Goal: Information Seeking & Learning: Find specific fact

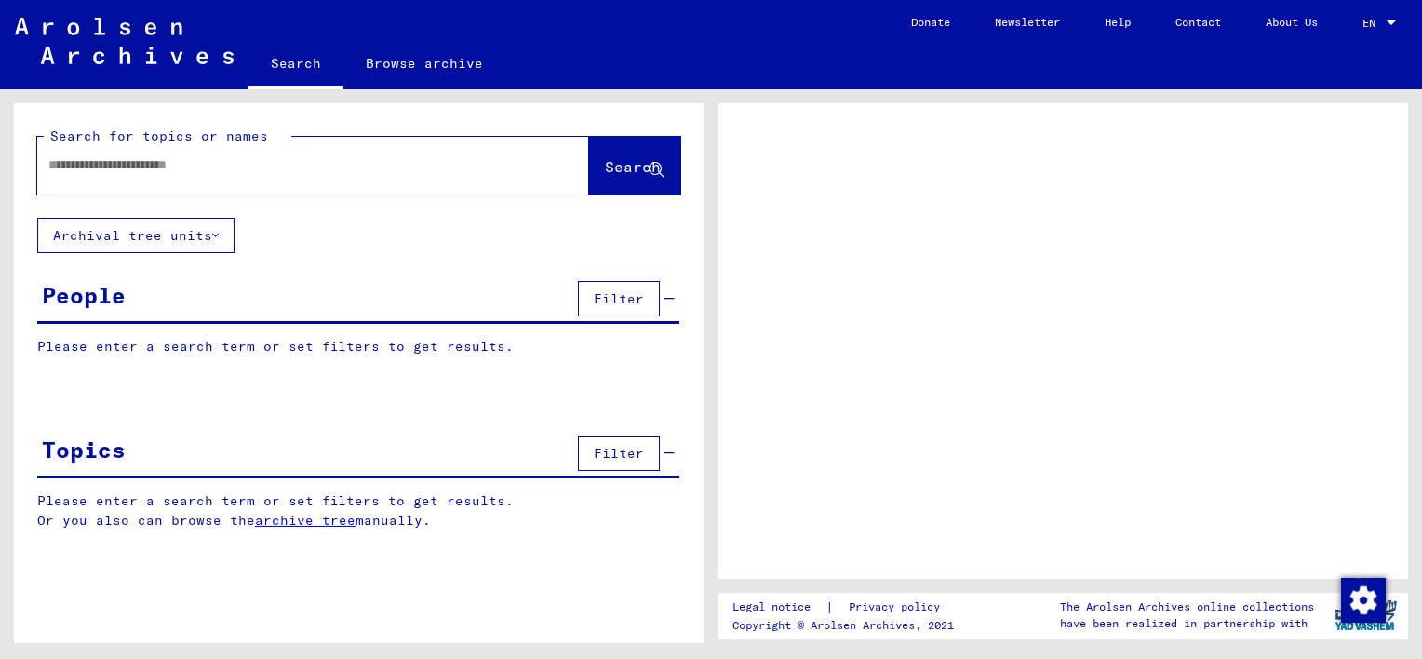
click at [59, 160] on input "text" at bounding box center [296, 165] width 496 height 20
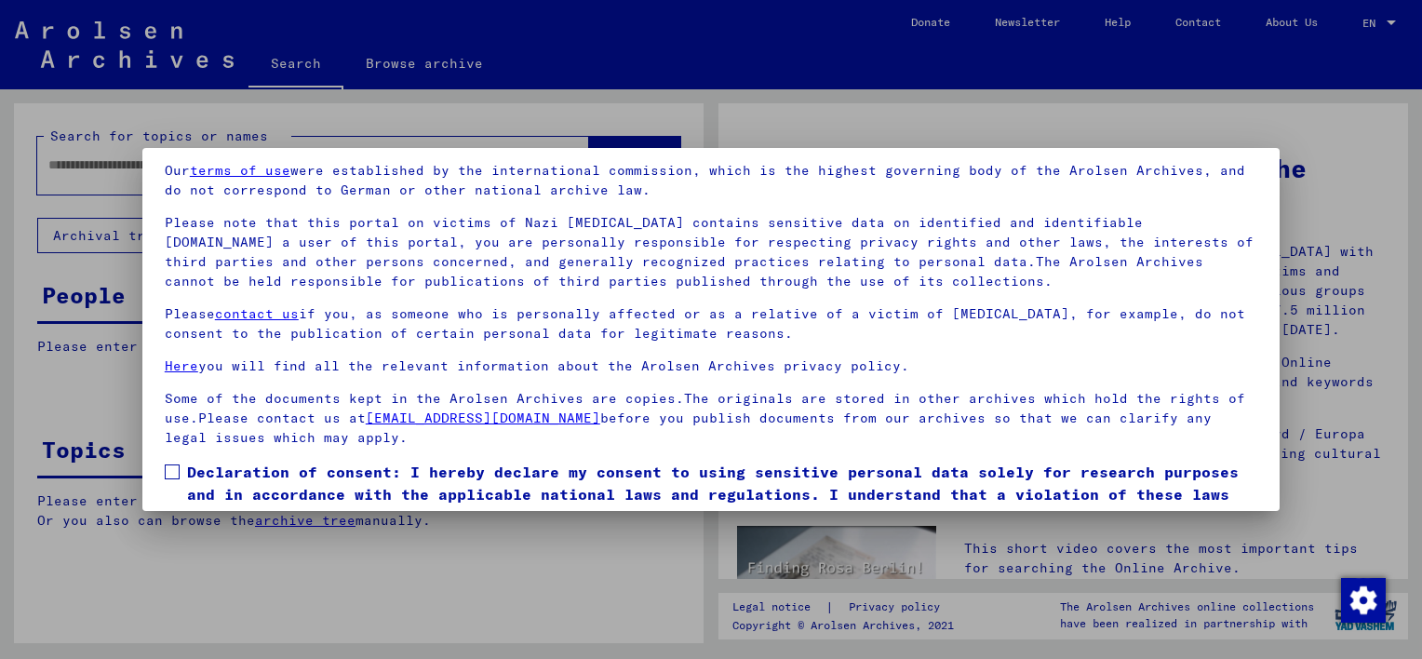
scroll to position [154, 0]
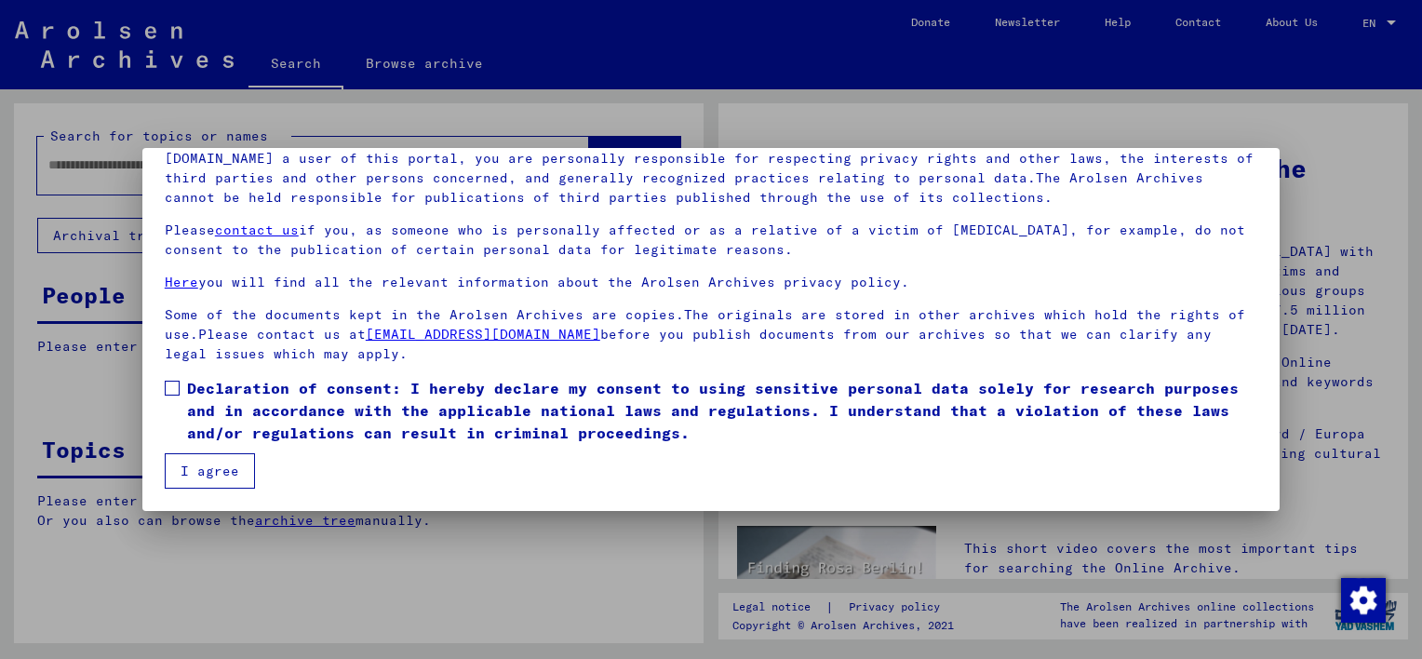
click at [168, 388] on span at bounding box center [172, 388] width 15 height 15
click at [203, 475] on button "I agree" at bounding box center [210, 470] width 90 height 35
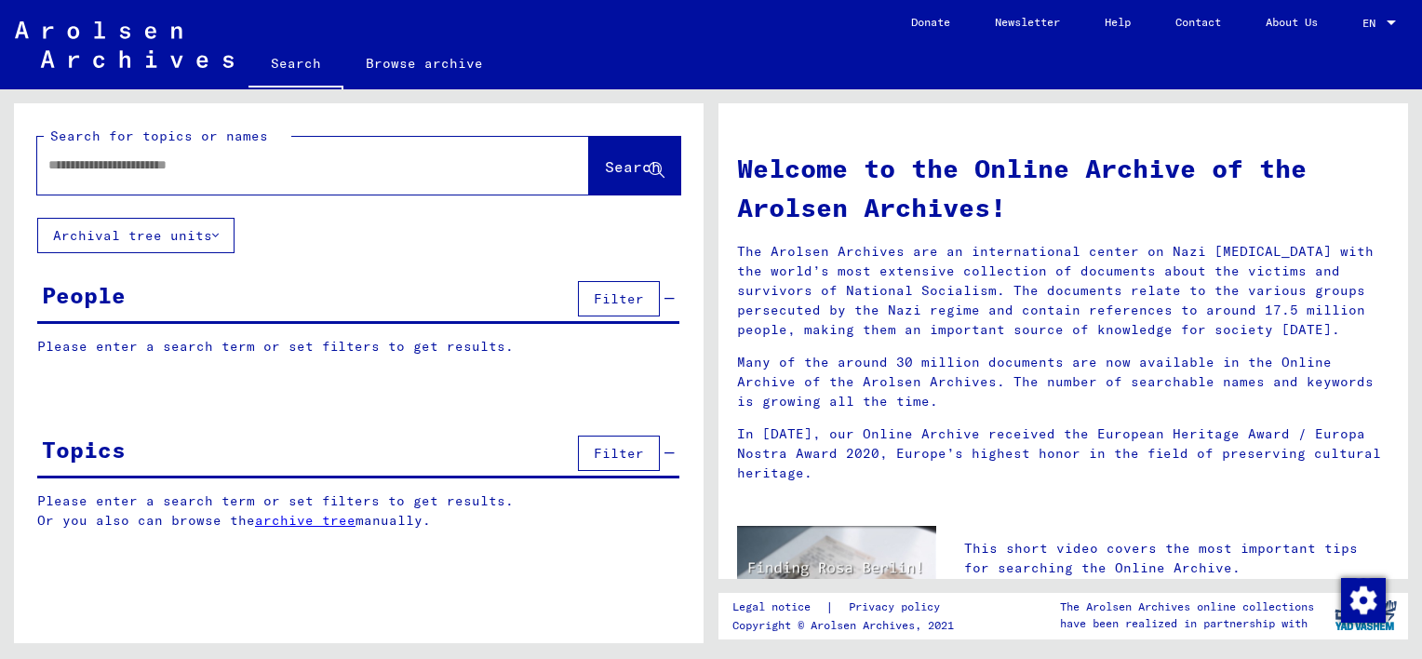
click at [64, 160] on input "text" at bounding box center [290, 165] width 485 height 20
click at [605, 168] on span "Search" at bounding box center [633, 166] width 56 height 19
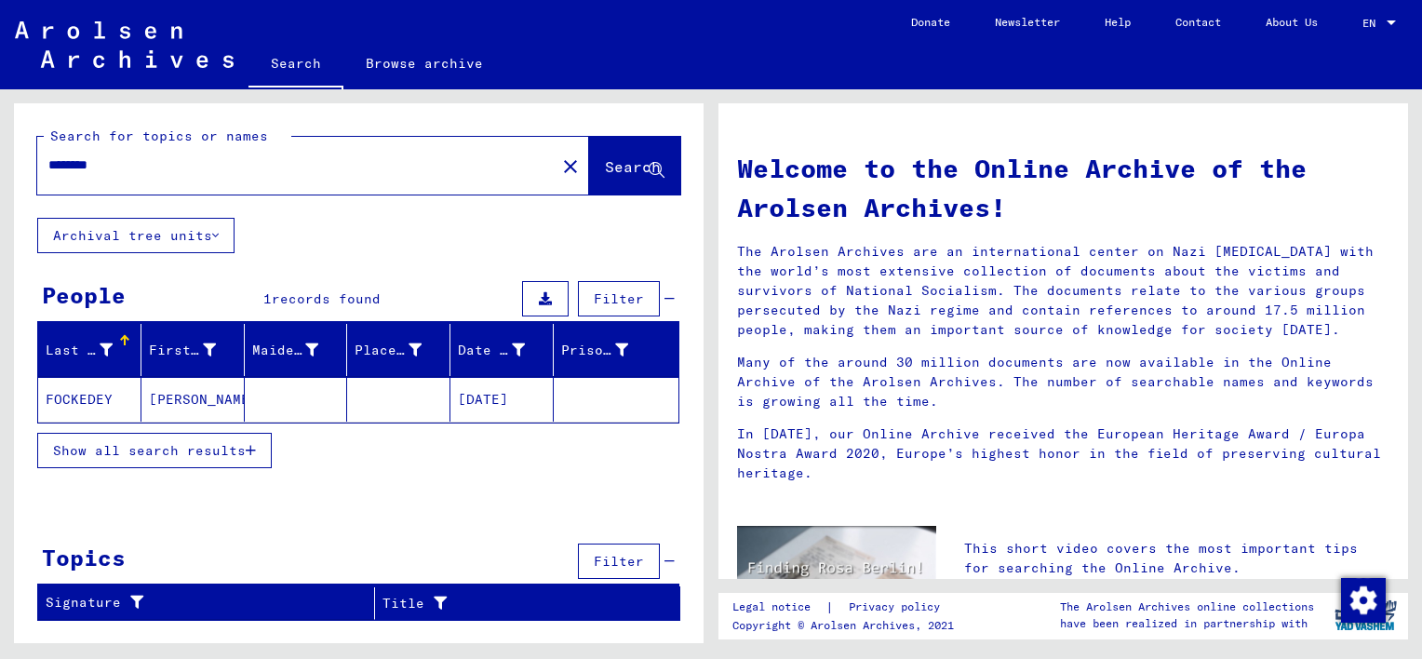
click at [188, 448] on span "Show all search results" at bounding box center [149, 450] width 193 height 17
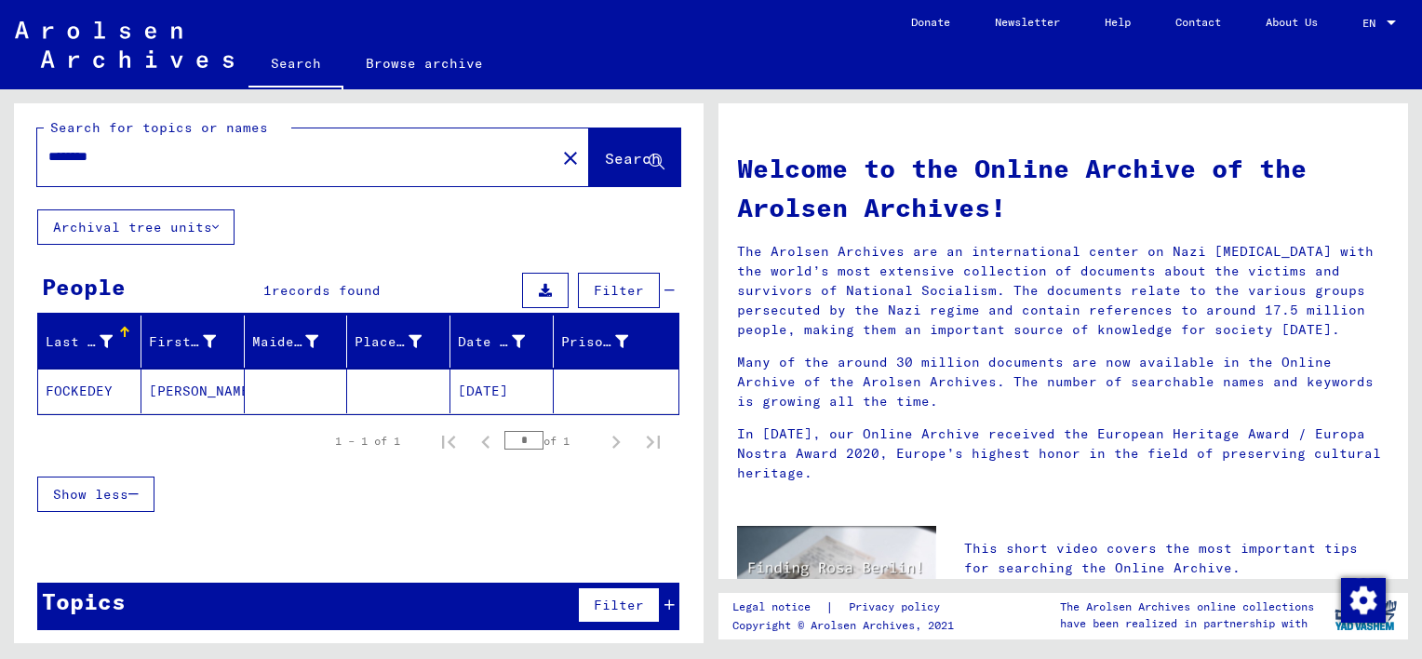
scroll to position [11, 0]
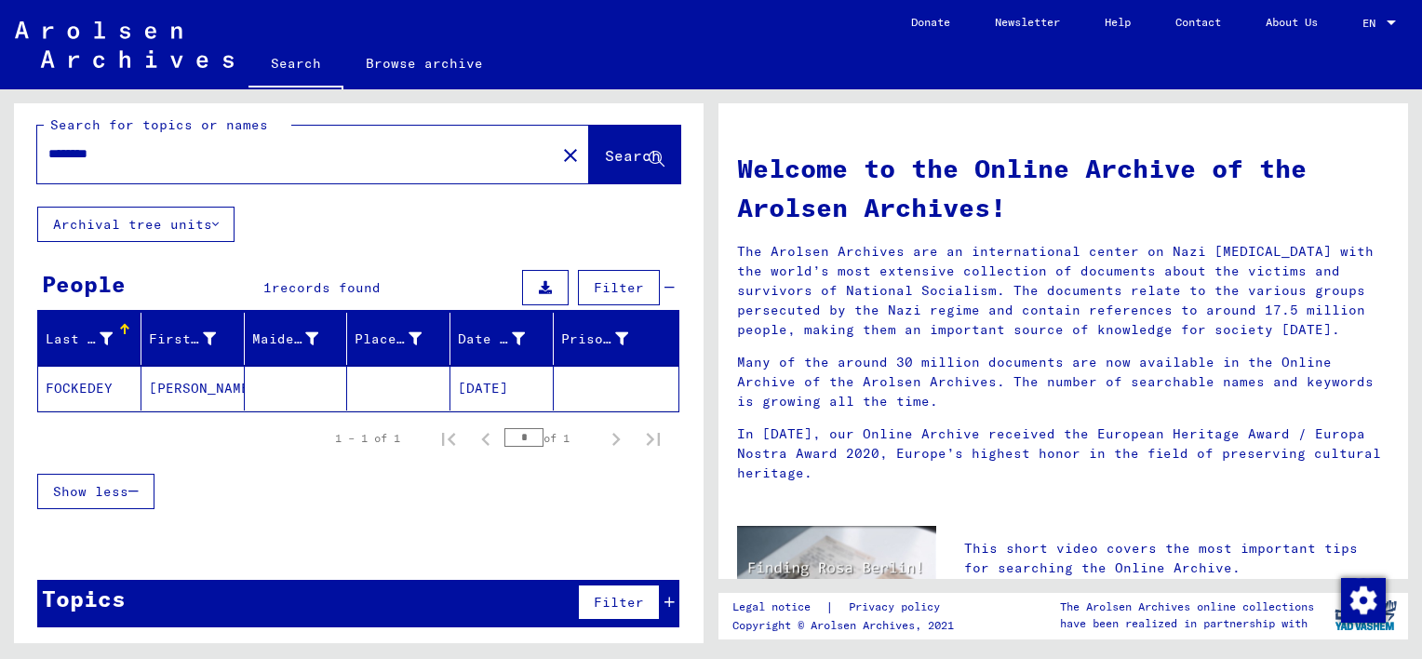
click at [188, 386] on mat-cell "[PERSON_NAME]" at bounding box center [192, 388] width 103 height 45
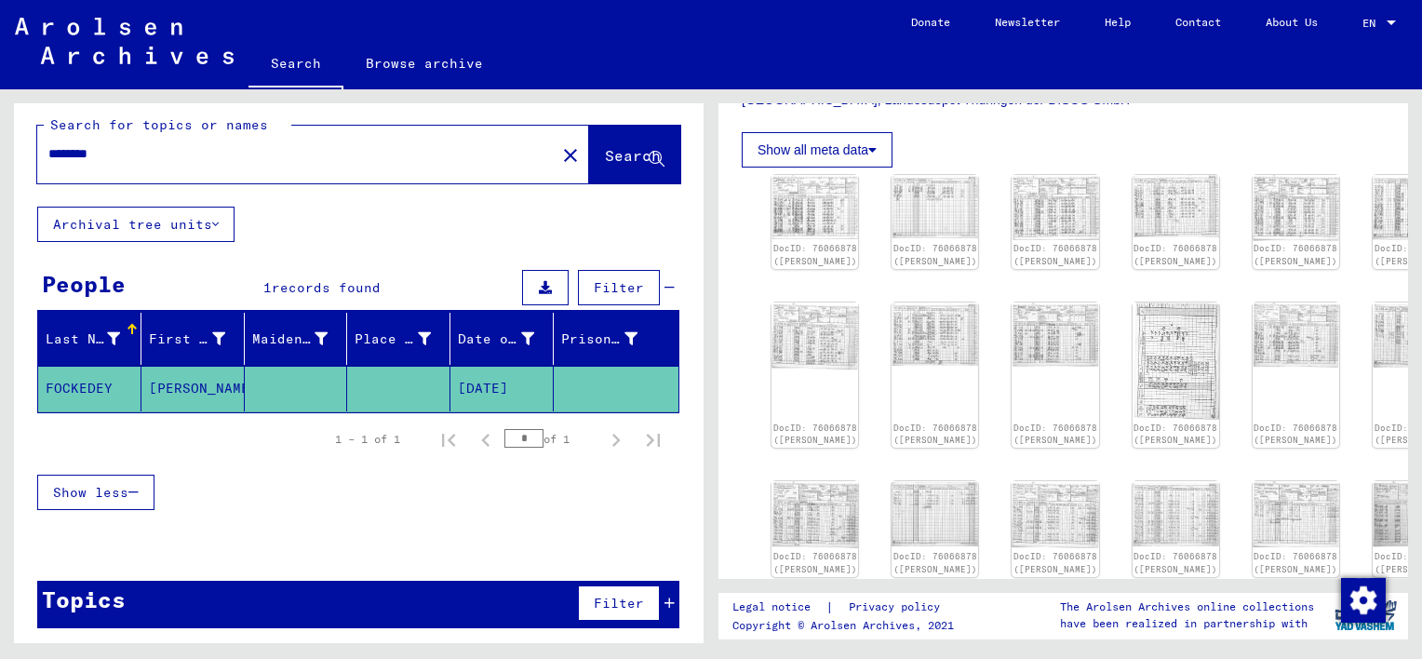
scroll to position [558, 0]
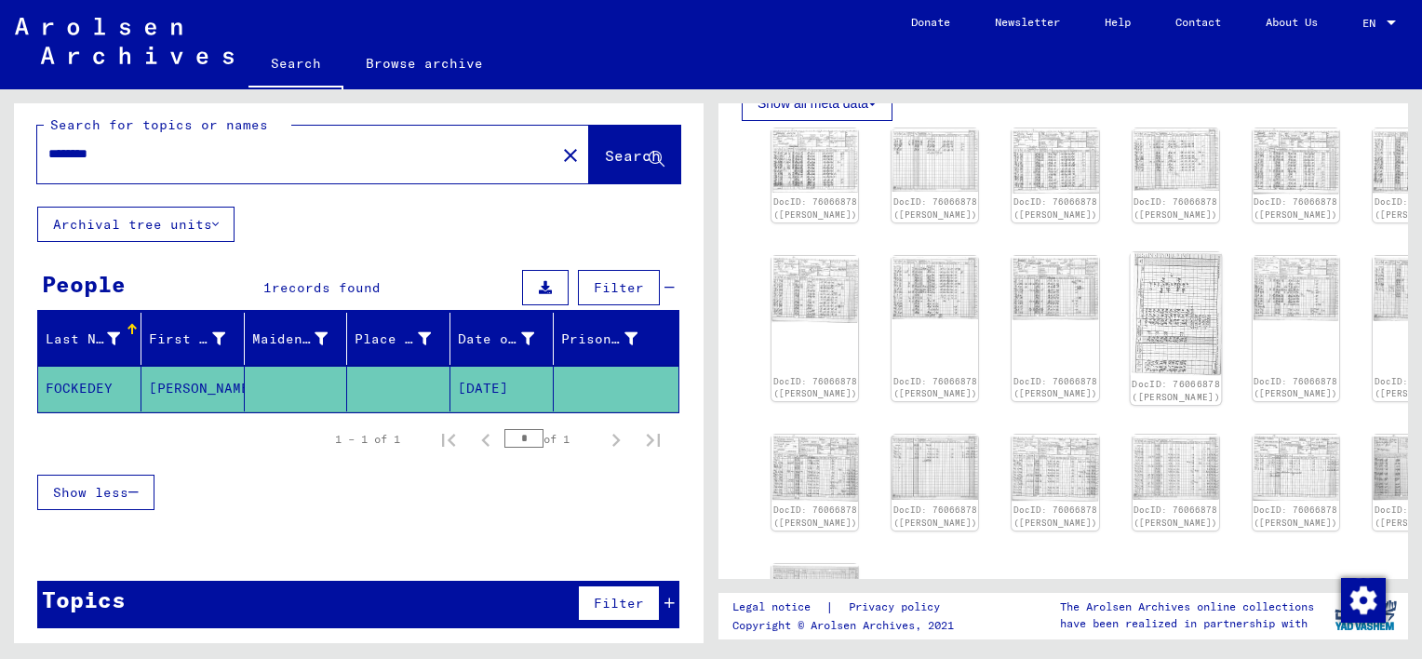
click at [1130, 301] on img at bounding box center [1175, 314] width 91 height 124
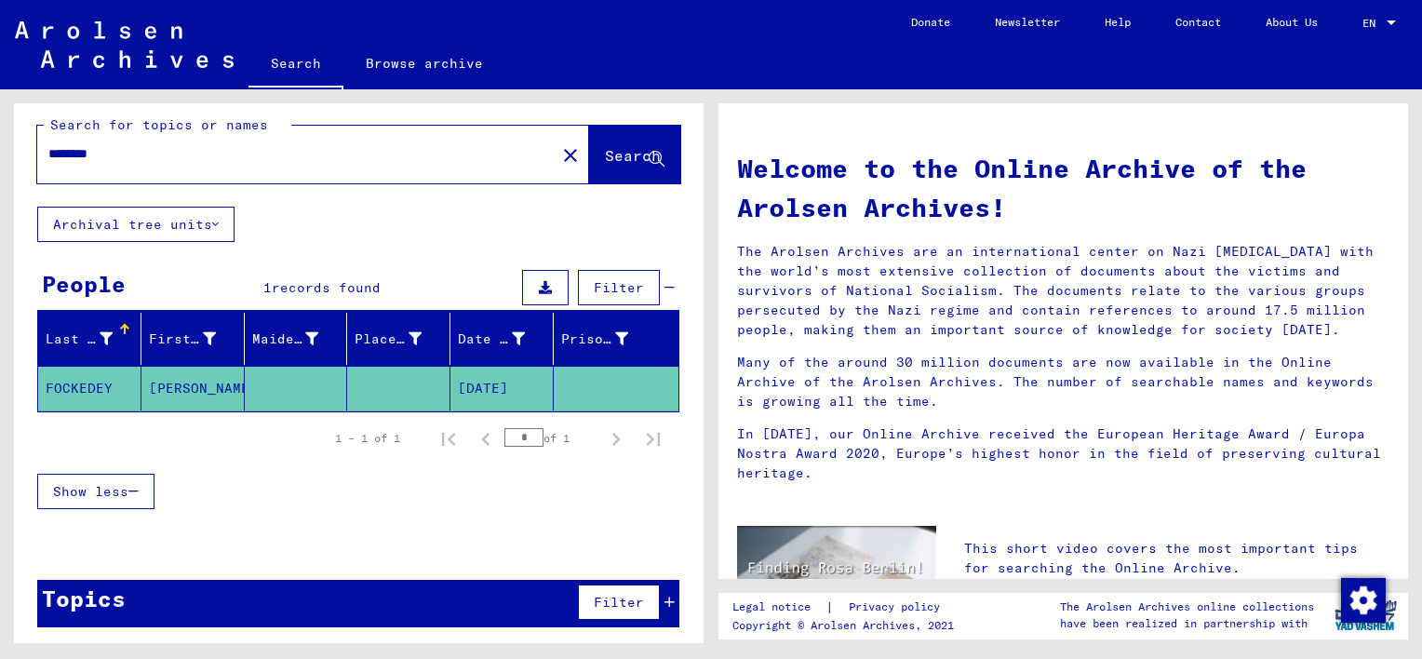
click at [100, 488] on span "Show less" at bounding box center [90, 491] width 75 height 17
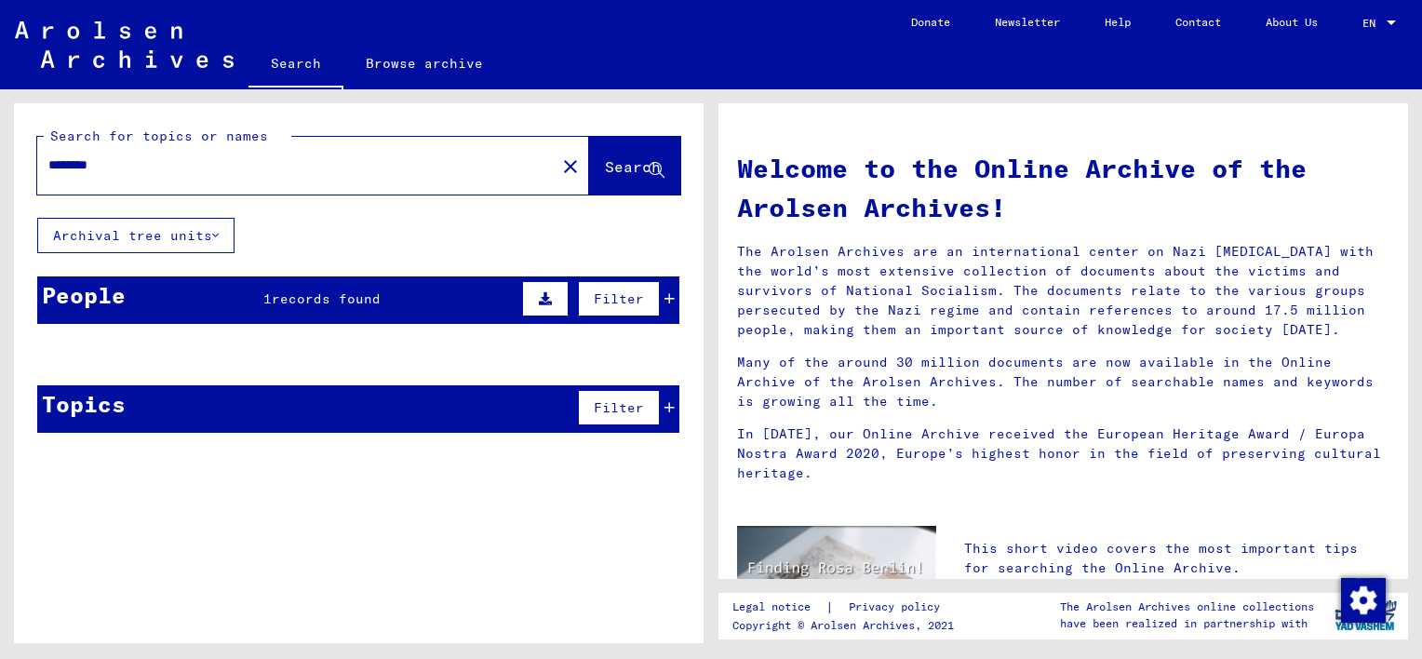
click at [439, 339] on div "Place of Birth" at bounding box center [402, 350] width 95 height 30
click at [423, 298] on div "People 1 records found Filter" at bounding box center [358, 299] width 642 height 47
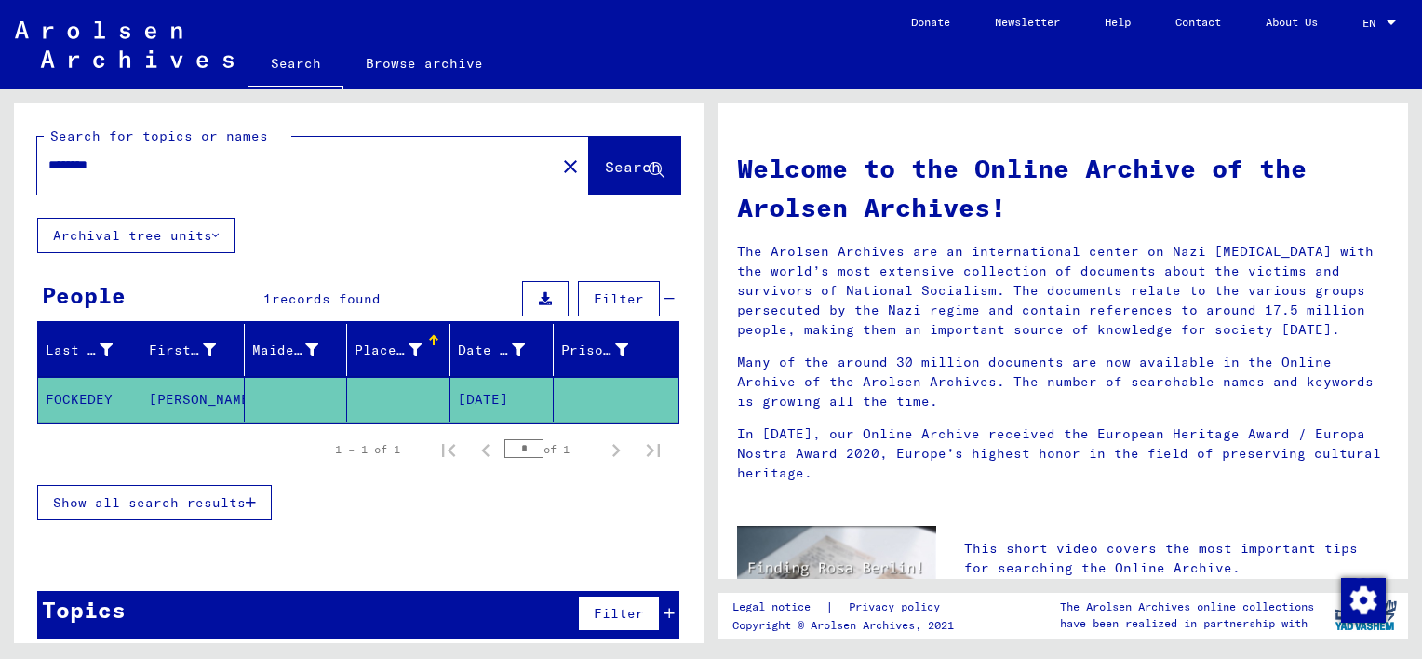
click at [190, 400] on mat-cell "[PERSON_NAME]" at bounding box center [192, 399] width 103 height 45
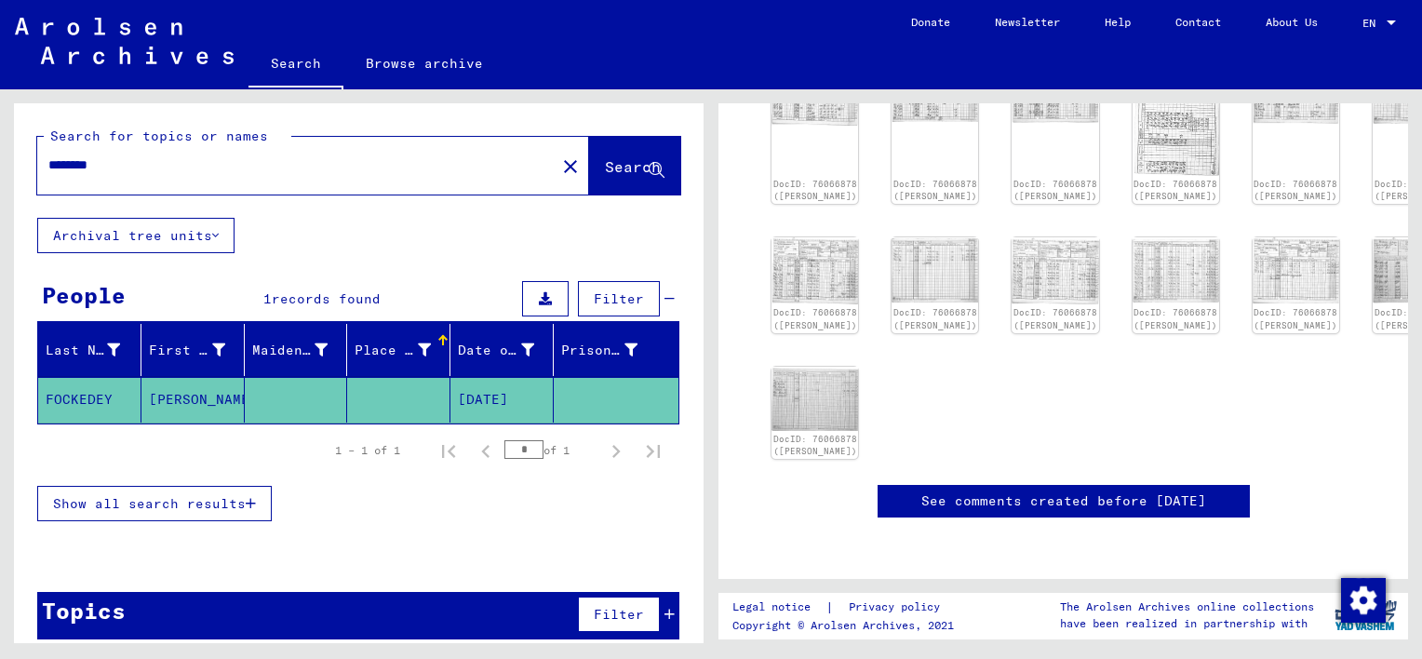
scroll to position [1343, 0]
click at [127, 166] on input "********" at bounding box center [296, 165] width 496 height 20
type input "**********"
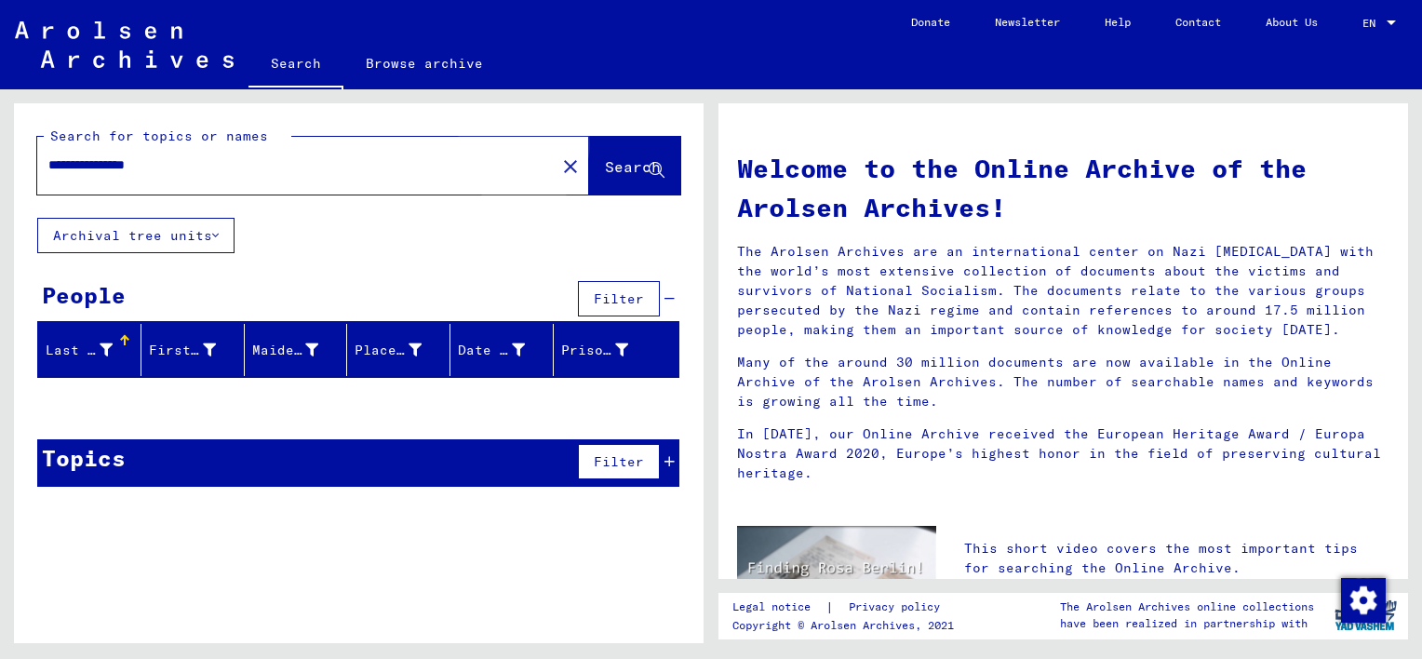
click at [605, 167] on span "Search" at bounding box center [633, 166] width 56 height 19
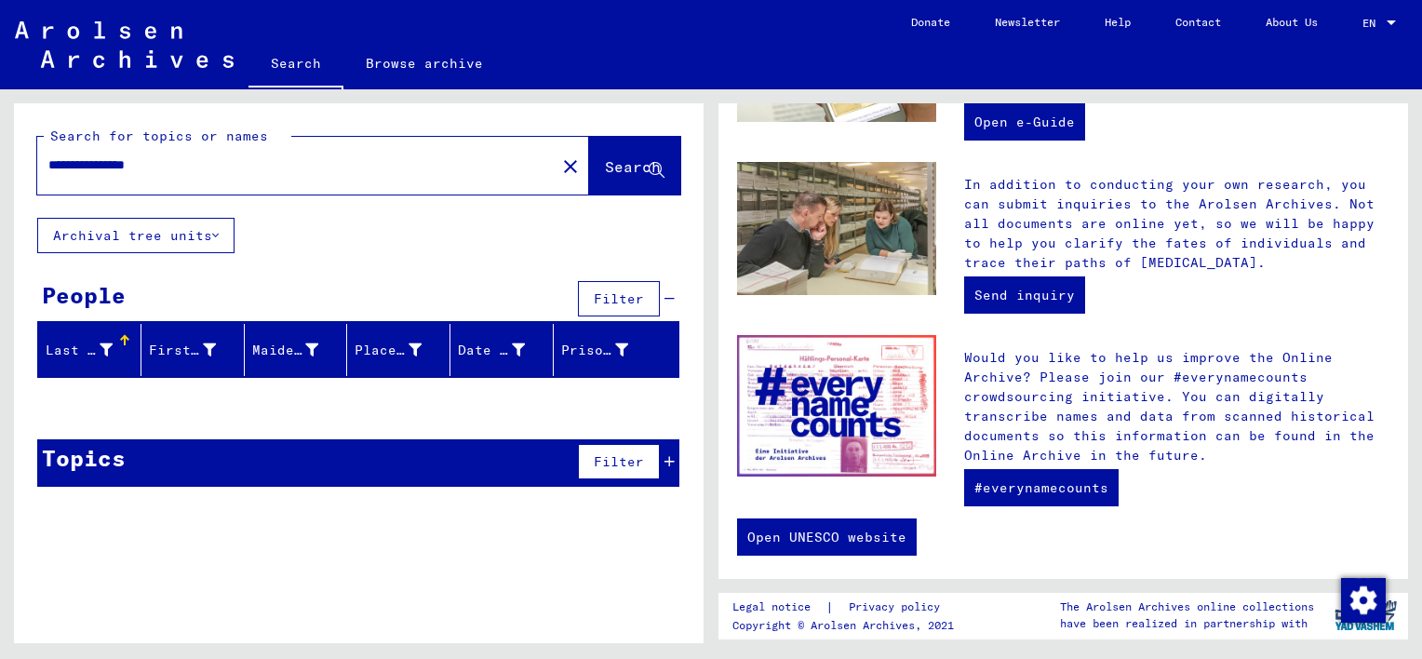
scroll to position [689, 0]
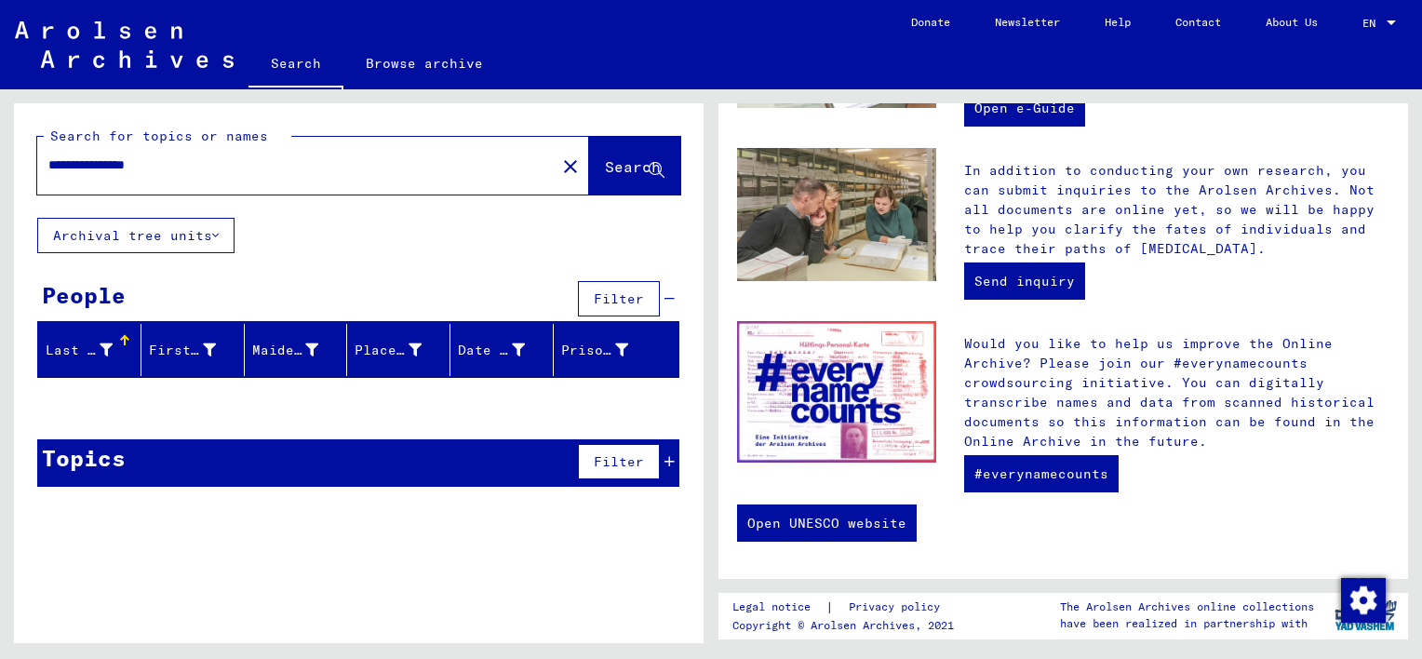
click at [219, 231] on icon at bounding box center [215, 235] width 7 height 13
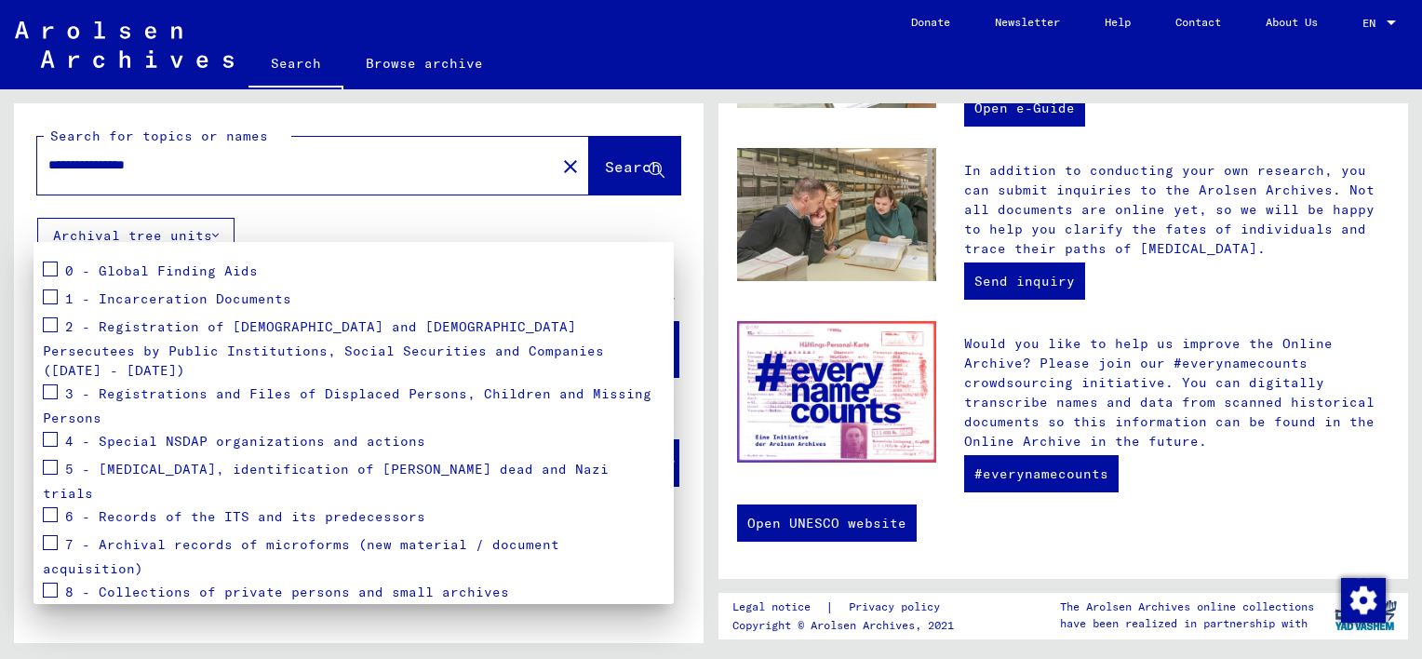
scroll to position [198, 0]
click at [133, 460] on span "5 - [MEDICAL_DATA], identification of [PERSON_NAME] dead and Nazi trials" at bounding box center [326, 481] width 566 height 42
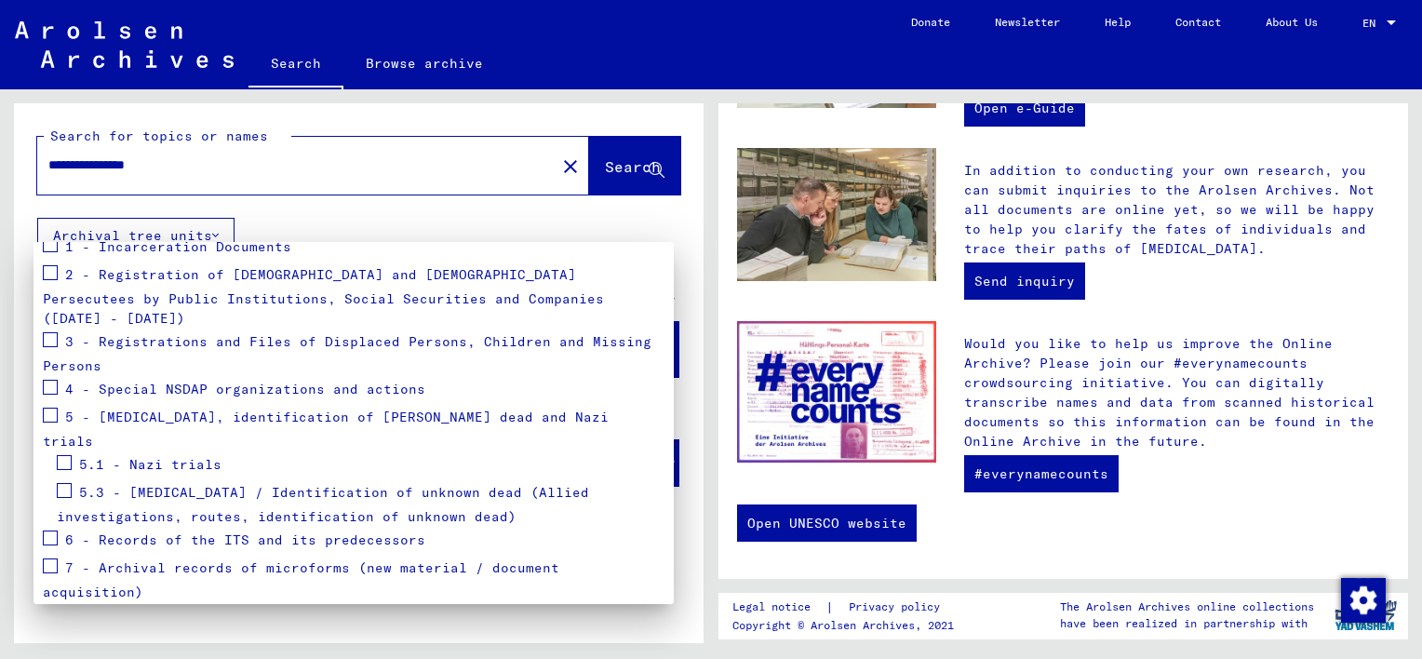
scroll to position [274, 0]
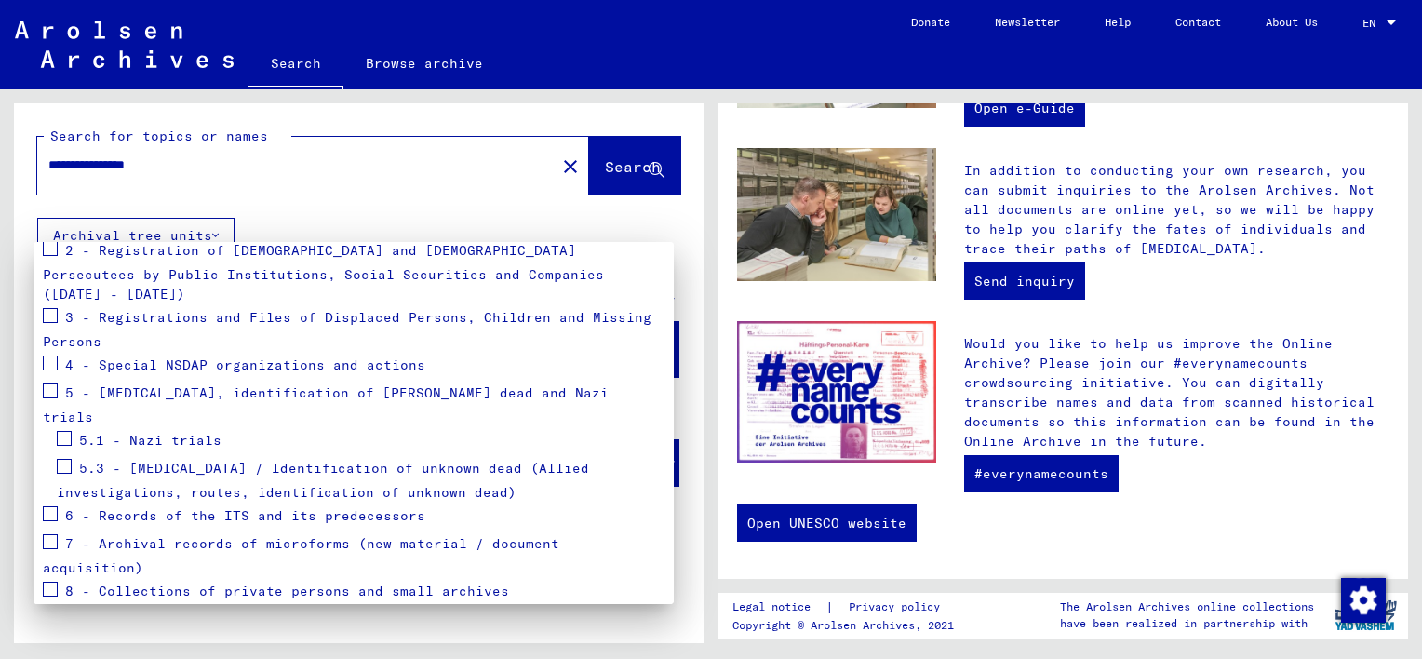
click at [298, 460] on span "5.3 - [MEDICAL_DATA] / Identification of unknown dead (Allied investigations, r…" at bounding box center [323, 481] width 532 height 42
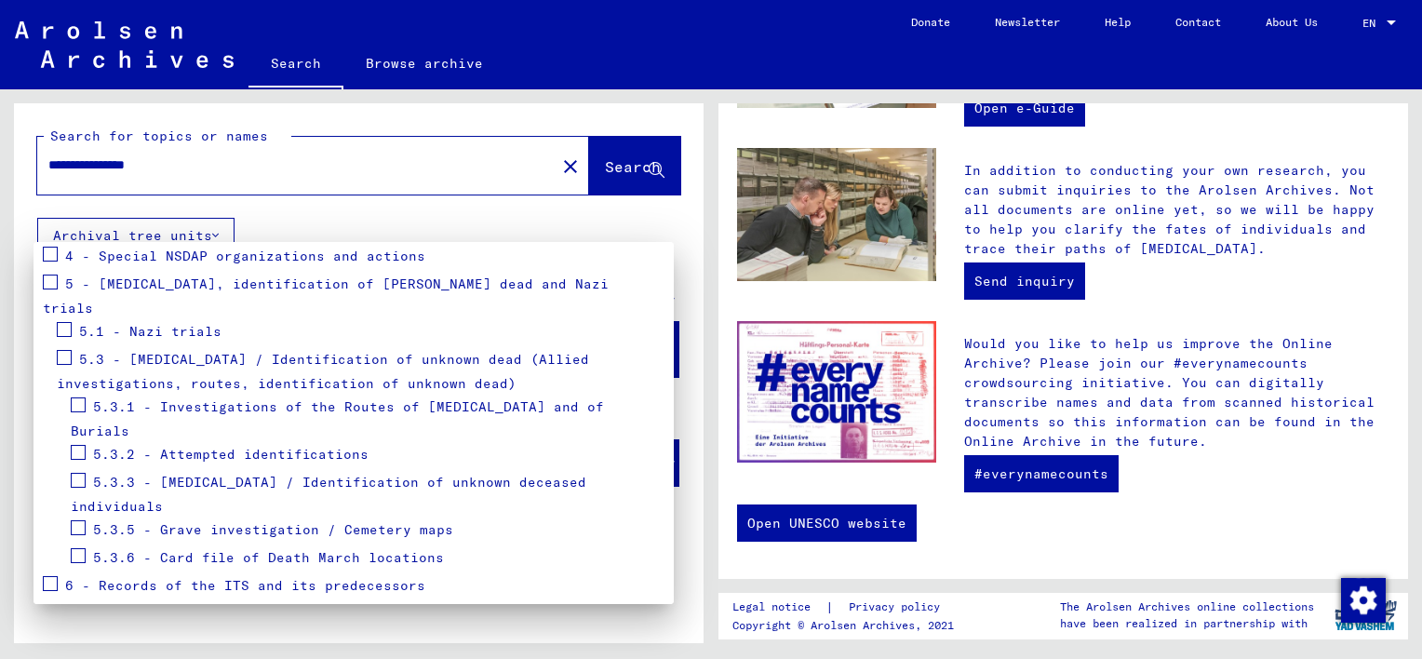
scroll to position [433, 0]
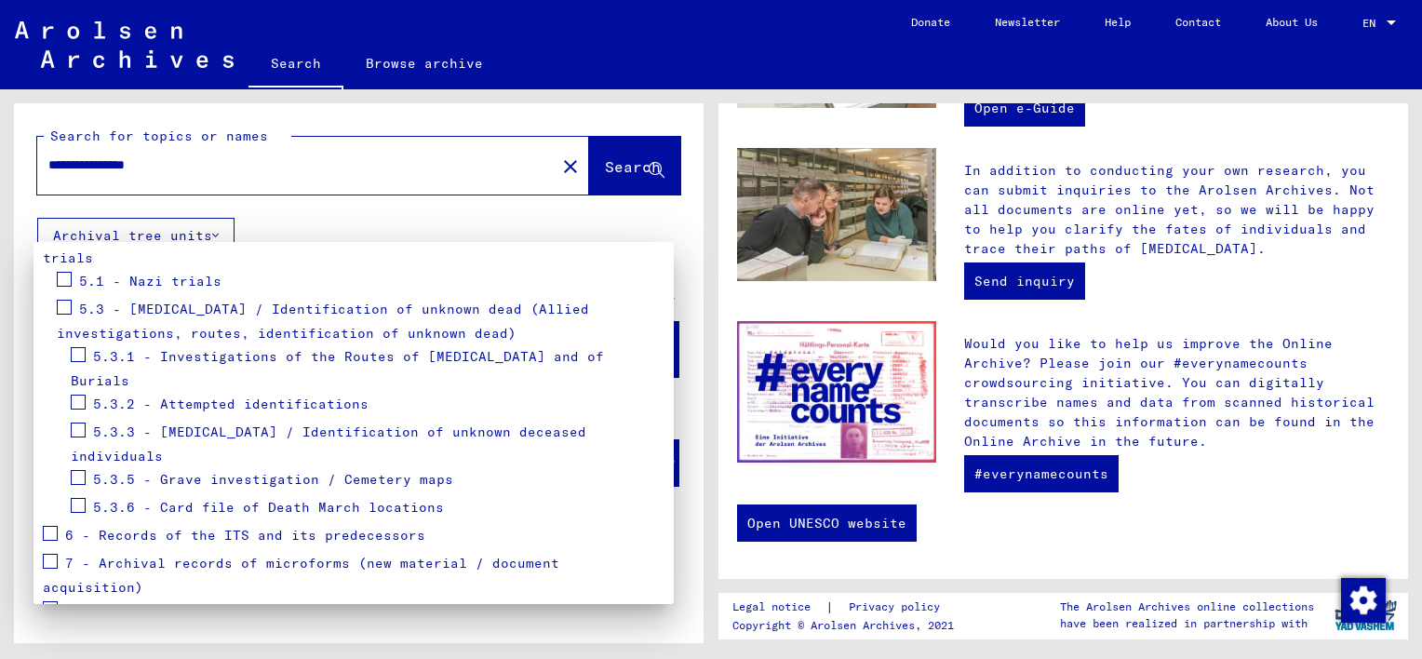
click at [499, 348] on span "5.3.1 - Investigations of the Routes of [MEDICAL_DATA] and of Burials" at bounding box center [337, 369] width 533 height 42
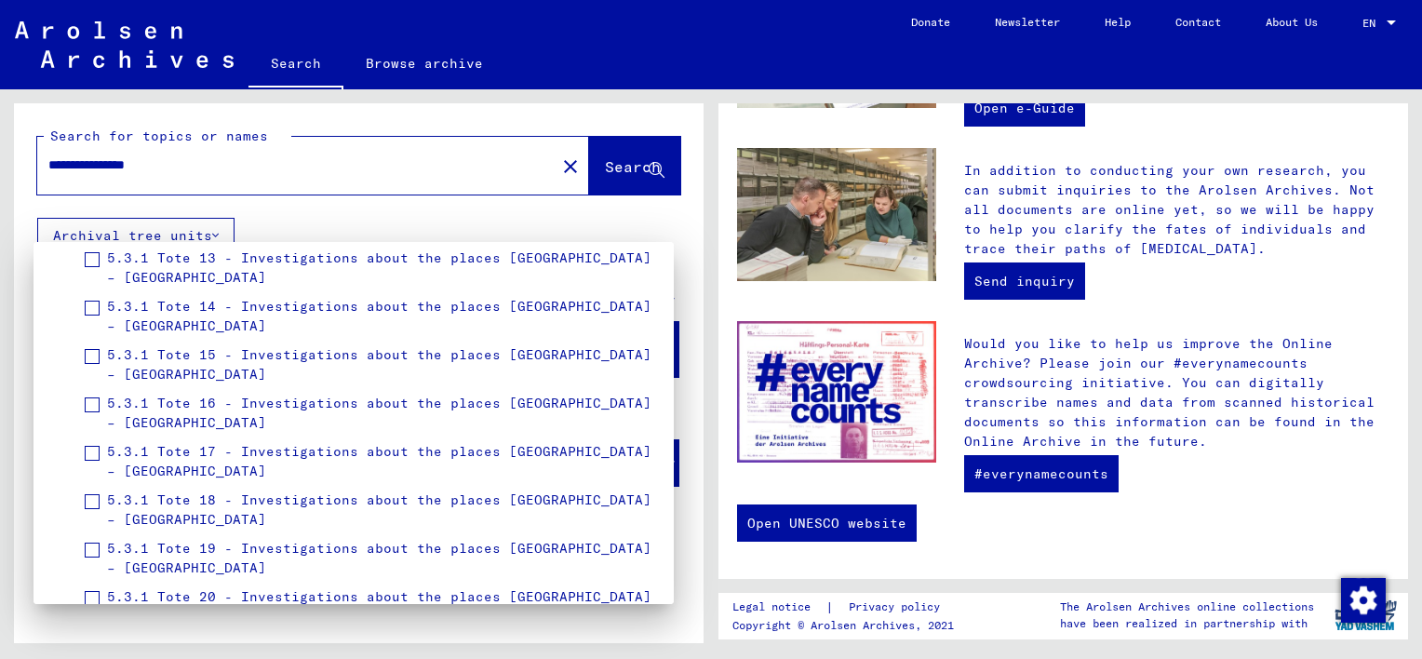
scroll to position [1331, 0]
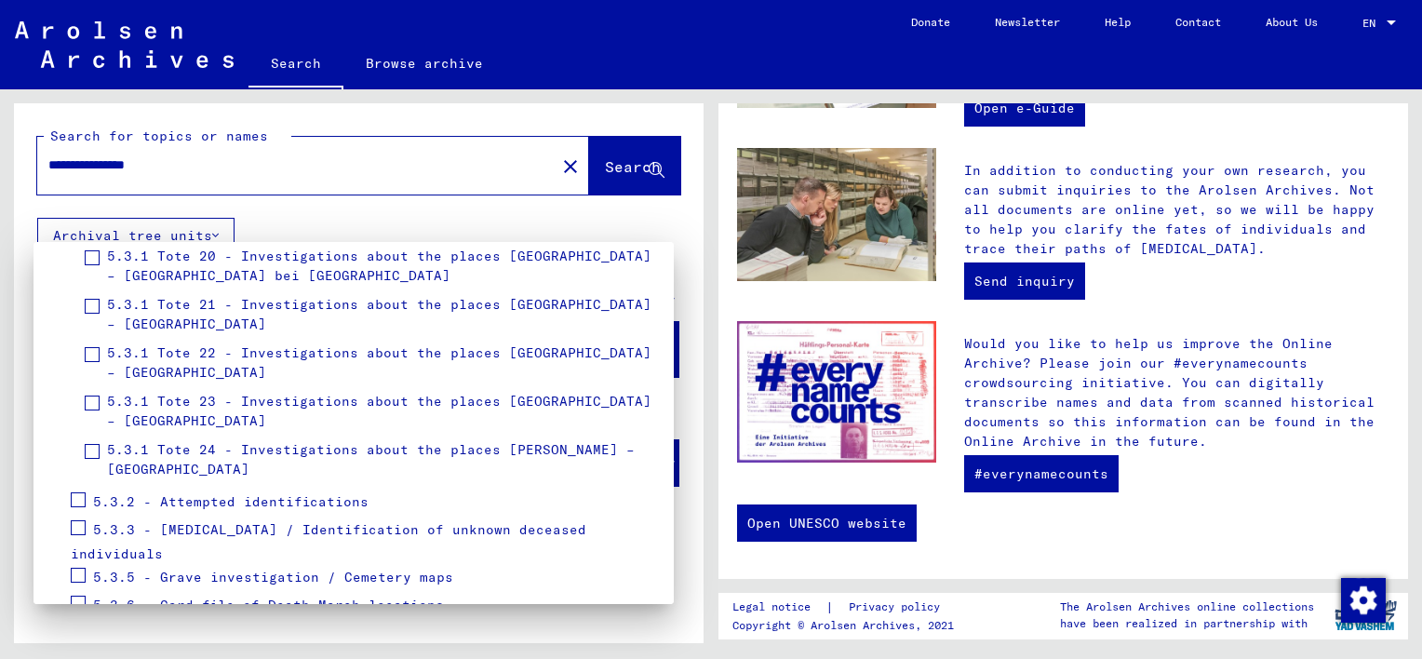
click at [78, 492] on span at bounding box center [78, 499] width 15 height 15
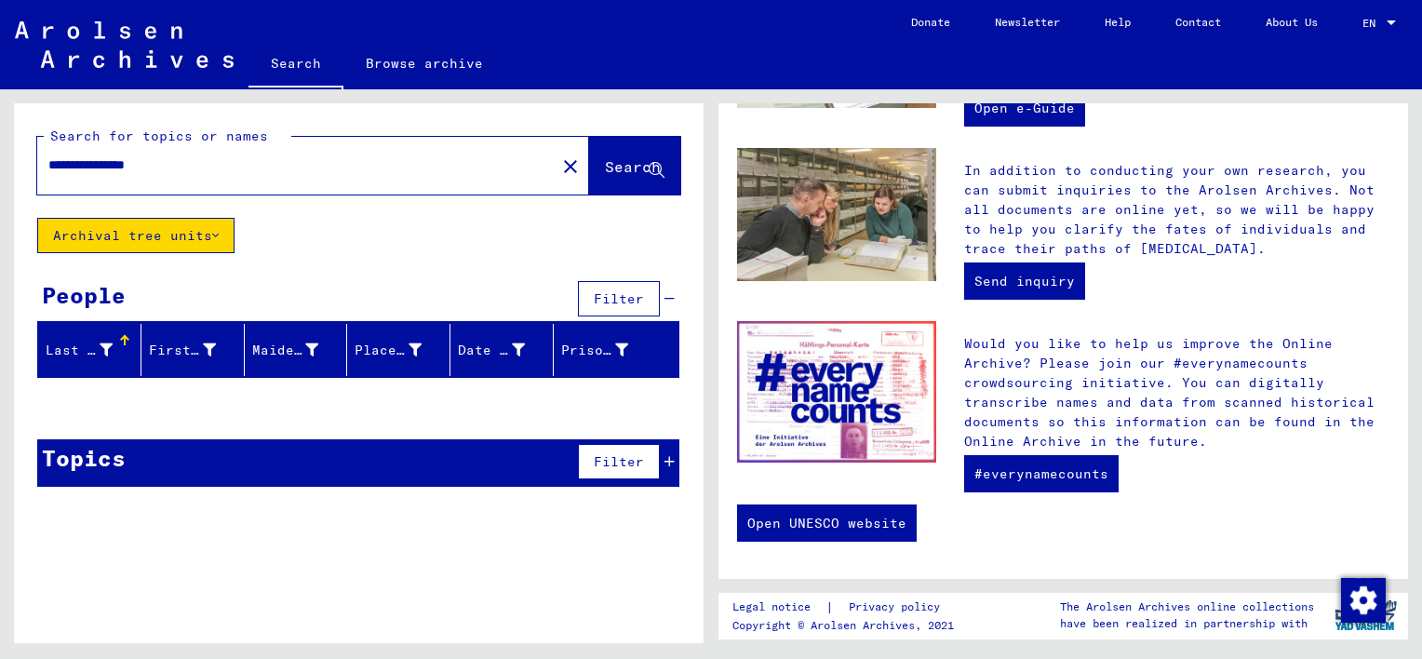
click at [67, 336] on div "Last Name" at bounding box center [93, 350] width 95 height 30
click at [610, 155] on button "Search" at bounding box center [634, 166] width 91 height 58
click at [194, 165] on input "**********" at bounding box center [290, 165] width 485 height 20
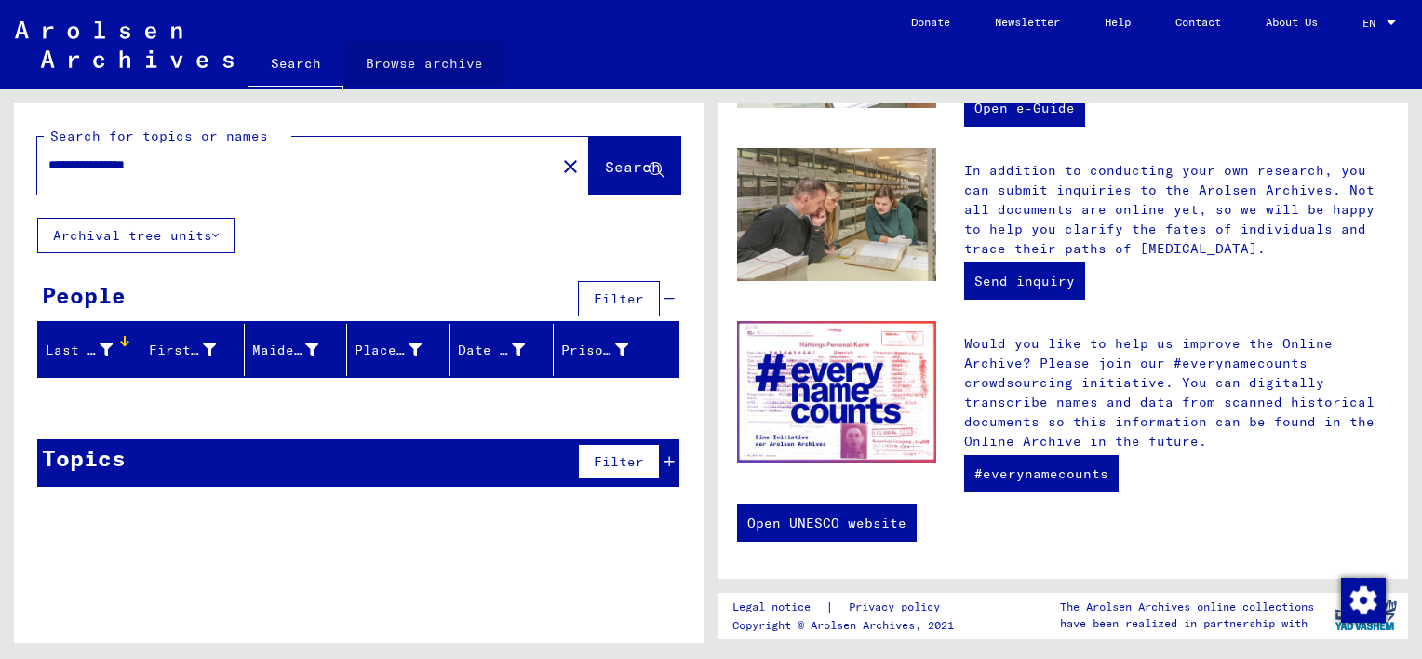
click at [435, 56] on link "Browse archive" at bounding box center [424, 63] width 162 height 45
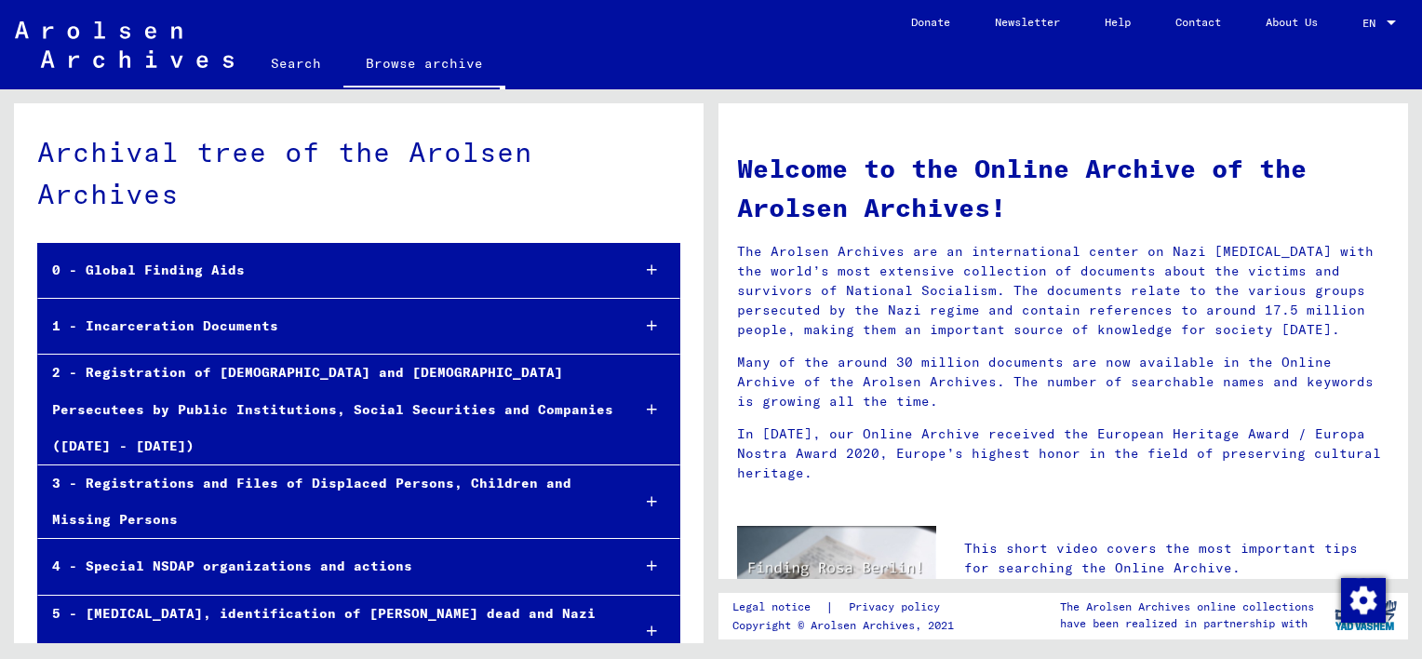
click at [205, 269] on div "0 - Global Finding Aids" at bounding box center [326, 270] width 577 height 36
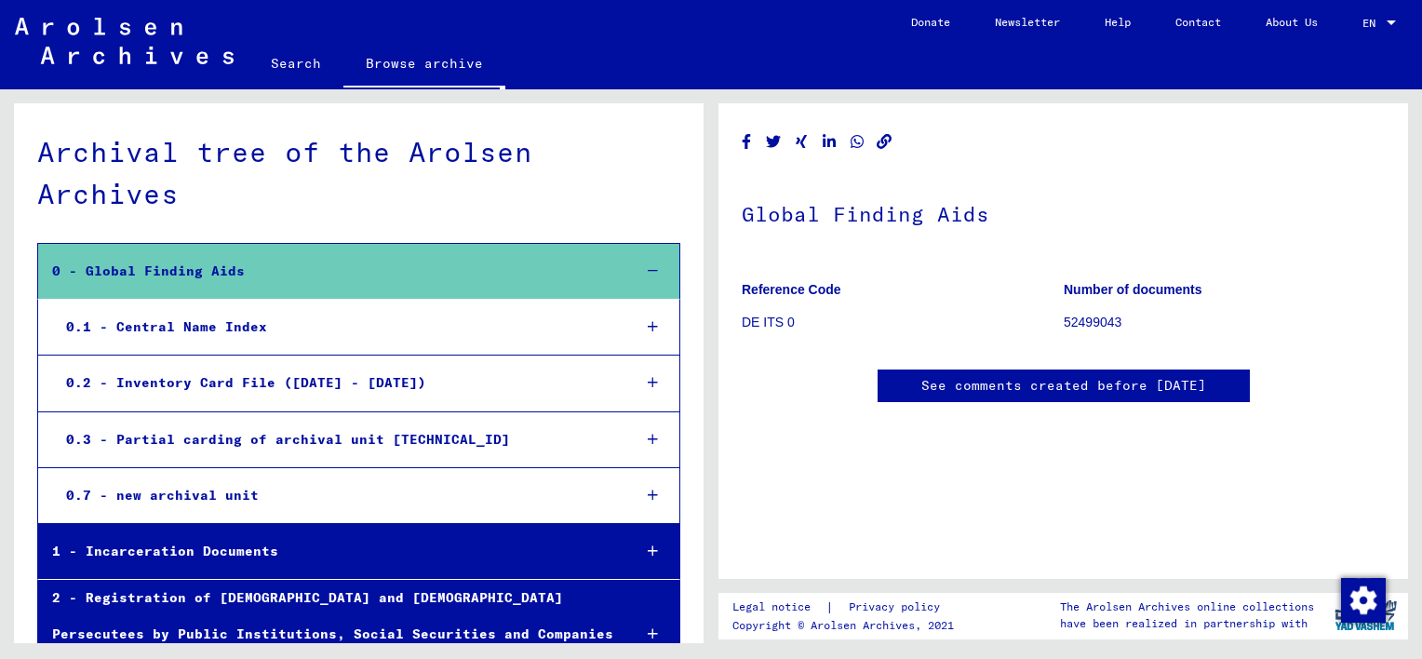
click at [191, 326] on div "0.1 - Central Name Index" at bounding box center [334, 327] width 564 height 36
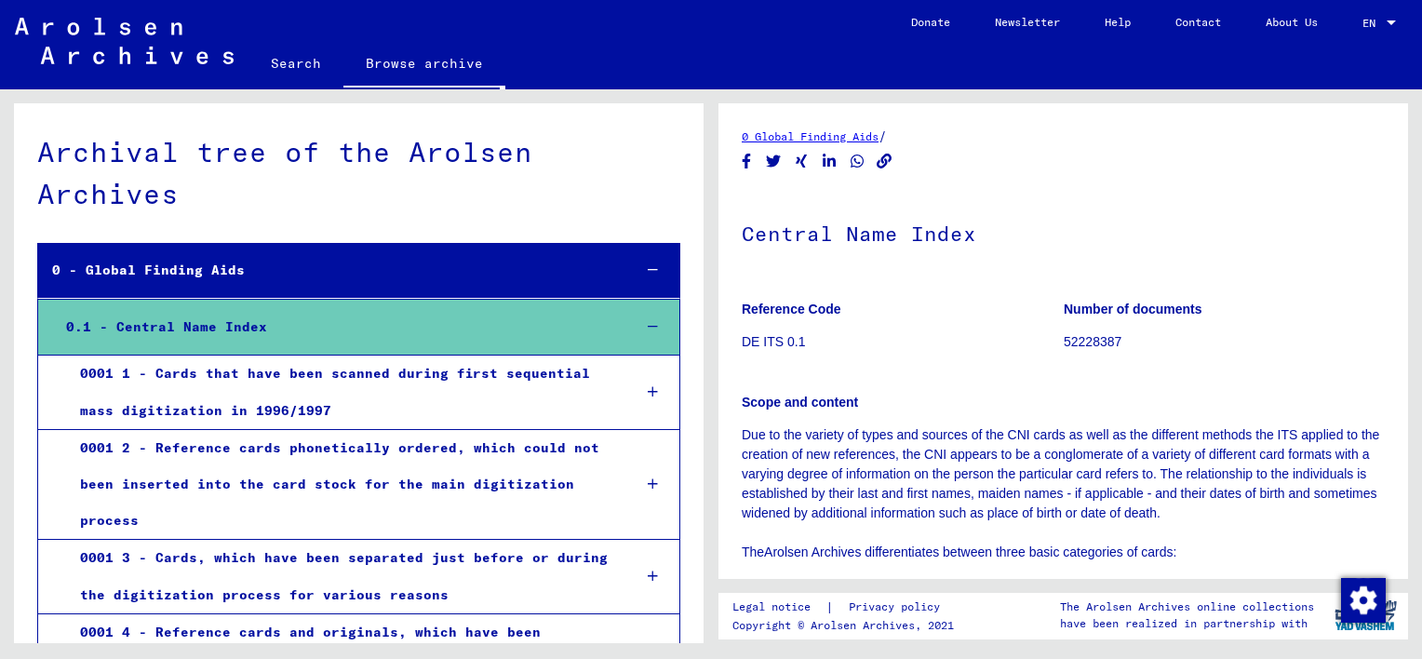
drag, startPoint x: 786, startPoint y: 222, endPoint x: 786, endPoint y: 244, distance: 21.4
click at [786, 243] on h1 "Central Name Index" at bounding box center [1063, 232] width 643 height 82
click at [791, 234] on h1 "Central Name Index" at bounding box center [1063, 232] width 643 height 82
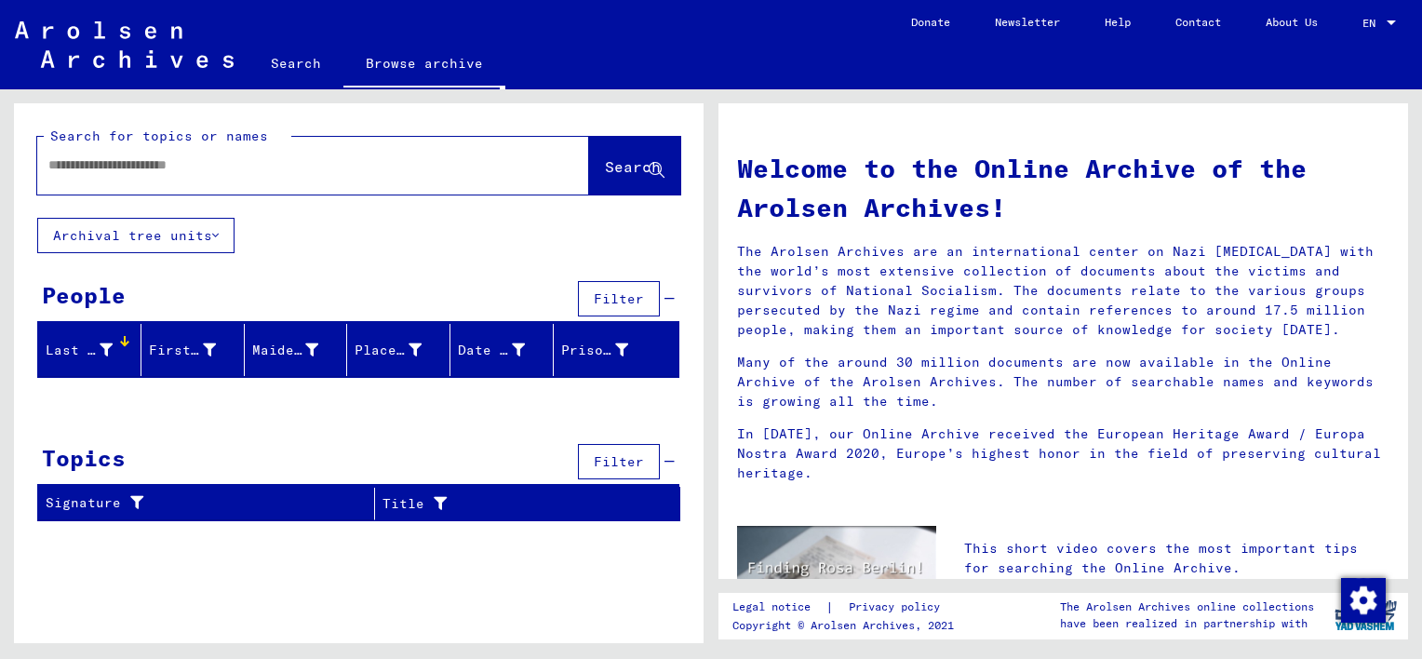
type input "**********"
click at [293, 60] on link "Search" at bounding box center [295, 63] width 95 height 45
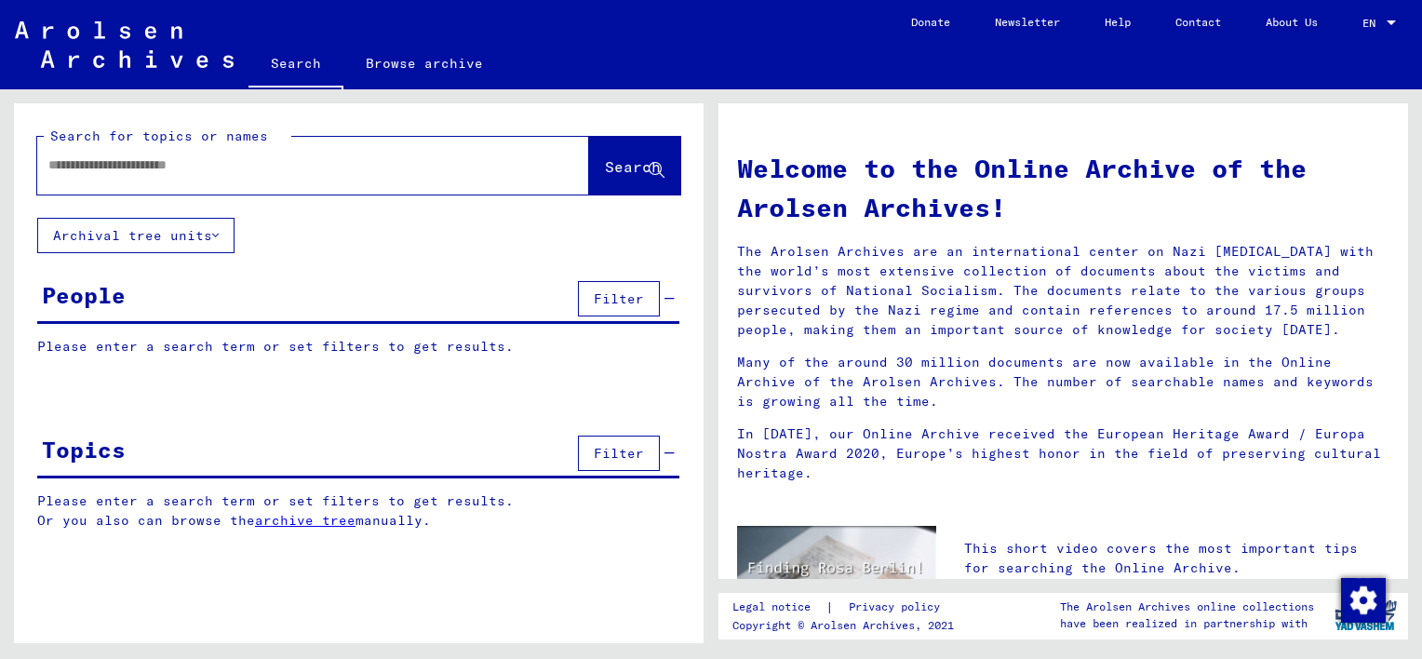
click at [59, 164] on input "text" at bounding box center [290, 165] width 485 height 20
click at [62, 164] on input "text" at bounding box center [290, 165] width 485 height 20
click at [623, 156] on button "Search" at bounding box center [634, 166] width 91 height 58
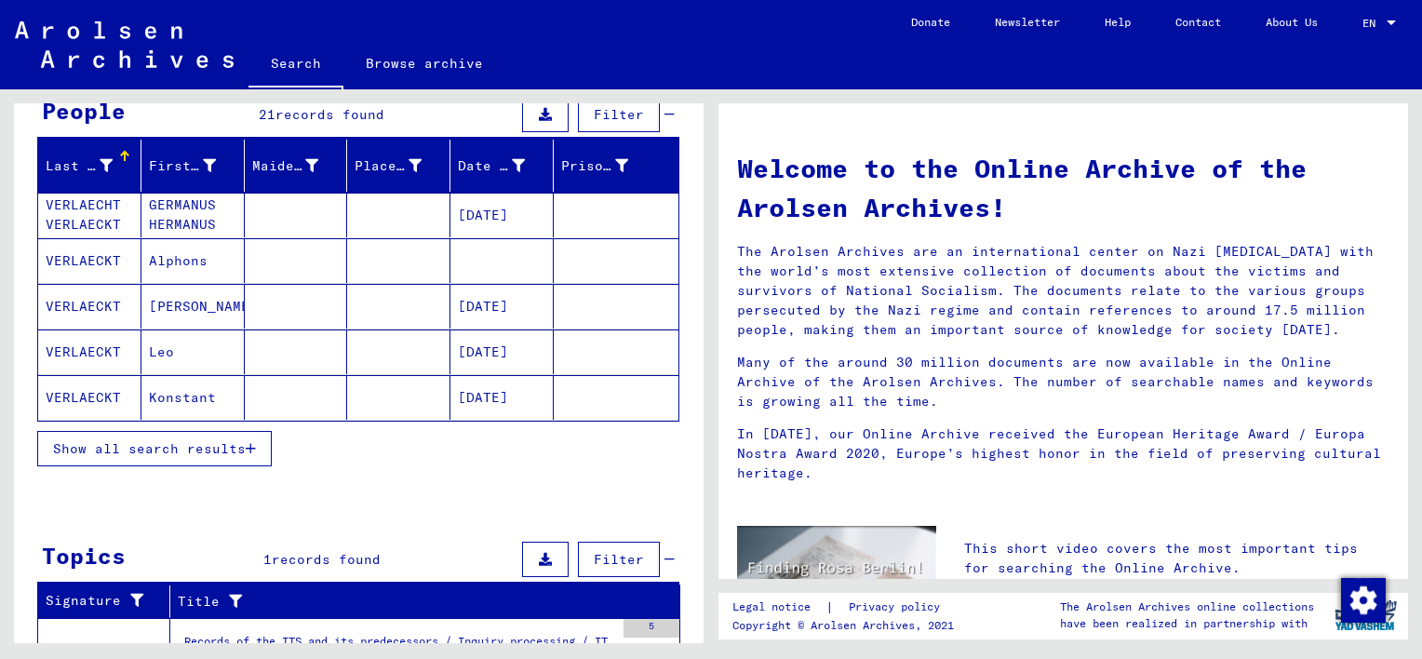
scroll to position [186, 0]
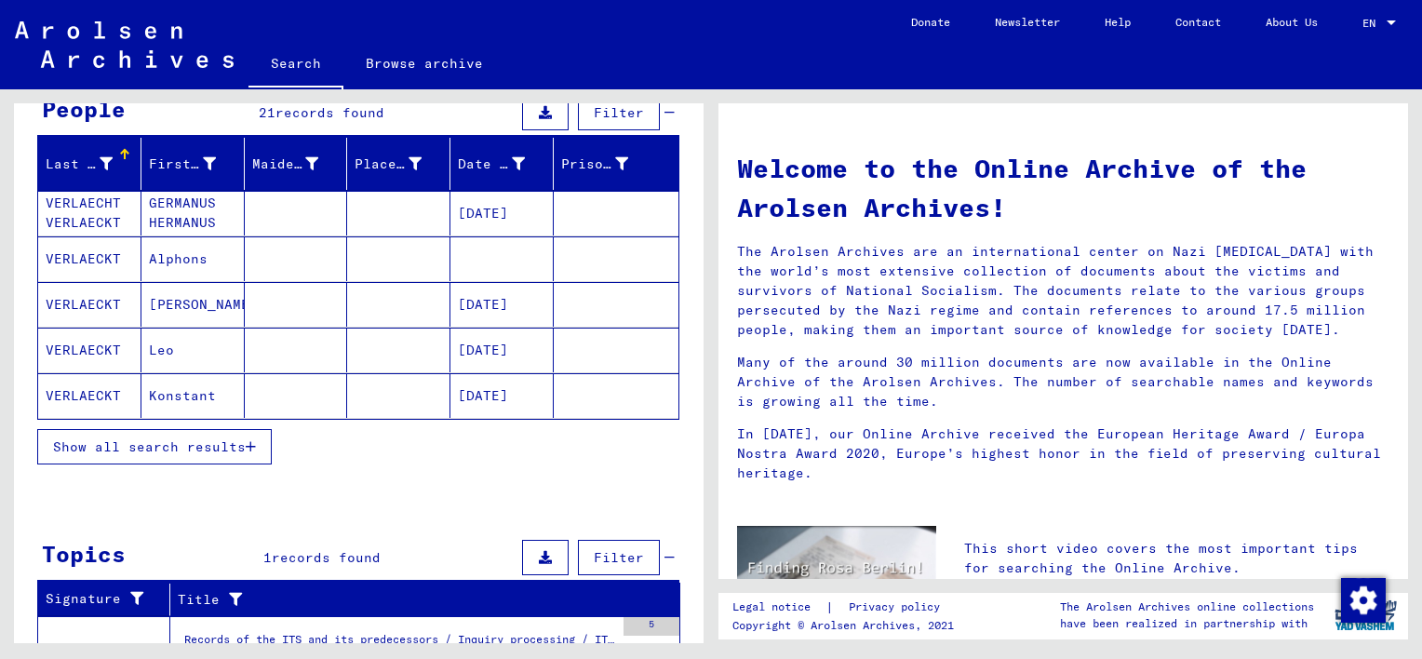
click at [481, 206] on mat-cell "[DATE]" at bounding box center [501, 213] width 103 height 45
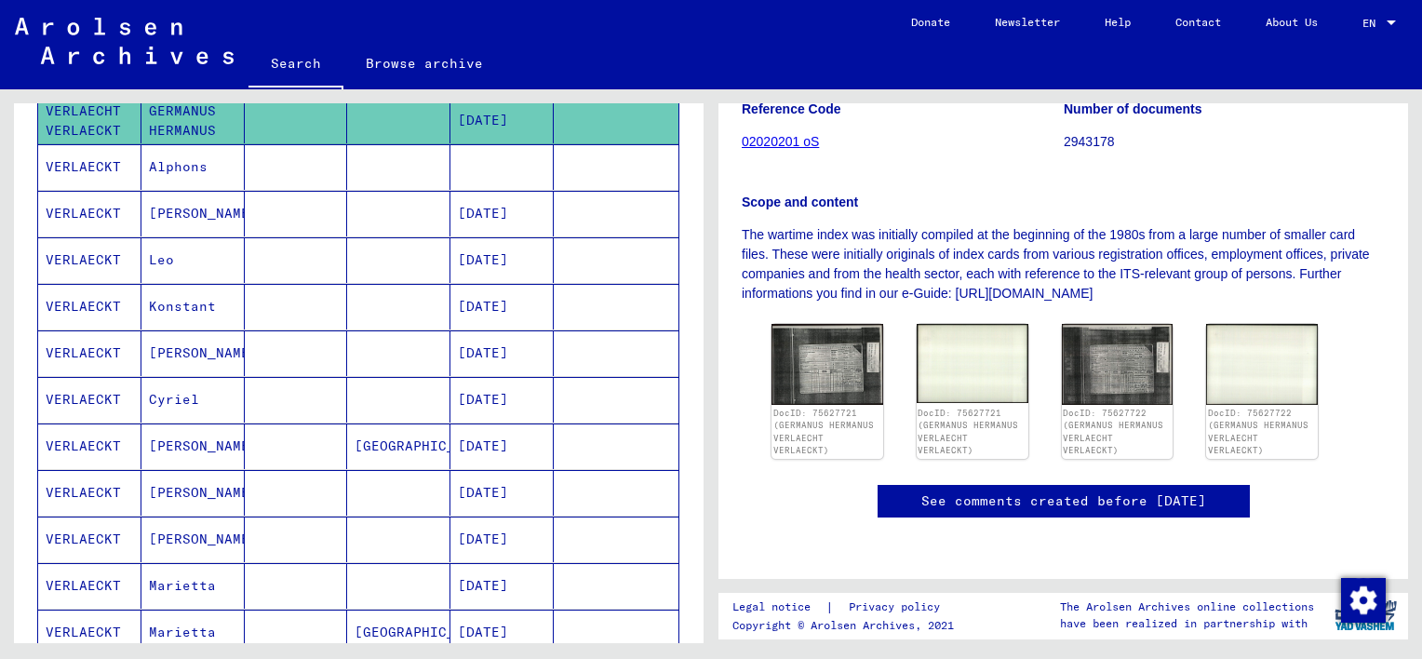
scroll to position [186, 0]
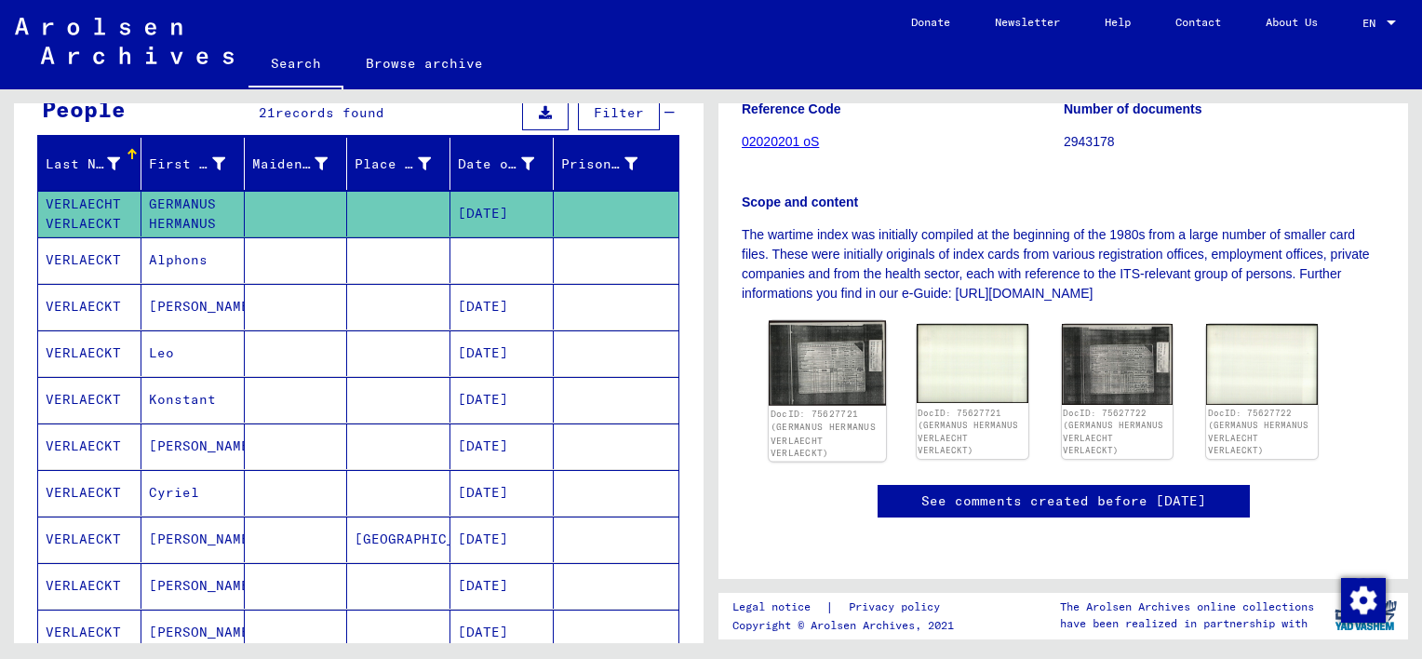
click at [823, 321] on img at bounding box center [827, 364] width 117 height 86
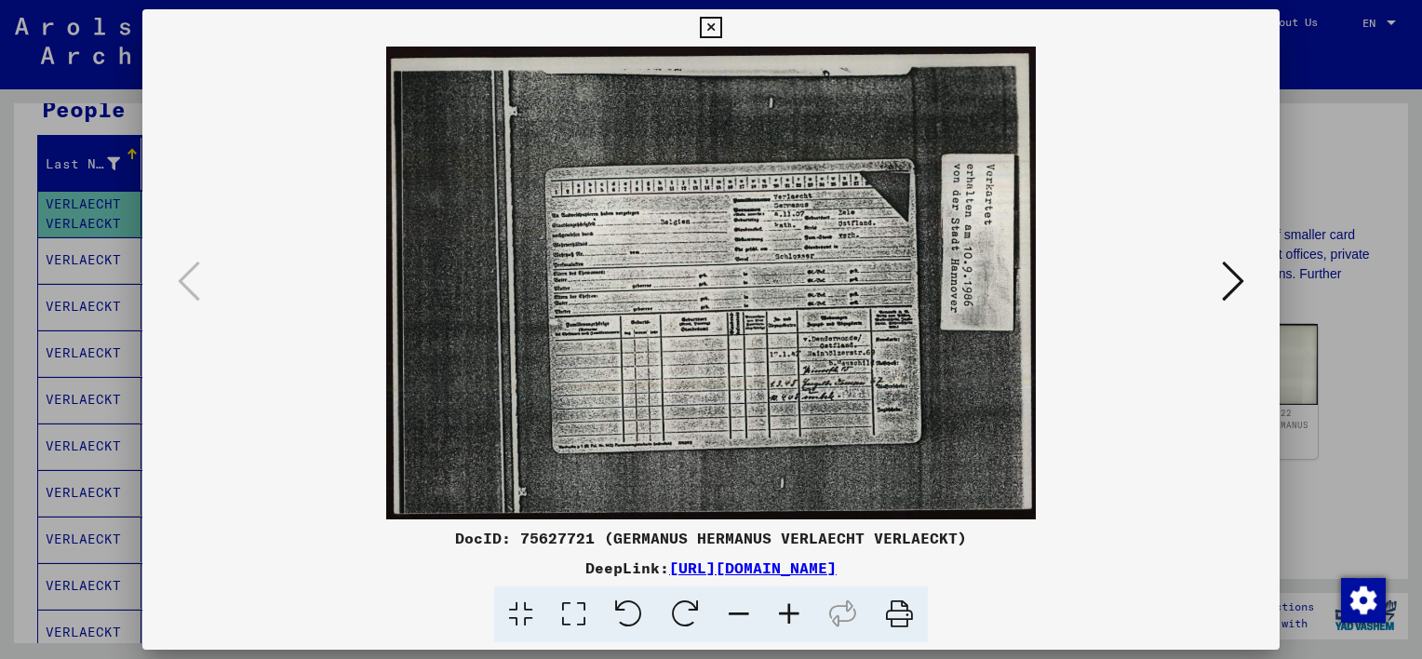
click at [577, 608] on icon at bounding box center [573, 614] width 53 height 57
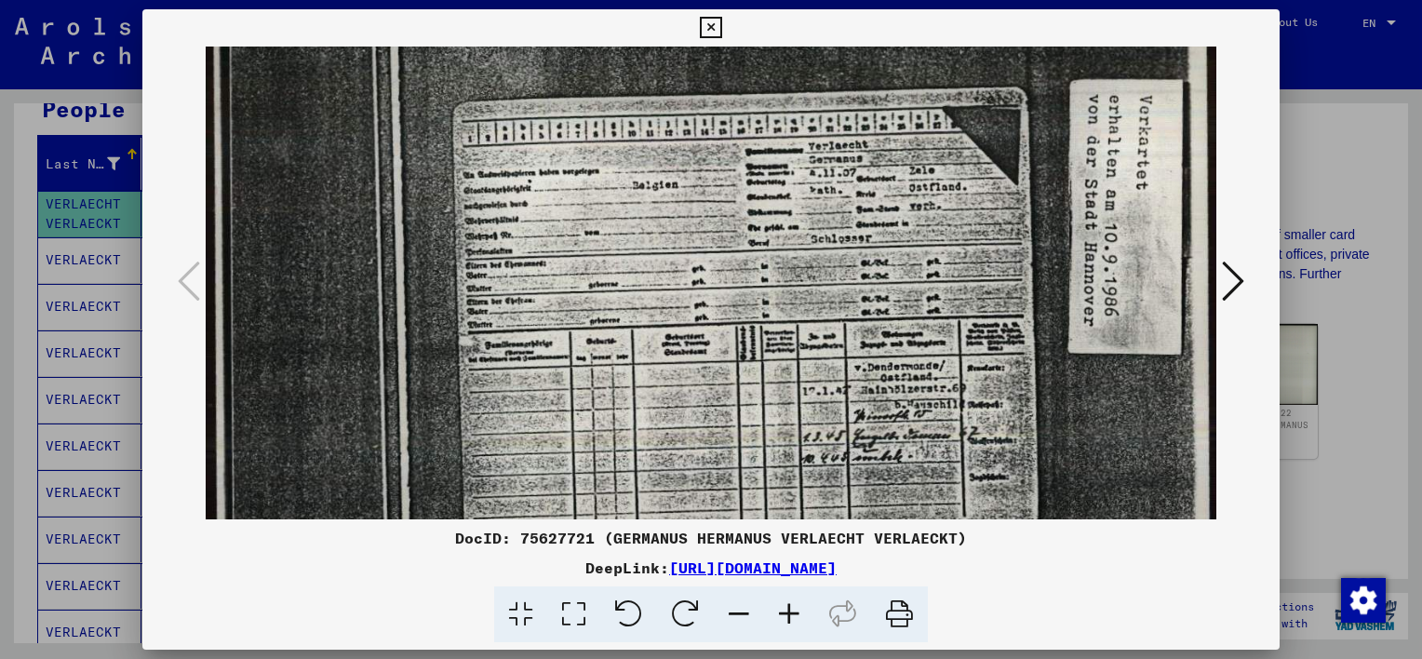
scroll to position [139, 0]
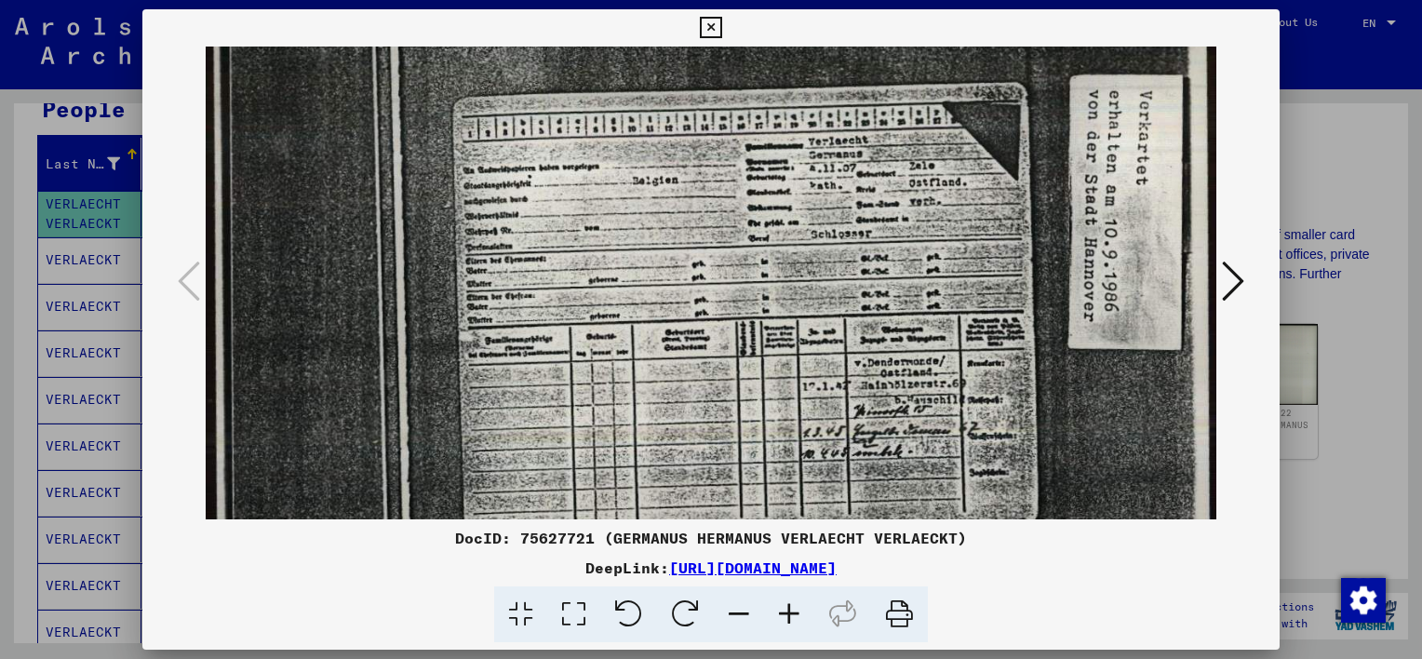
drag, startPoint x: 680, startPoint y: 342, endPoint x: 711, endPoint y: 208, distance: 137.5
click at [711, 208] on img at bounding box center [711, 276] width 1010 height 736
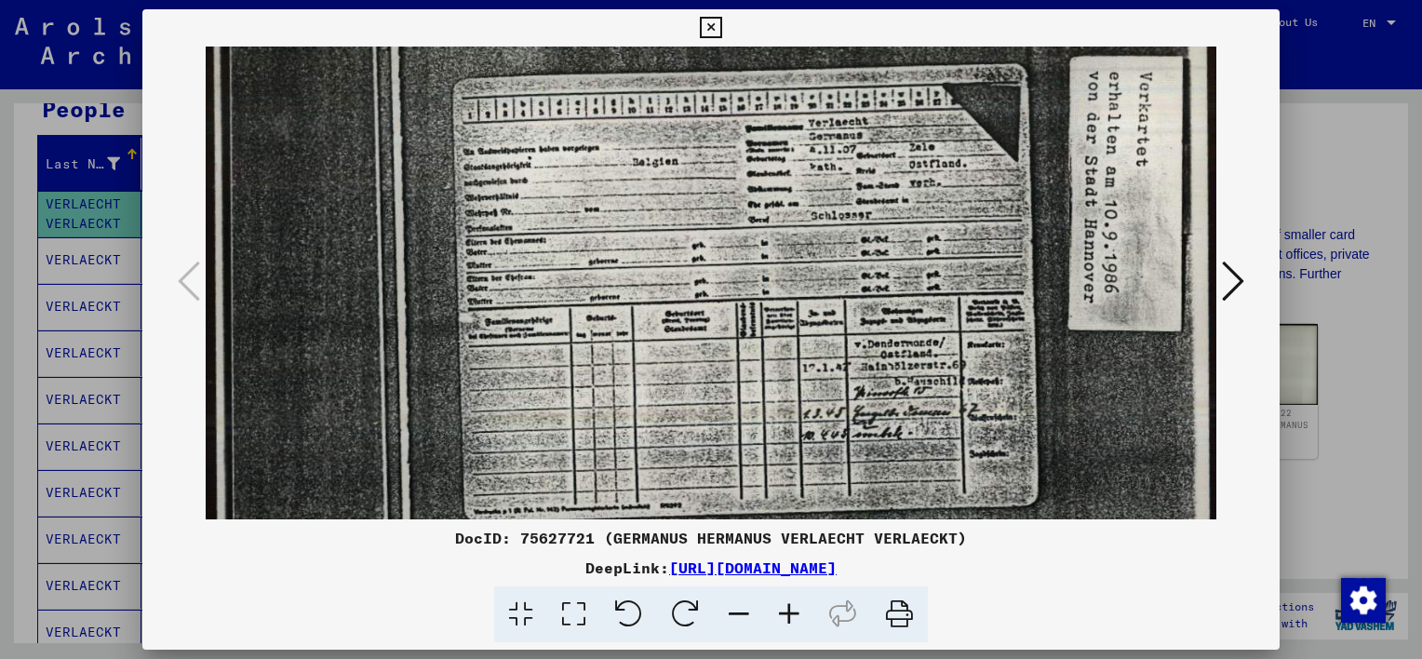
scroll to position [161, 0]
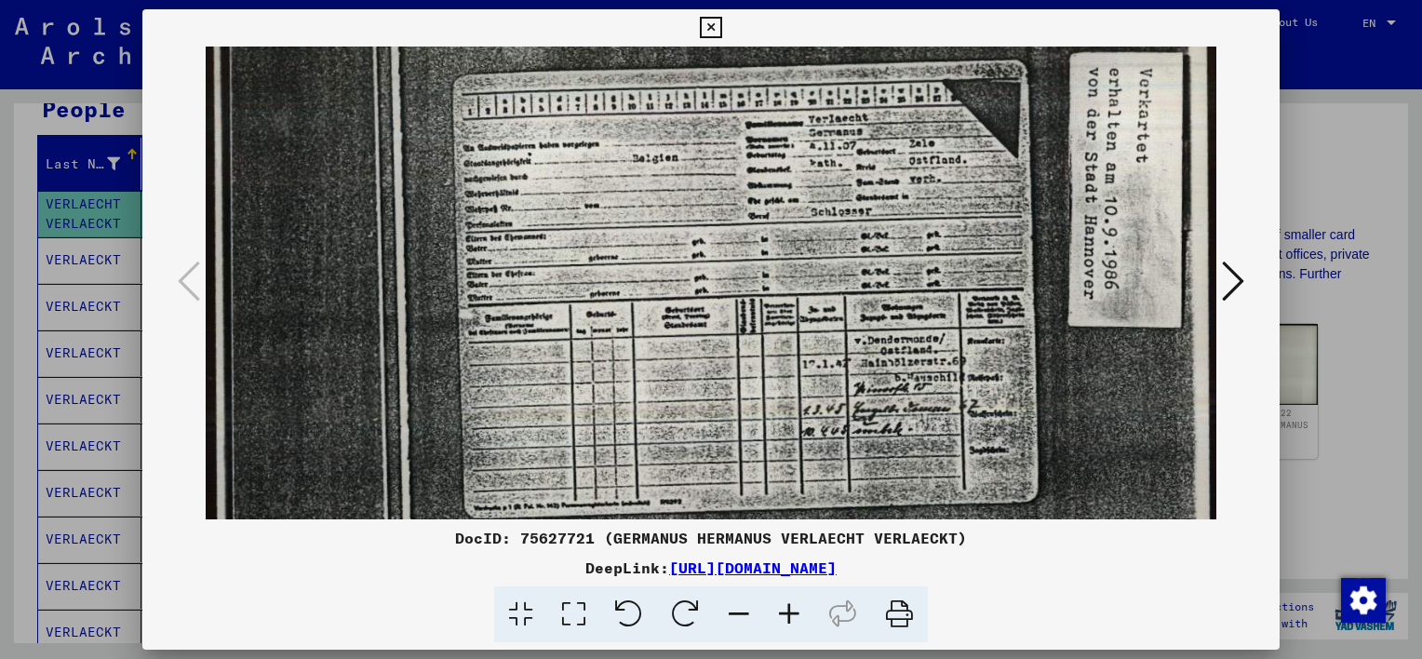
drag, startPoint x: 868, startPoint y: 354, endPoint x: 871, endPoint y: 331, distance: 22.5
click at [871, 331] on img at bounding box center [711, 254] width 1010 height 736
click at [1234, 281] on icon at bounding box center [1233, 281] width 22 height 45
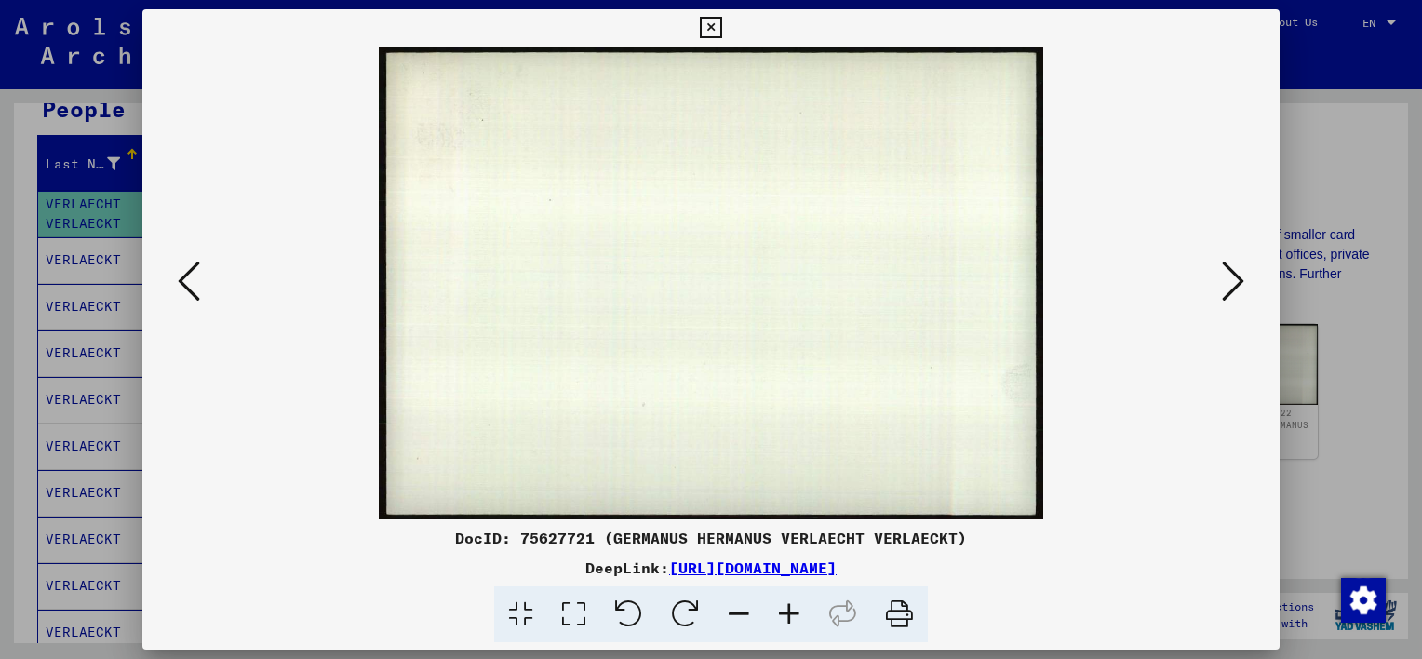
click at [1233, 281] on icon at bounding box center [1233, 281] width 22 height 45
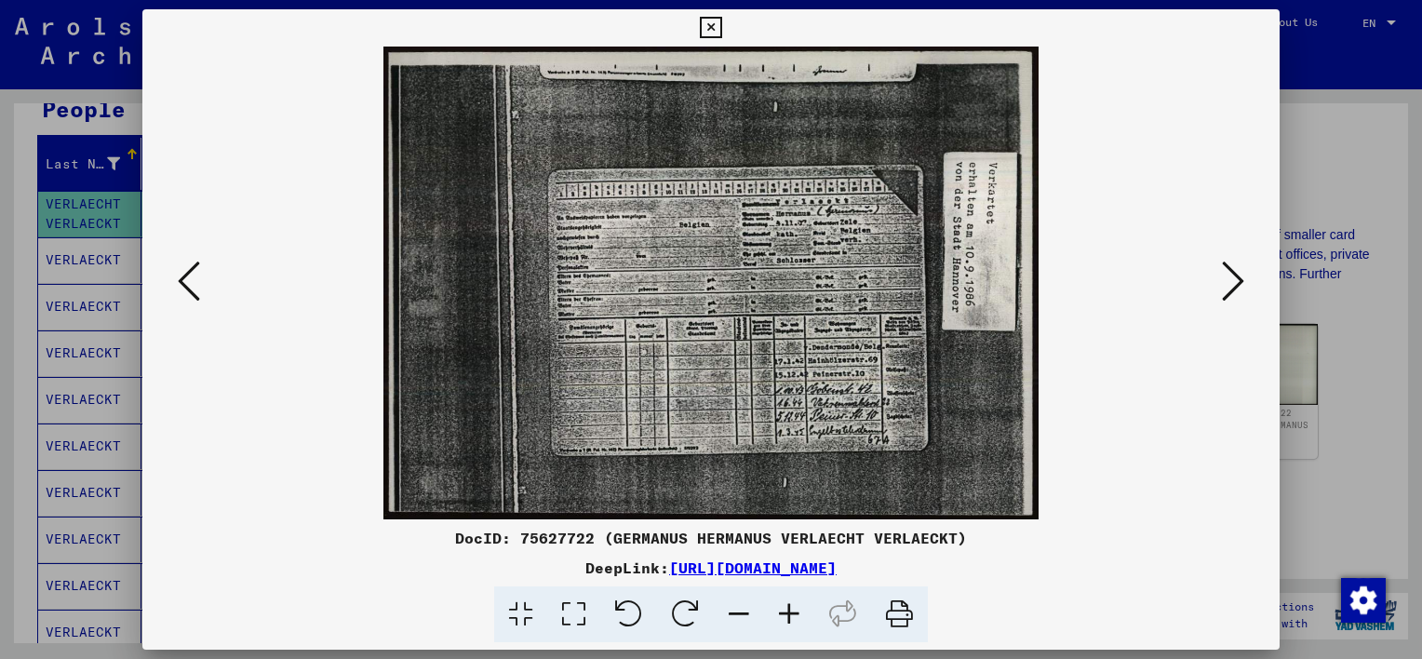
click at [571, 610] on icon at bounding box center [573, 614] width 53 height 57
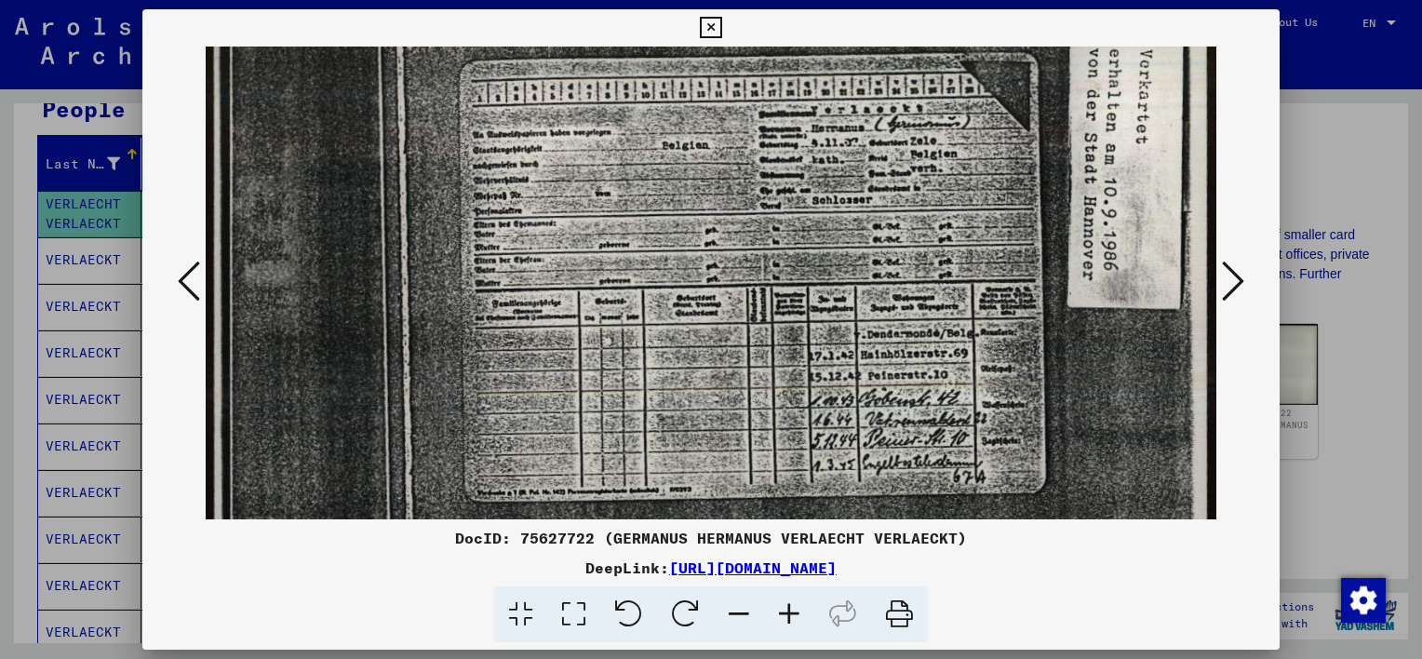
scroll to position [175, 0]
drag, startPoint x: 878, startPoint y: 470, endPoint x: 786, endPoint y: 317, distance: 178.2
click at [786, 317] on img at bounding box center [711, 236] width 1010 height 729
click at [1231, 282] on icon at bounding box center [1233, 281] width 22 height 45
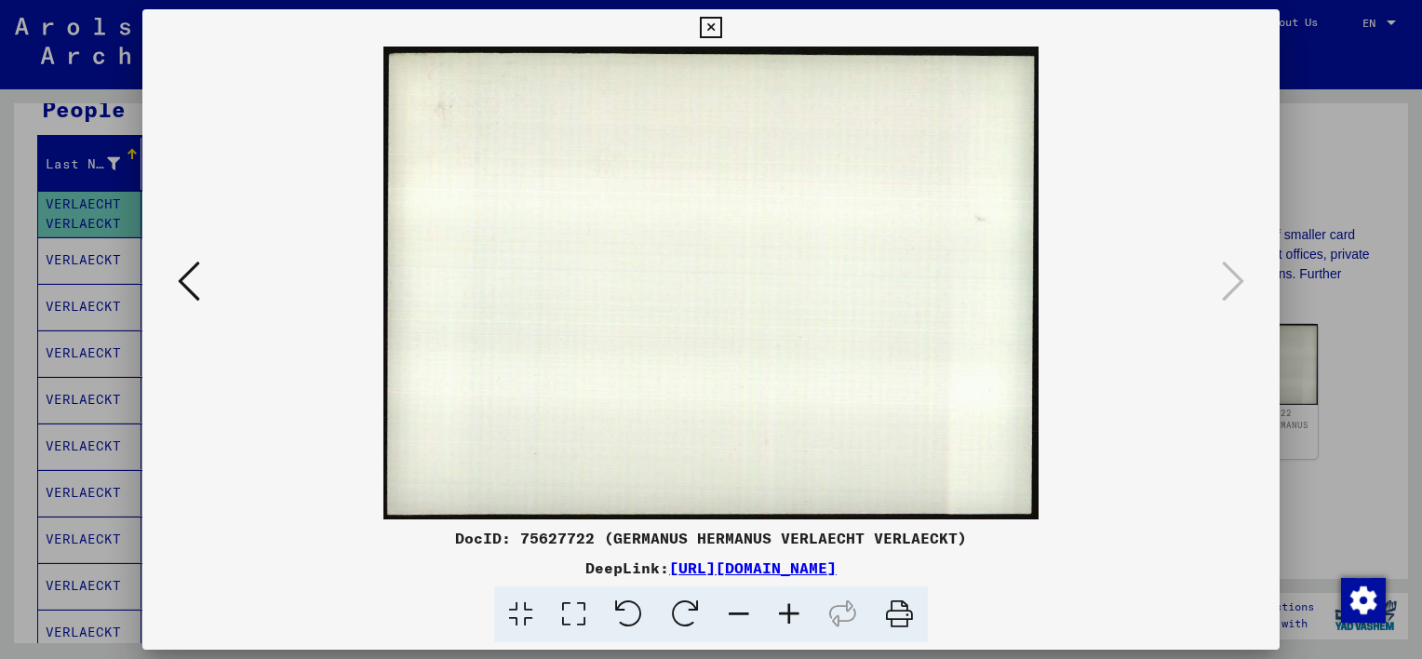
click at [179, 285] on icon at bounding box center [189, 281] width 22 height 45
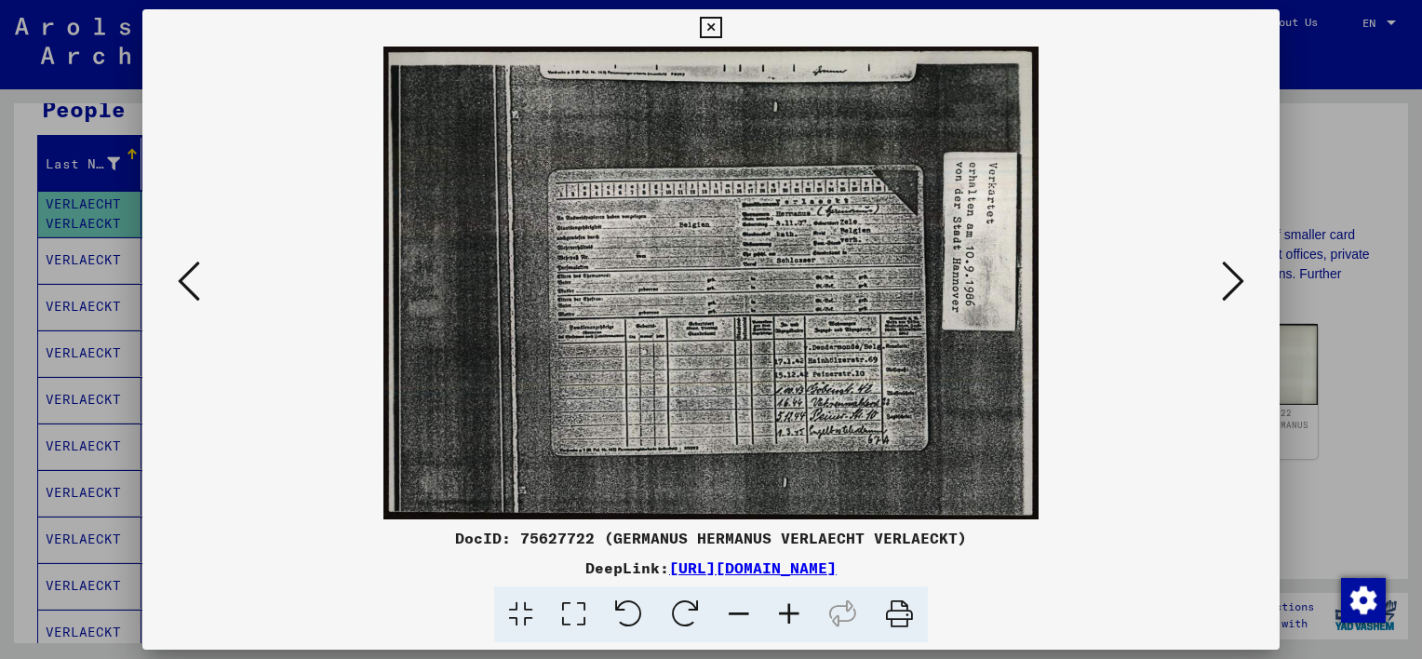
click at [179, 285] on icon at bounding box center [189, 281] width 22 height 45
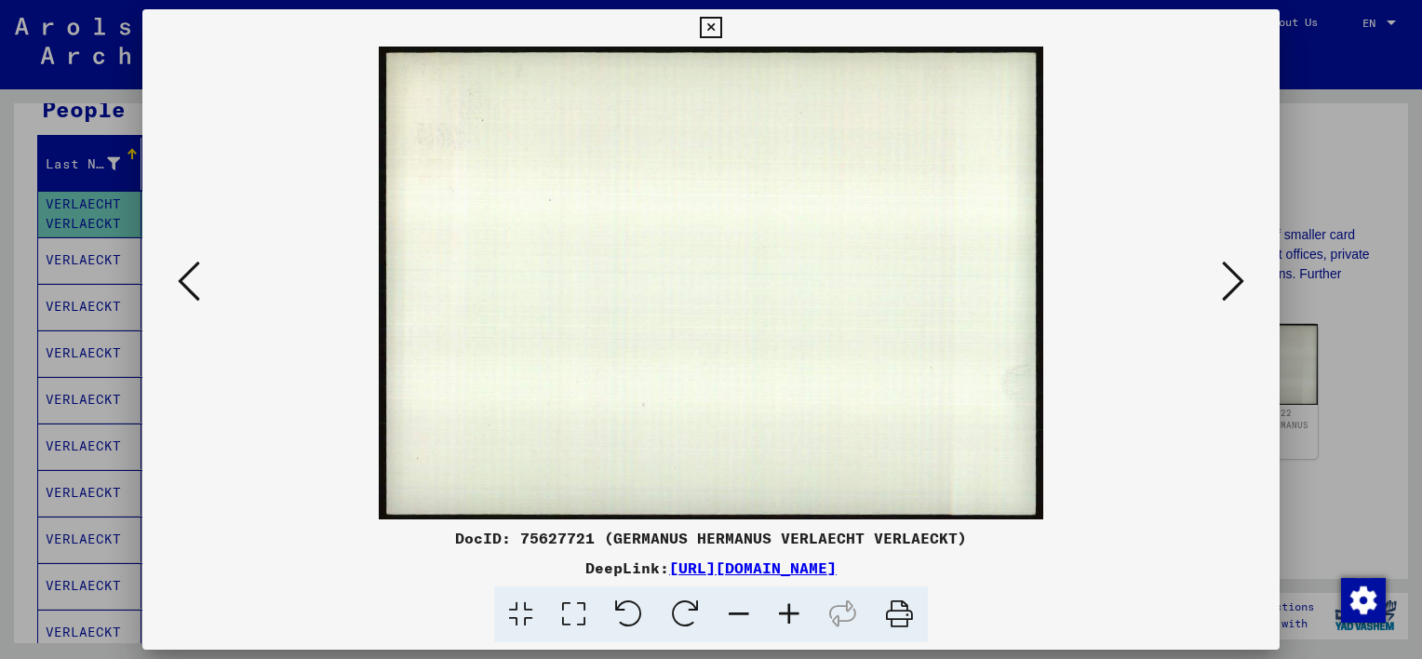
click at [182, 279] on icon at bounding box center [189, 281] width 22 height 45
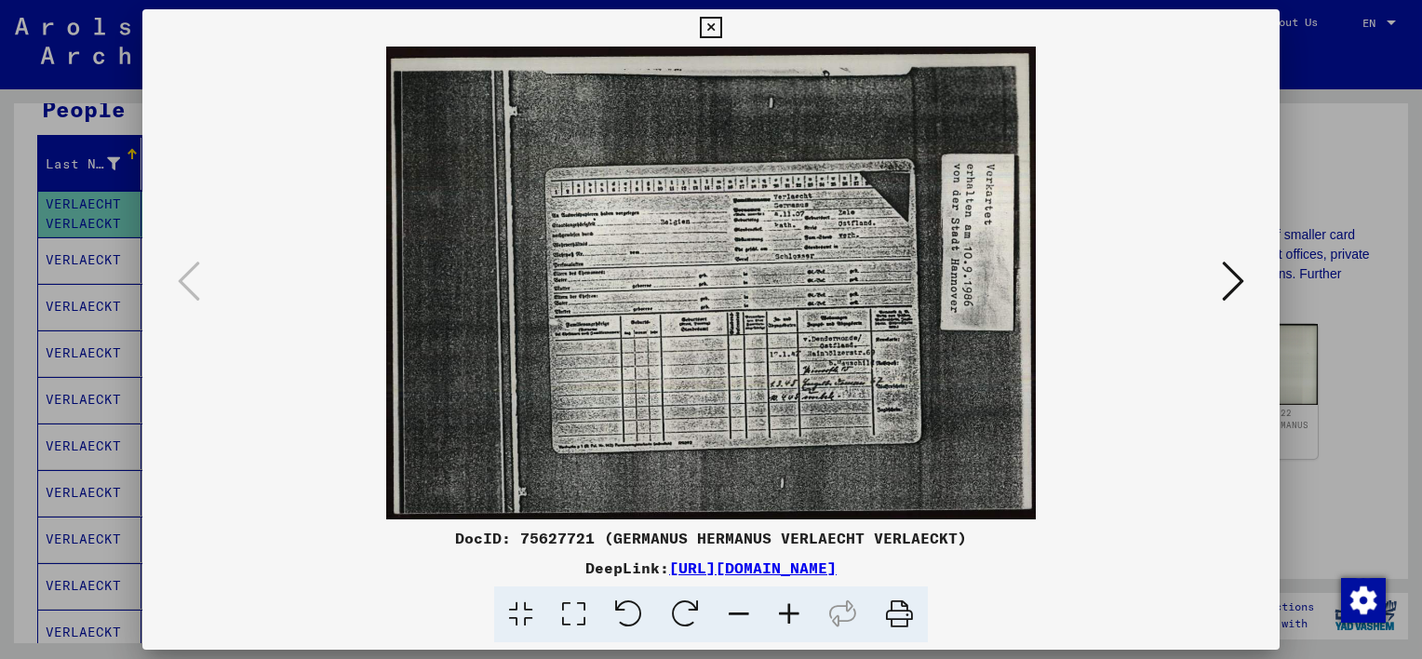
click at [711, 30] on icon at bounding box center [710, 28] width 21 height 22
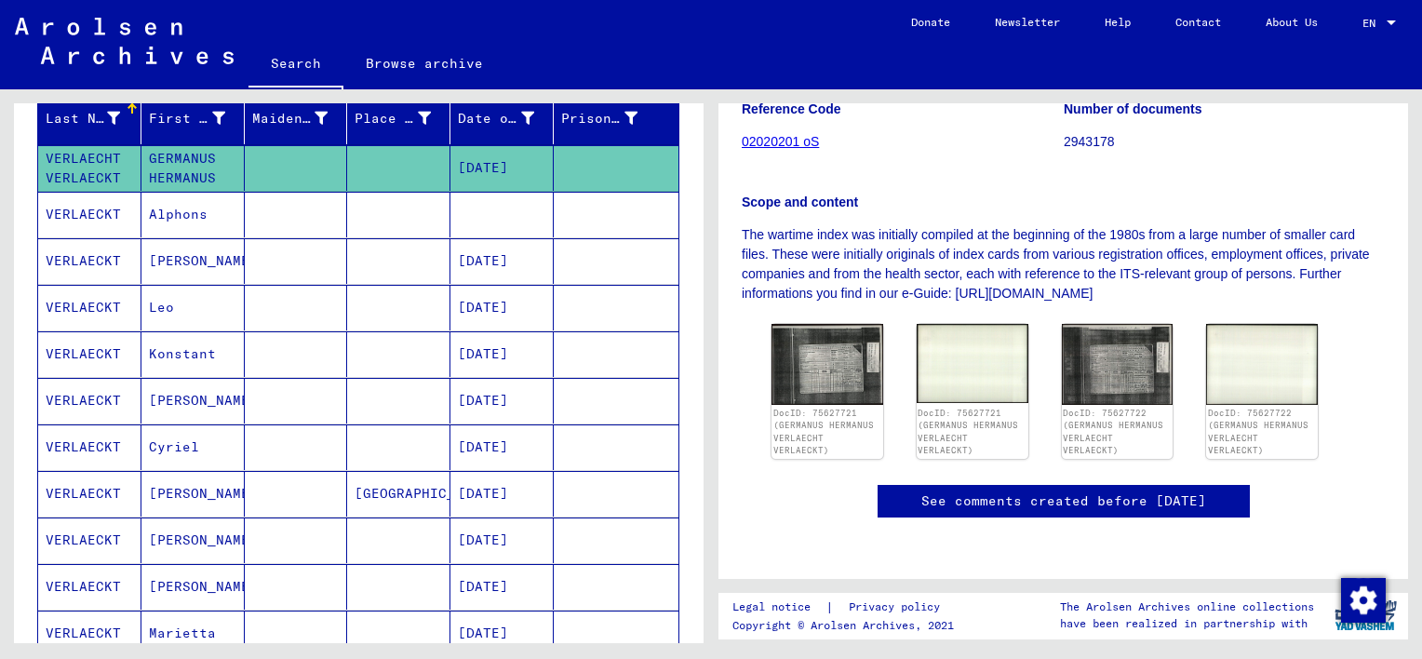
scroll to position [186, 0]
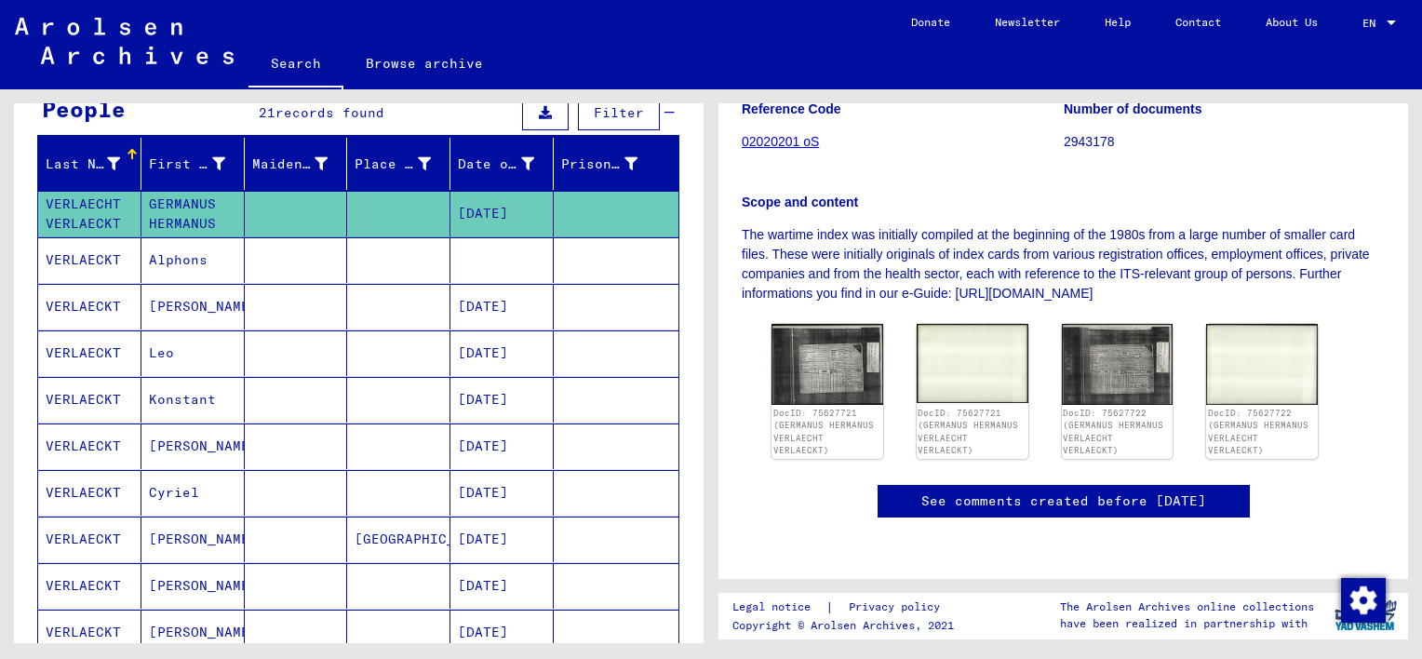
click at [356, 204] on mat-cell at bounding box center [398, 214] width 103 height 46
click at [451, 201] on mat-cell "[DATE]" at bounding box center [501, 214] width 103 height 46
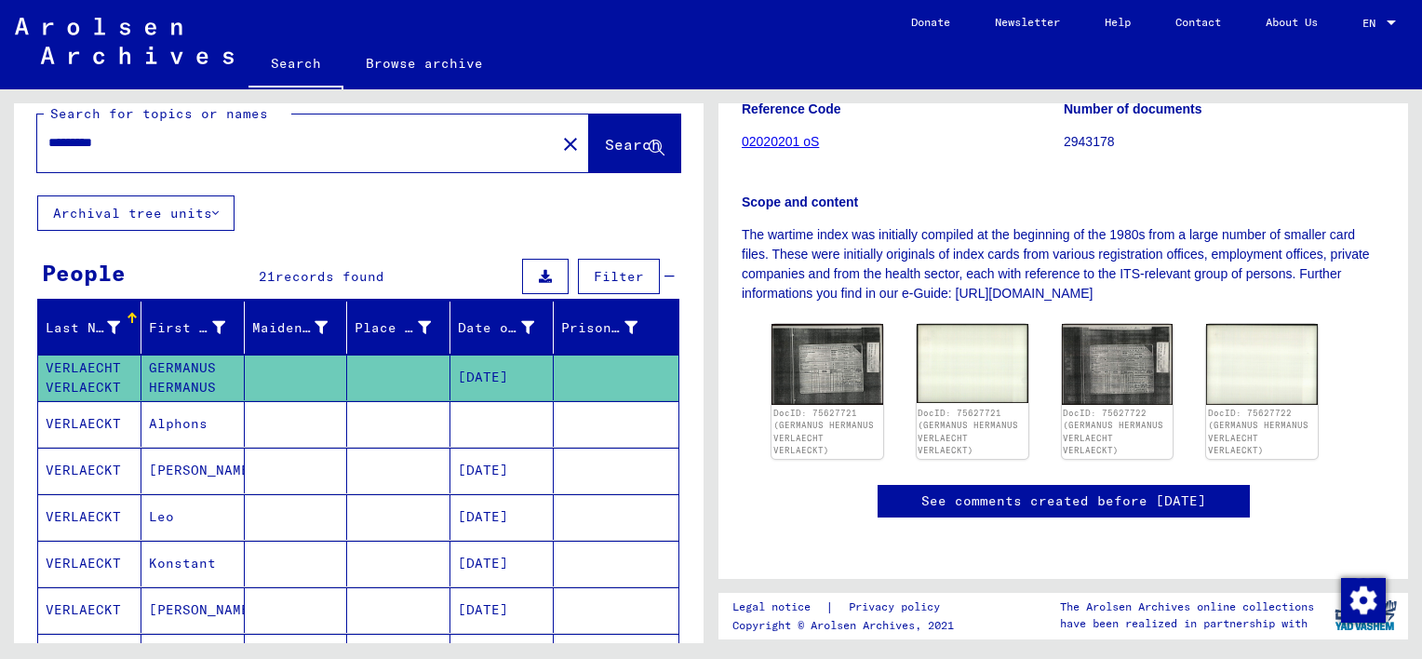
scroll to position [0, 0]
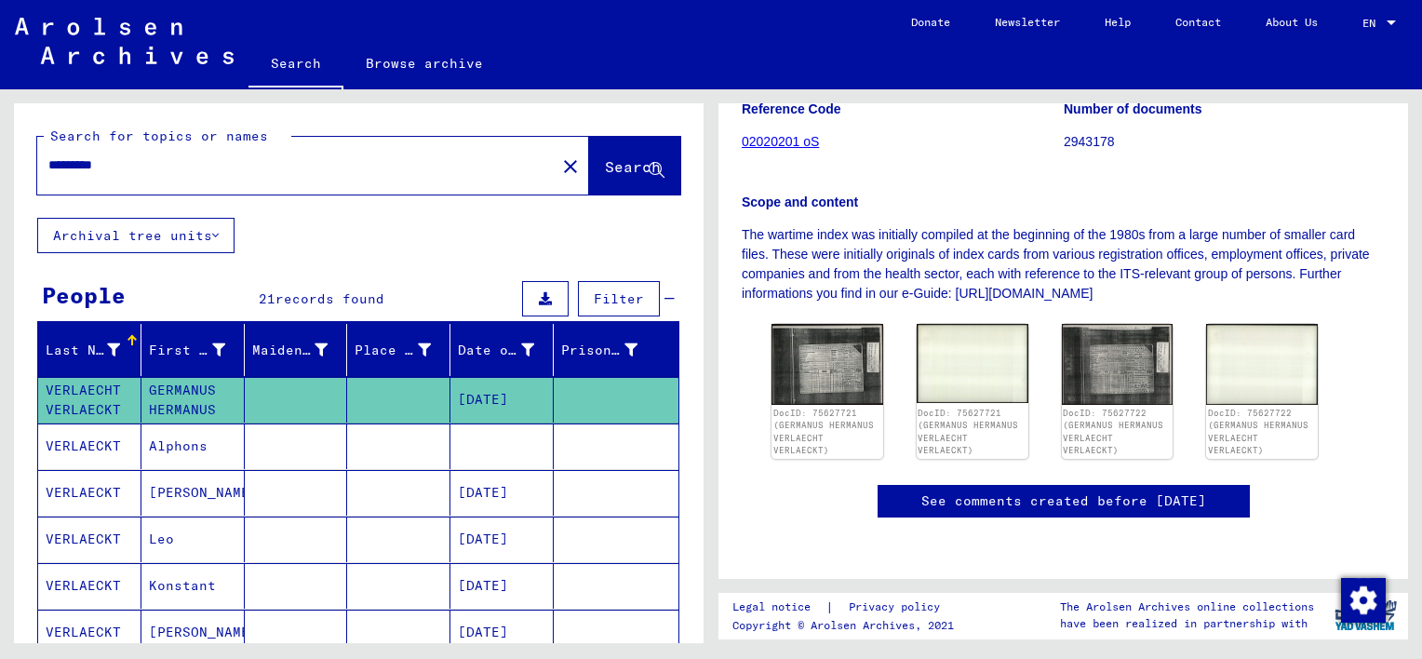
click at [167, 163] on input "*********" at bounding box center [296, 165] width 496 height 20
type input "*"
type input "*********"
click at [608, 164] on span "Search" at bounding box center [633, 166] width 56 height 19
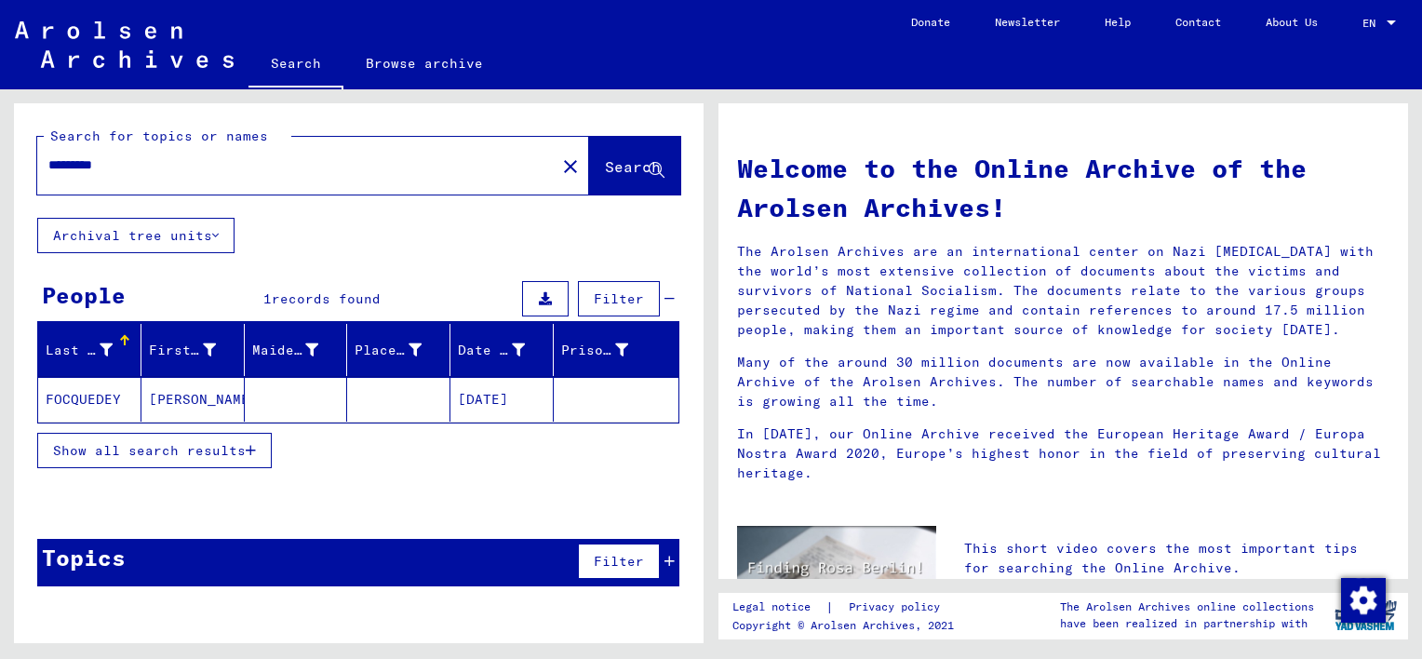
click at [162, 397] on mat-cell "[PERSON_NAME]" at bounding box center [192, 399] width 103 height 45
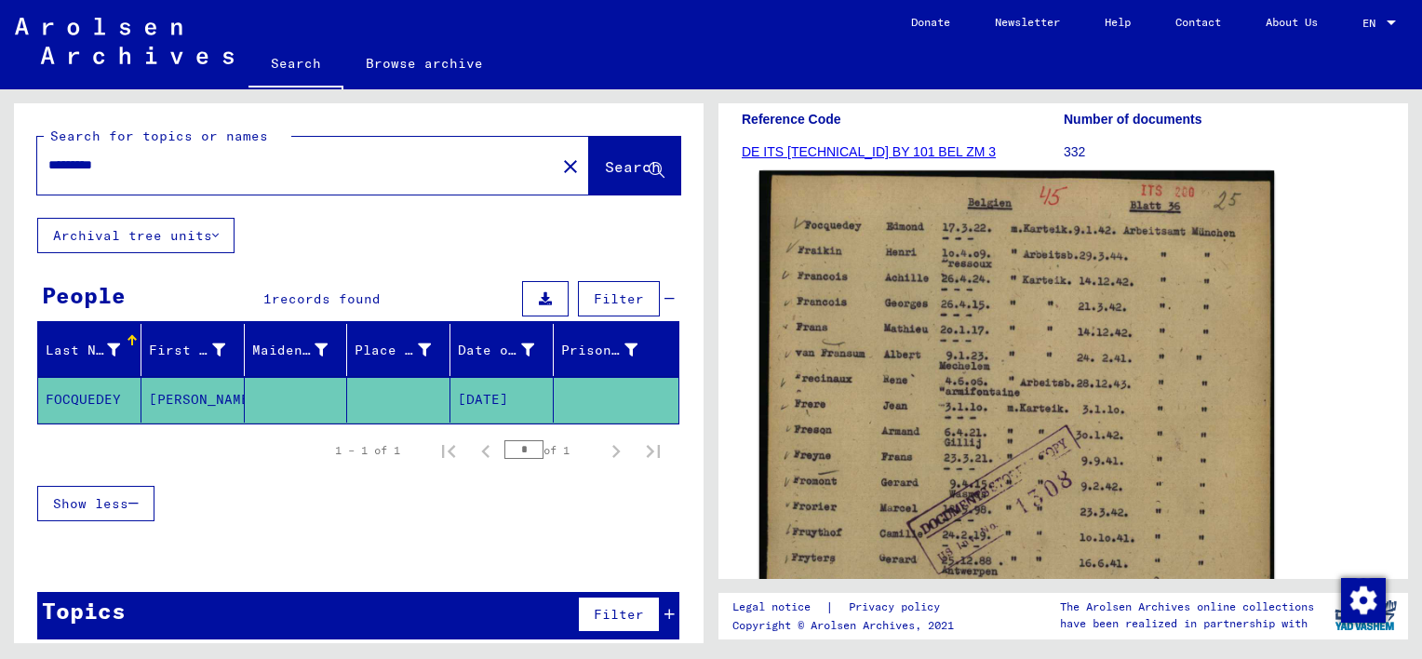
scroll to position [372, 0]
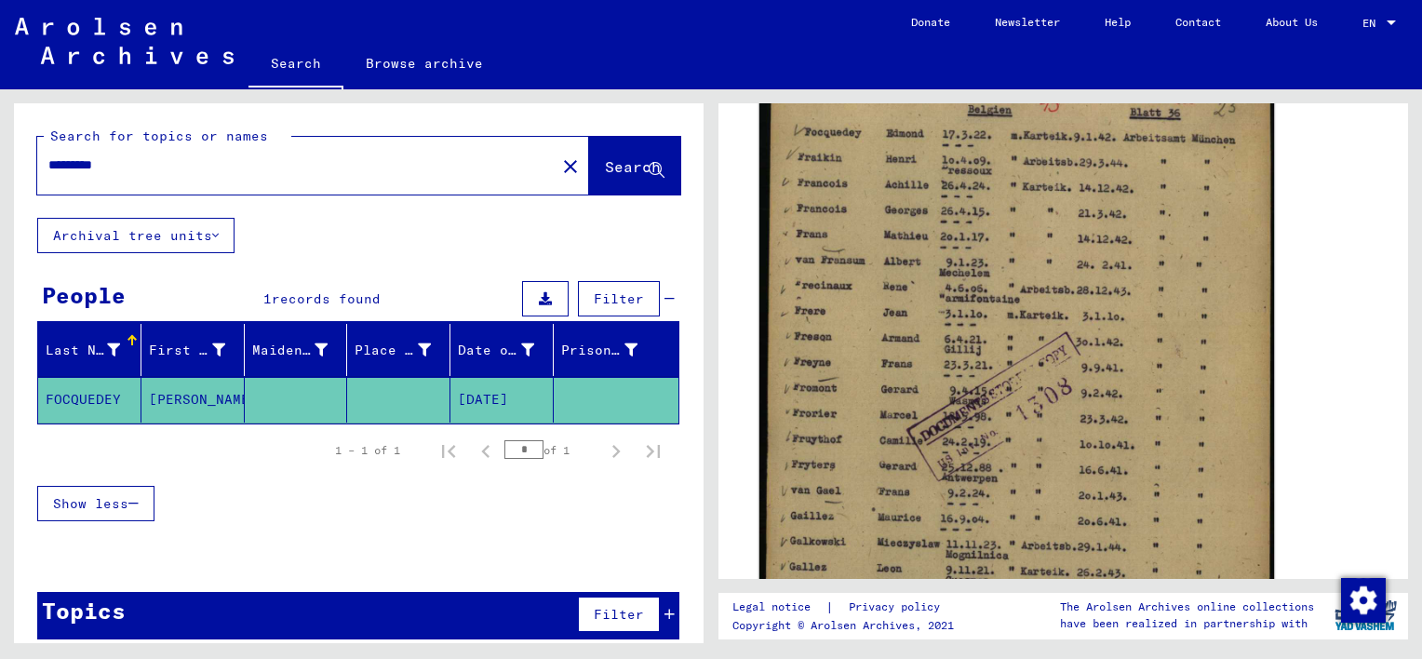
click at [1136, 257] on img at bounding box center [1016, 435] width 515 height 716
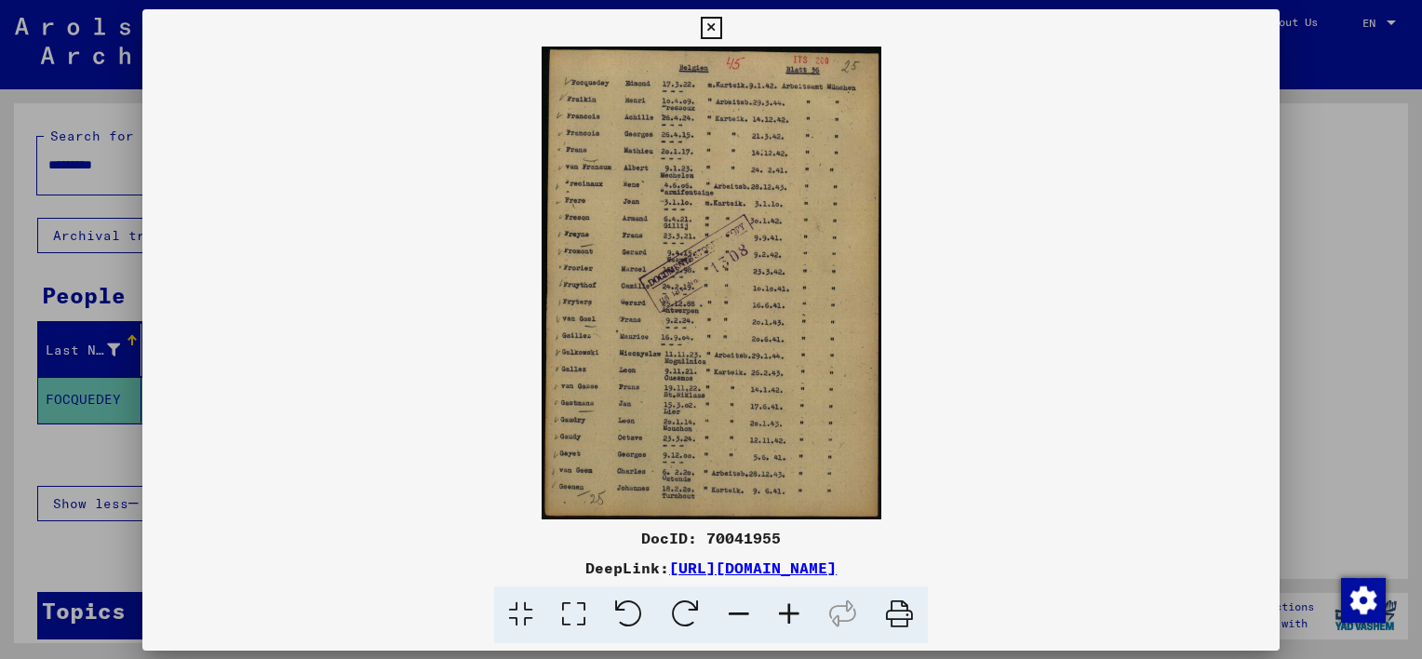
scroll to position [371, 0]
click at [575, 608] on icon at bounding box center [573, 614] width 53 height 57
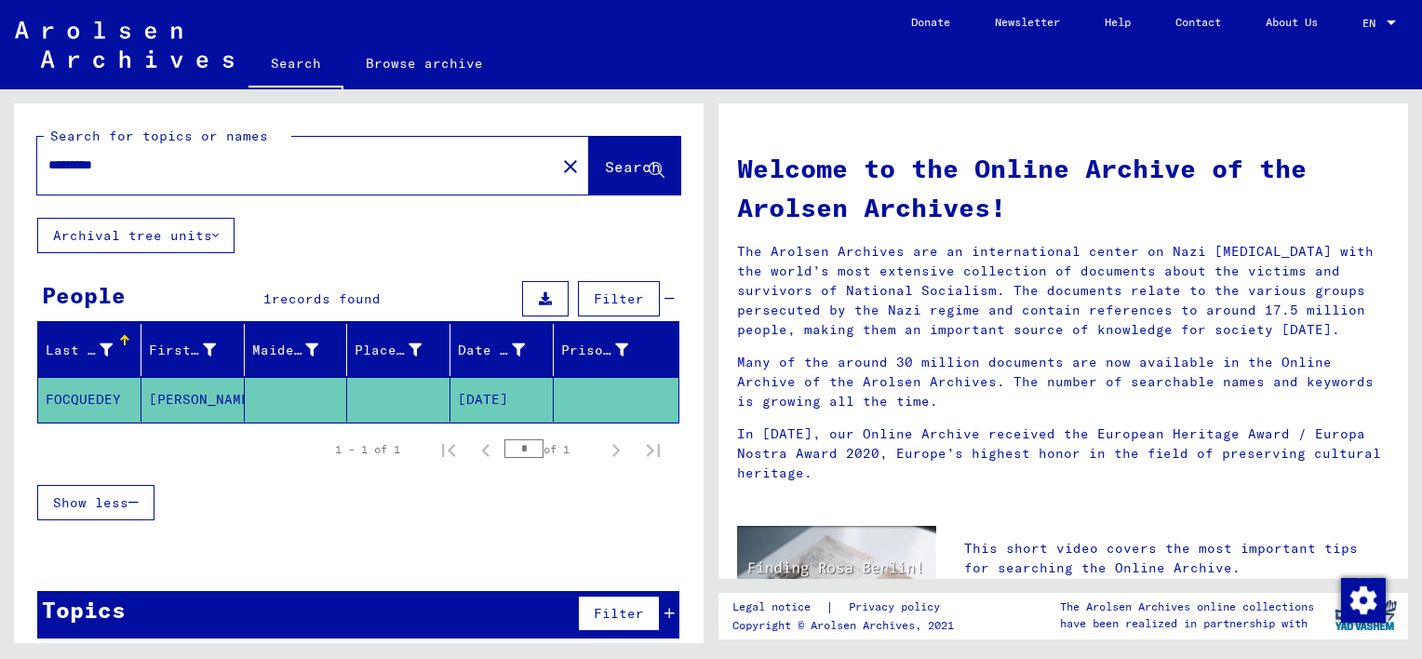
click at [139, 169] on input "*********" at bounding box center [290, 165] width 485 height 20
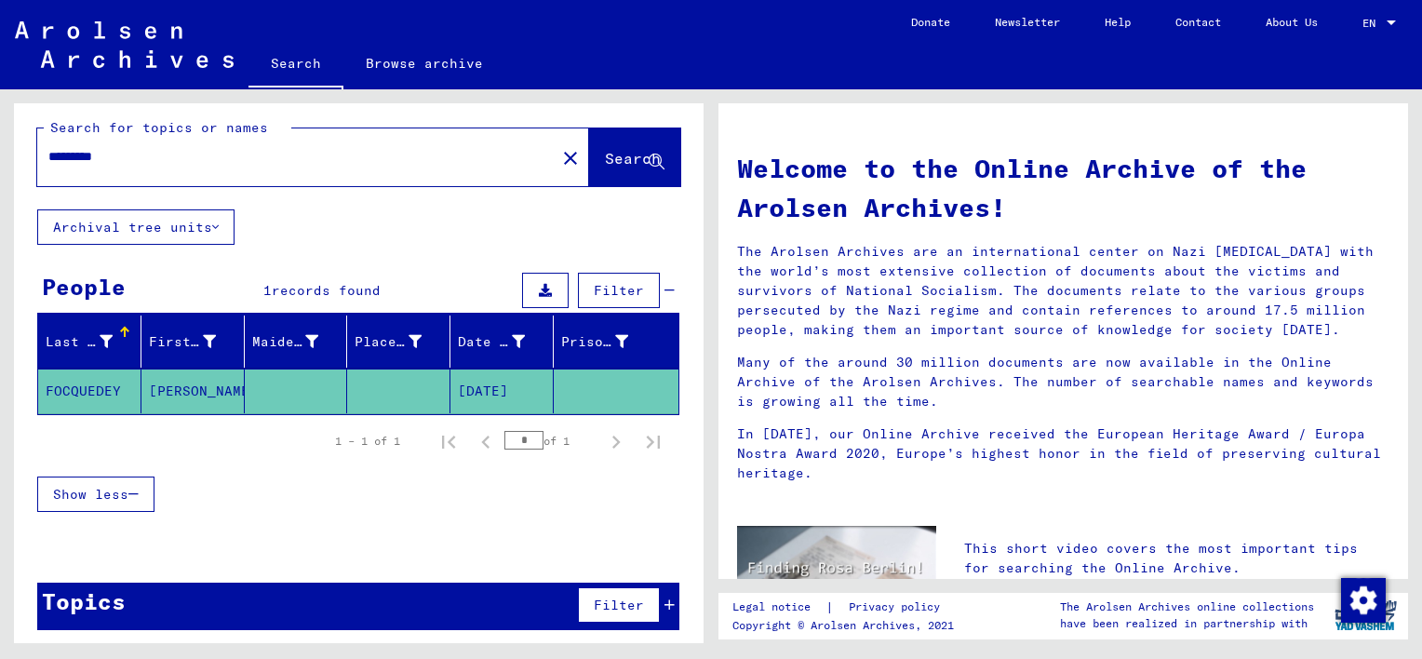
scroll to position [11, 0]
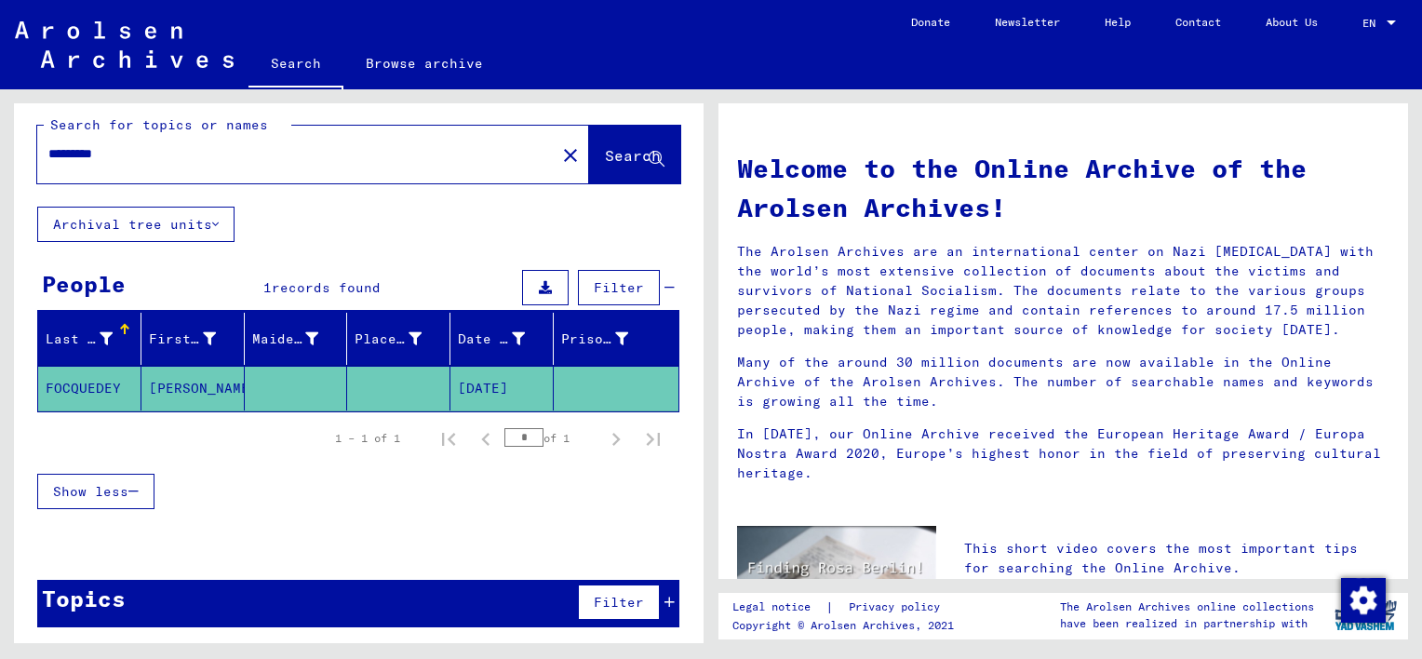
click at [427, 380] on mat-cell at bounding box center [398, 388] width 103 height 45
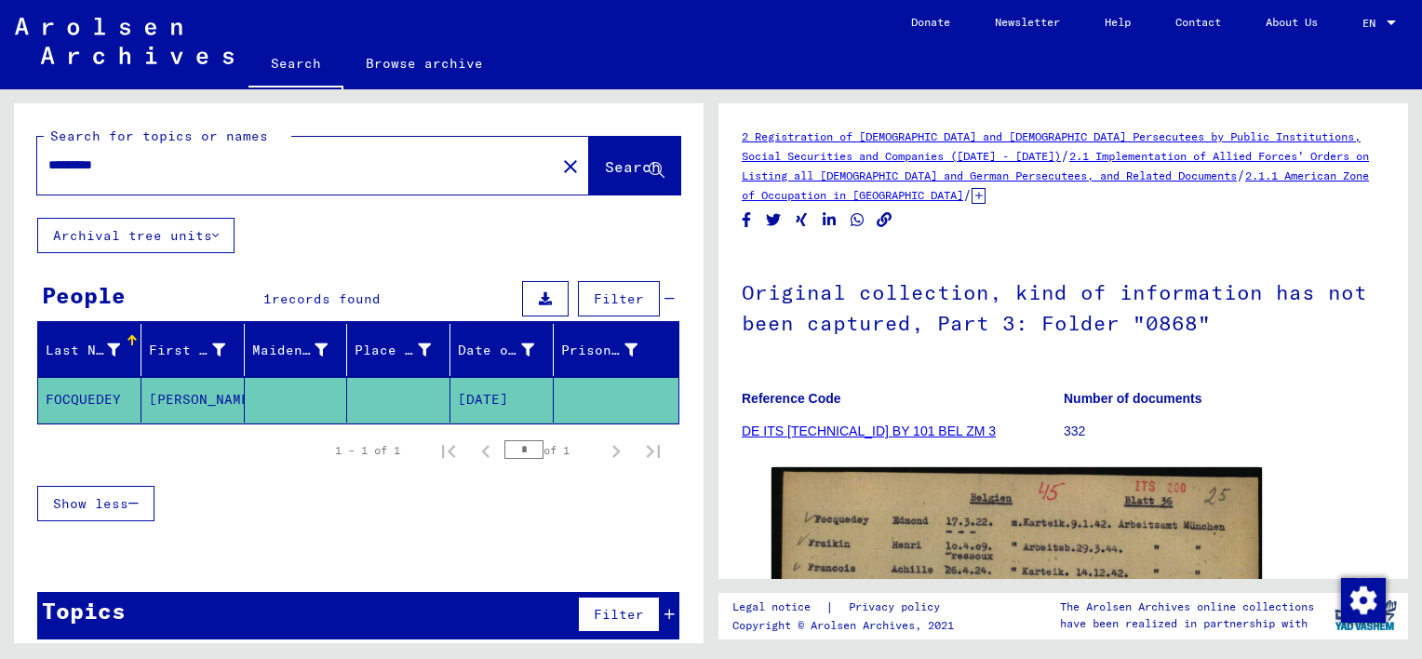
click at [905, 430] on link "DE ITS [TECHNICAL_ID] BY 101 BEL ZM 3" at bounding box center [869, 430] width 254 height 15
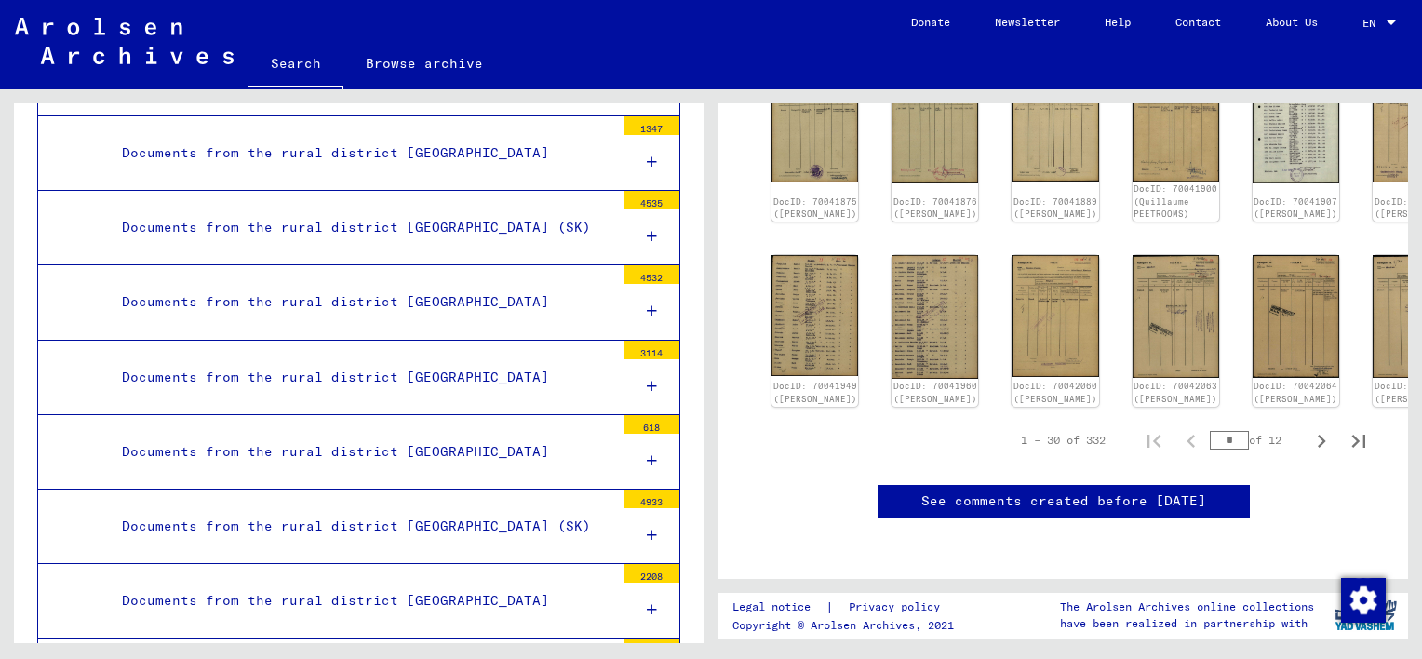
scroll to position [5961, 0]
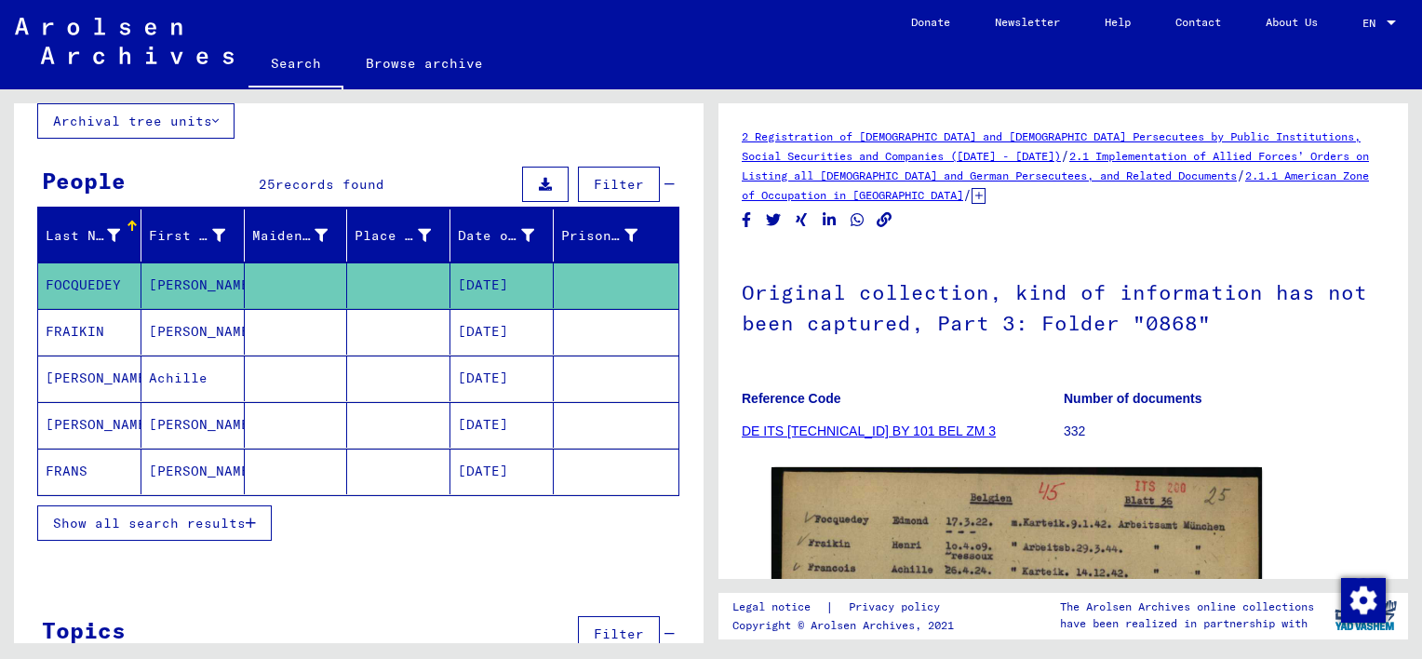
scroll to position [159, 0]
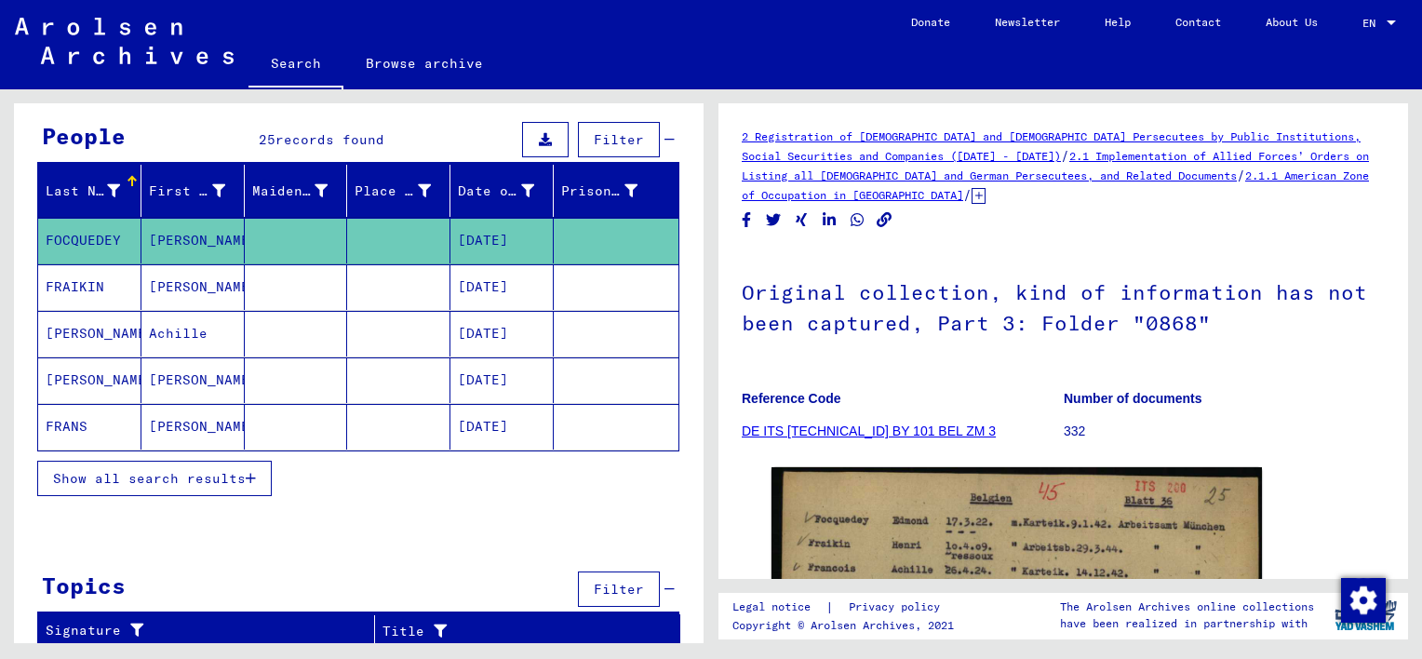
click at [193, 471] on span "Show all search results" at bounding box center [149, 478] width 193 height 17
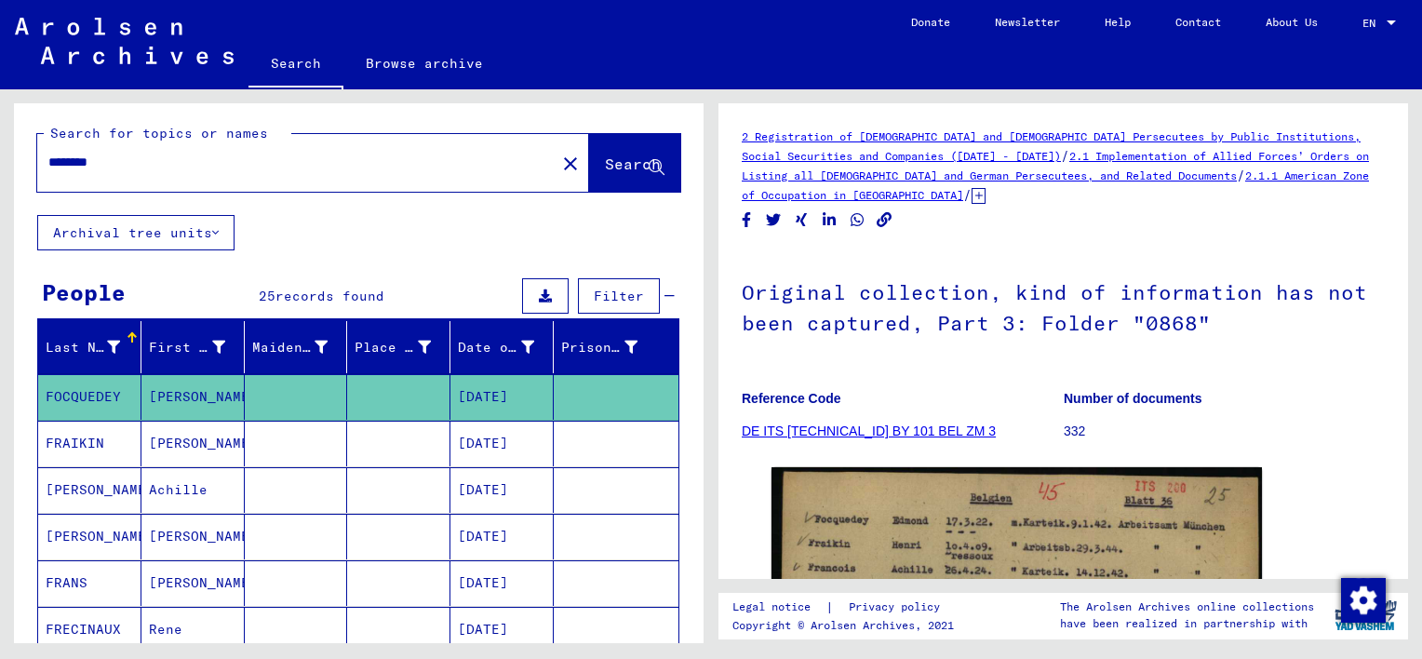
scroll to position [0, 0]
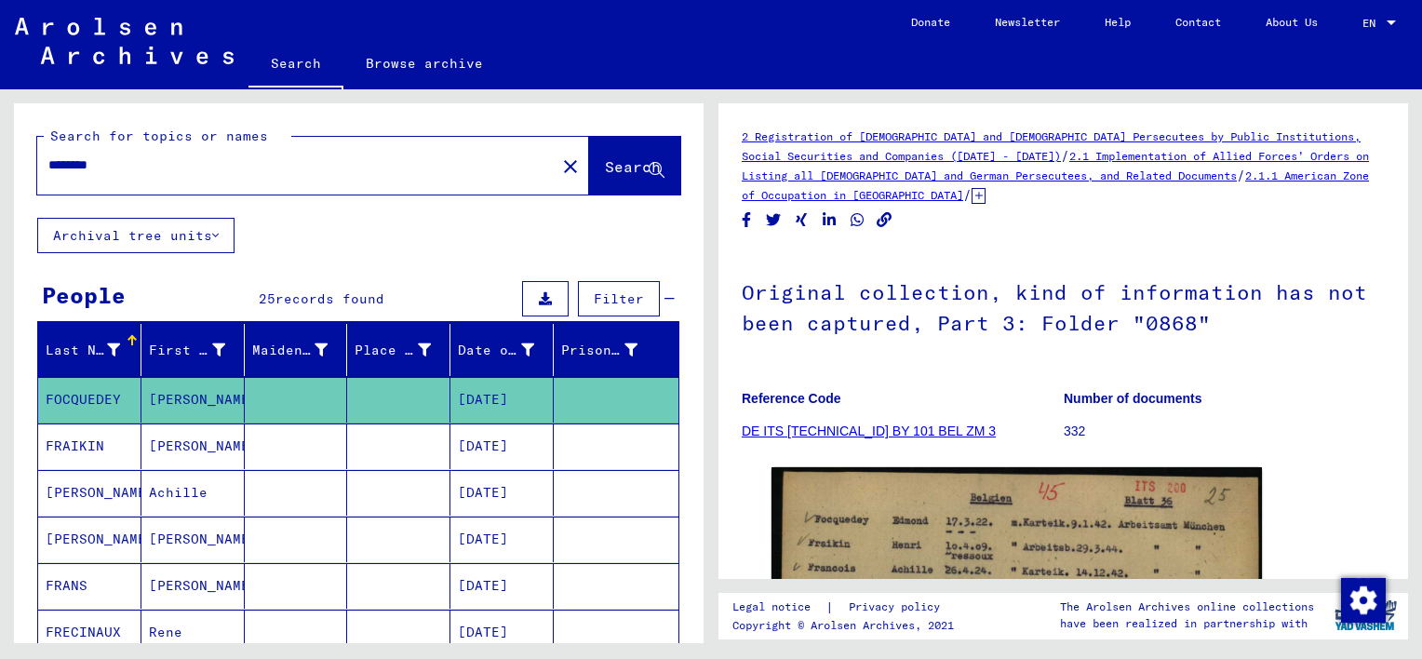
click at [605, 167] on span "Search" at bounding box center [633, 166] width 56 height 19
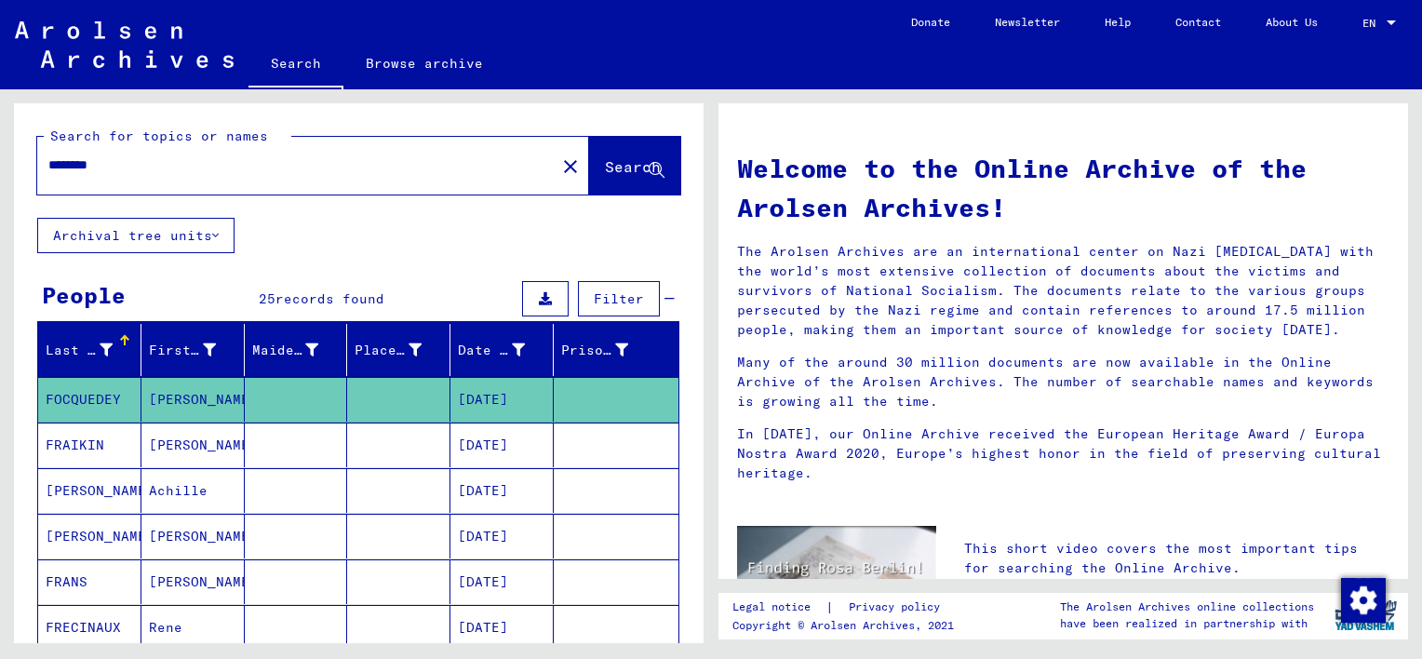
click at [160, 160] on input "********" at bounding box center [290, 165] width 485 height 20
click at [609, 166] on span "Search" at bounding box center [633, 166] width 56 height 19
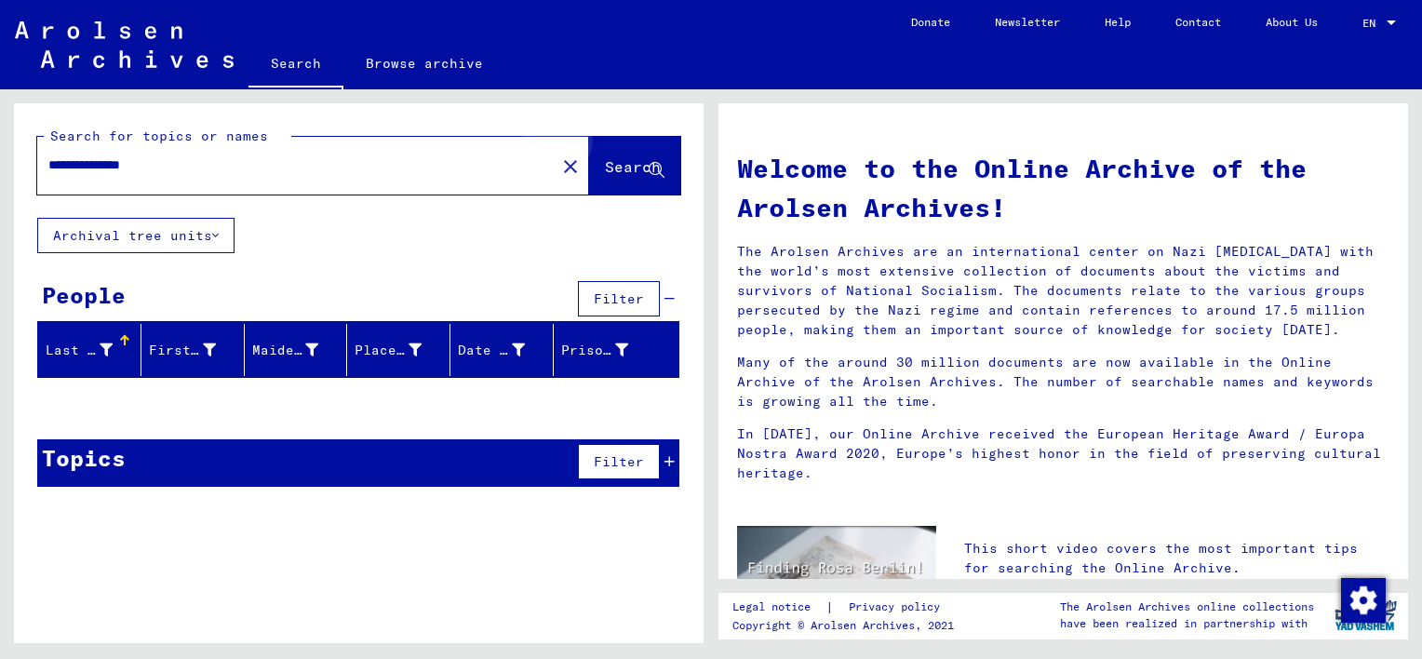
click at [633, 162] on span "Search" at bounding box center [633, 166] width 56 height 19
click at [207, 161] on input "**********" at bounding box center [290, 165] width 485 height 20
type input "*"
type input "******"
click at [605, 160] on span "Search" at bounding box center [633, 166] width 56 height 19
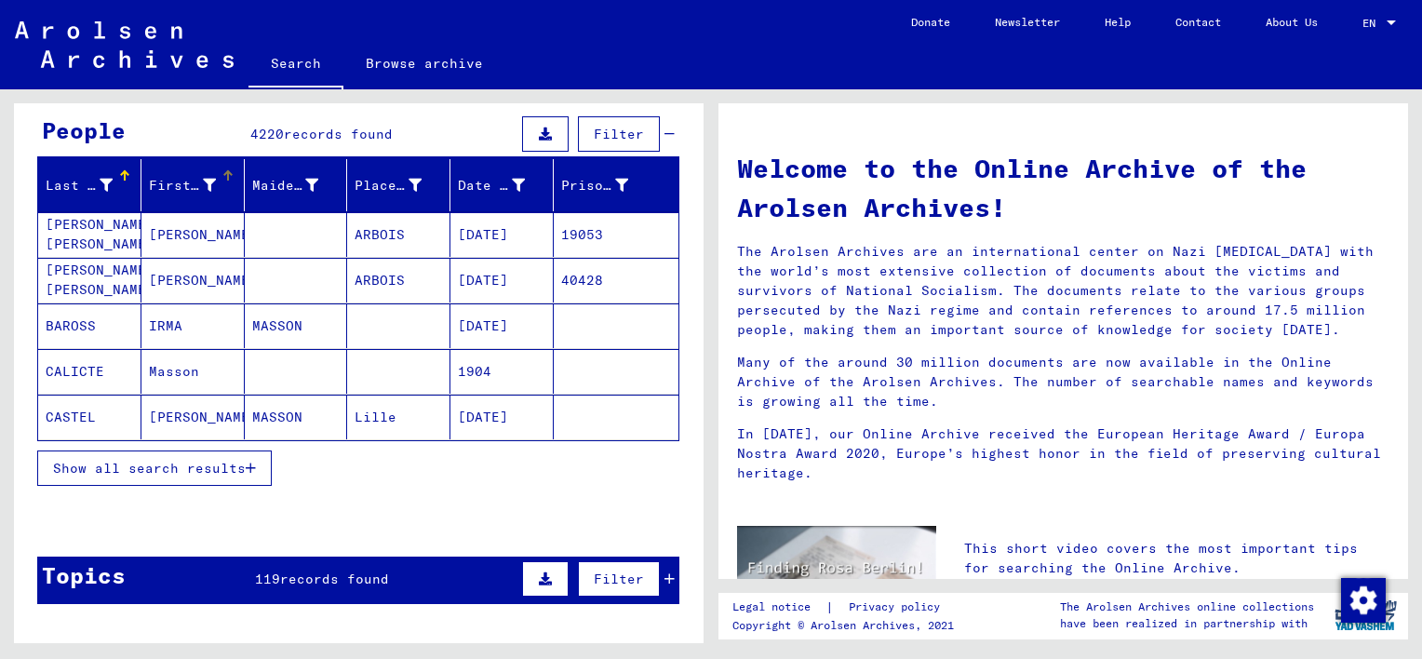
scroll to position [186, 0]
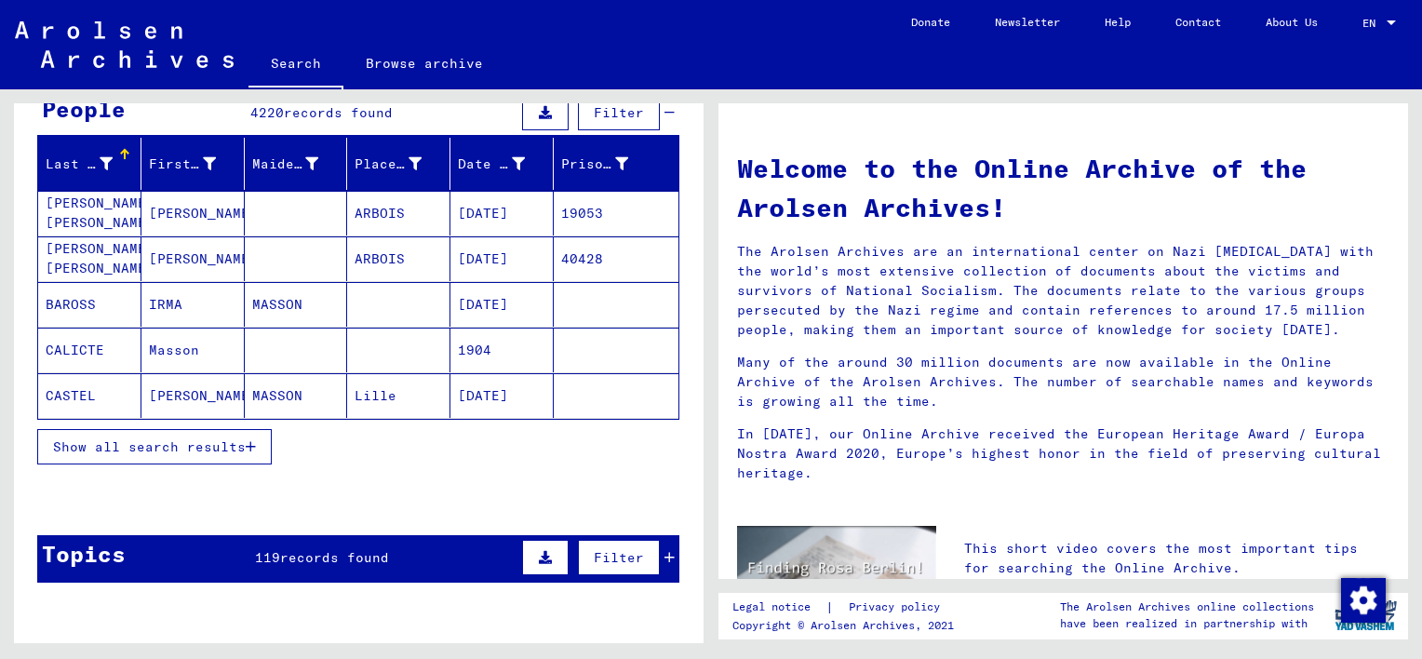
click at [194, 441] on span "Show all search results" at bounding box center [149, 446] width 193 height 17
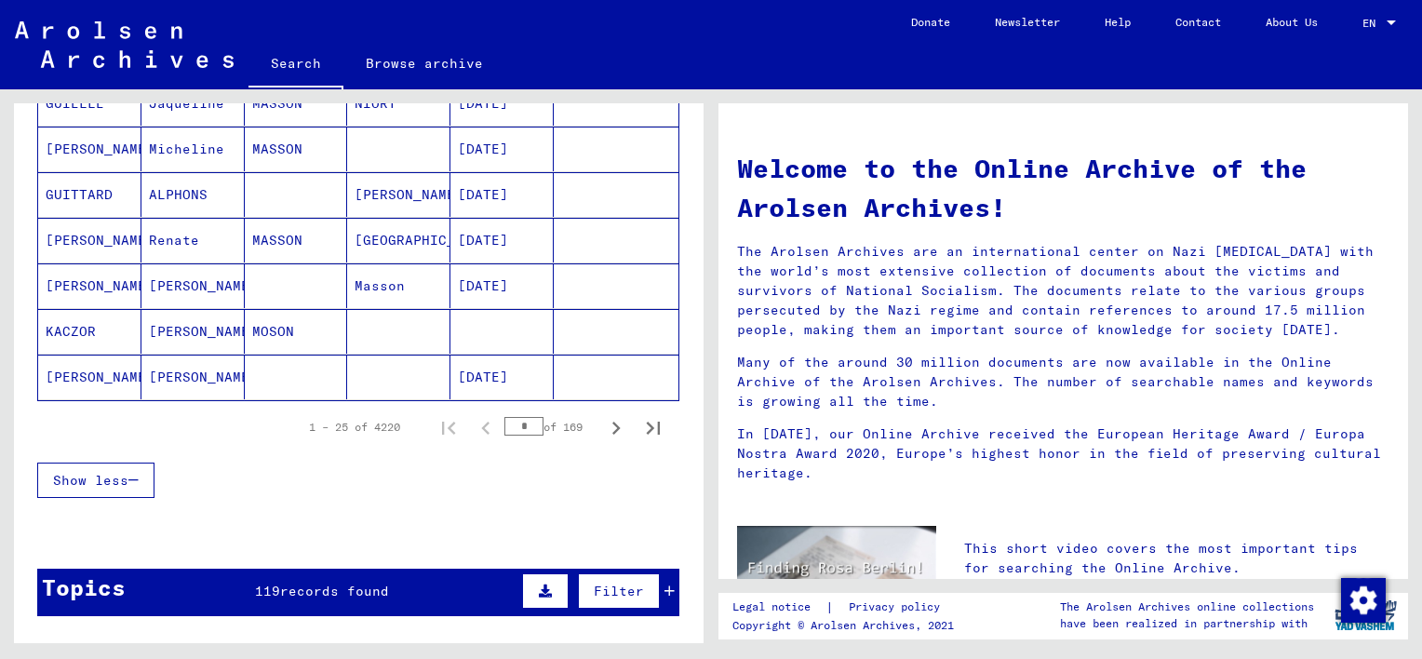
scroll to position [1210, 0]
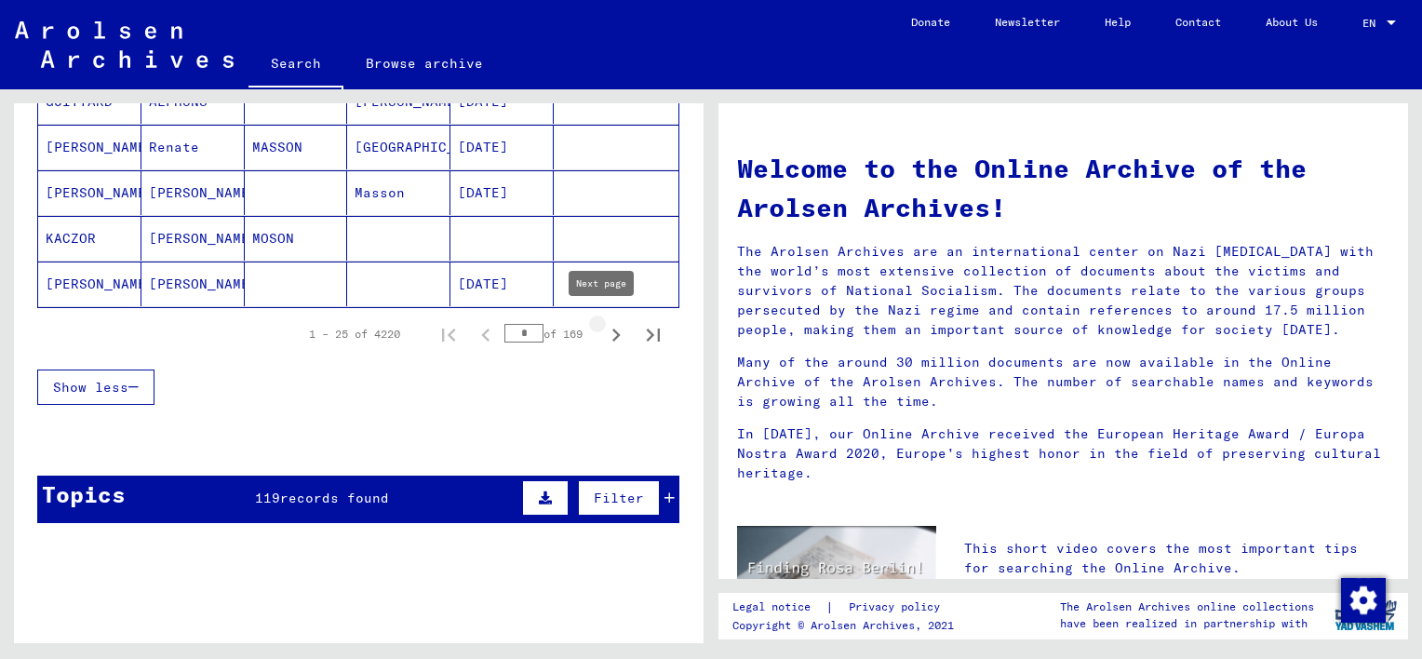
click at [603, 324] on icon "Next page" at bounding box center [616, 335] width 26 height 26
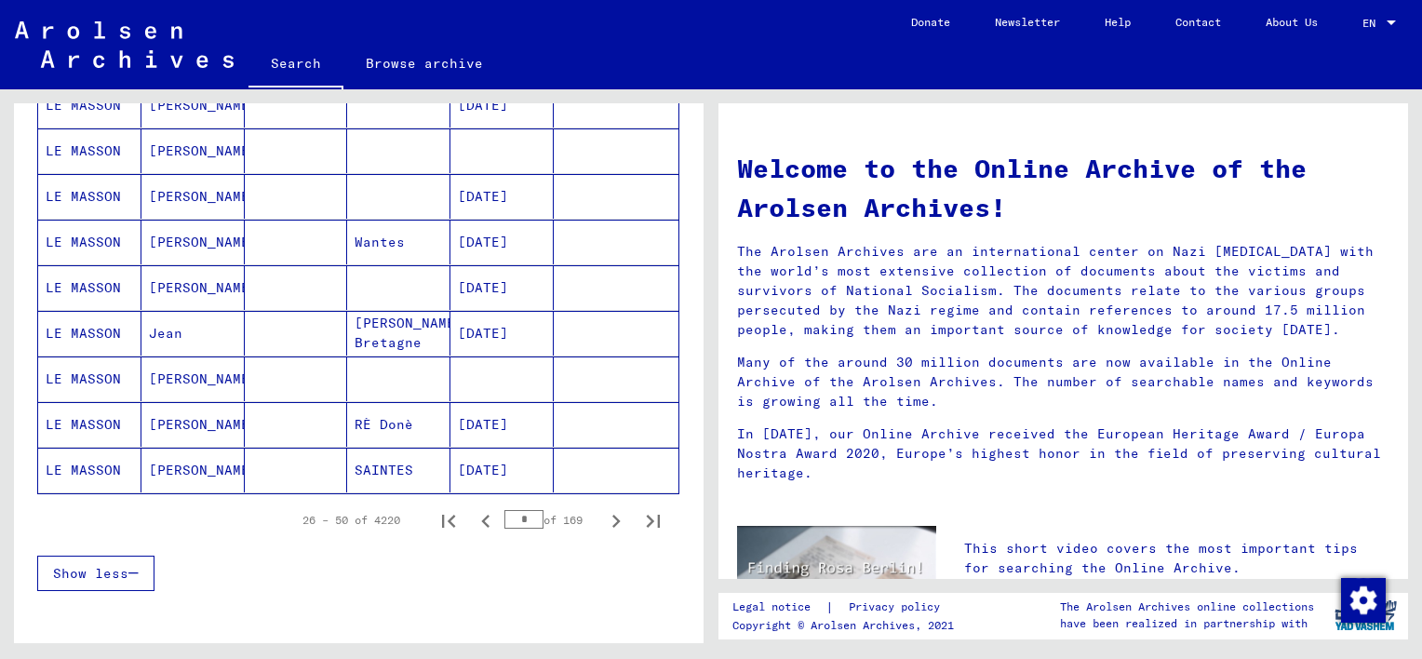
scroll to position [1117, 0]
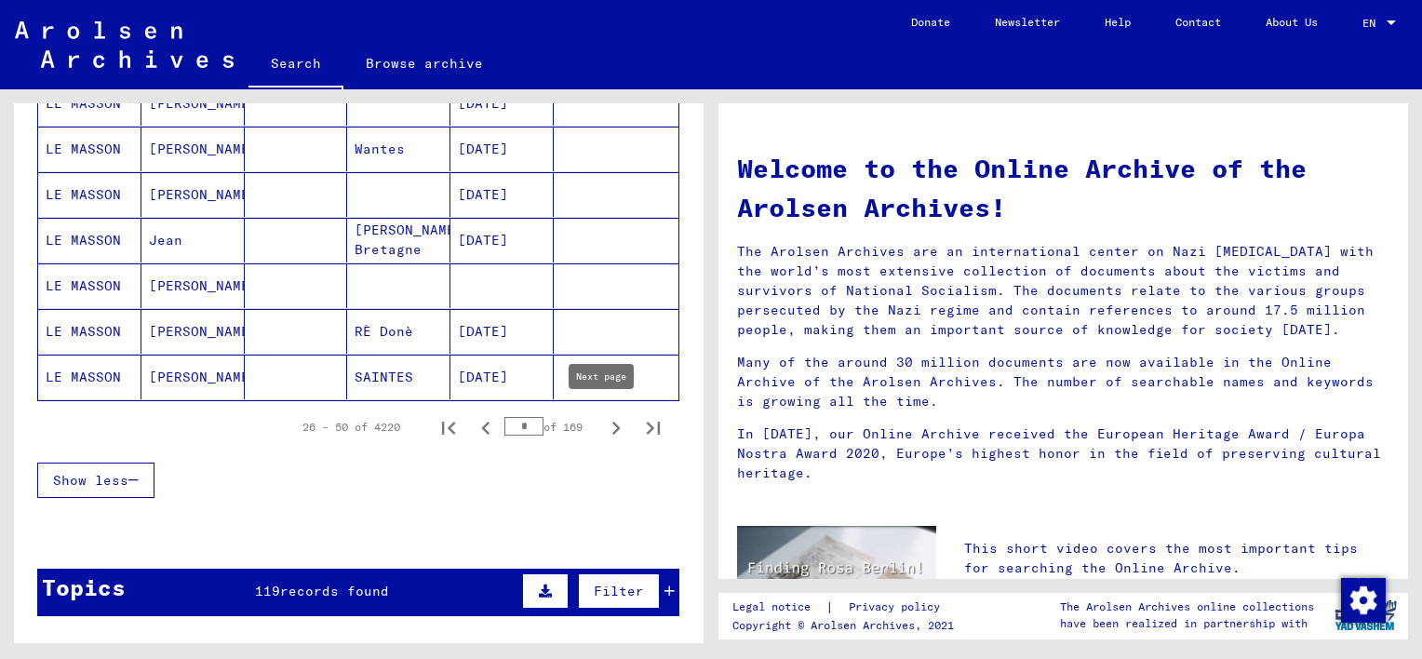
click at [612, 424] on icon "Next page" at bounding box center [616, 427] width 8 height 13
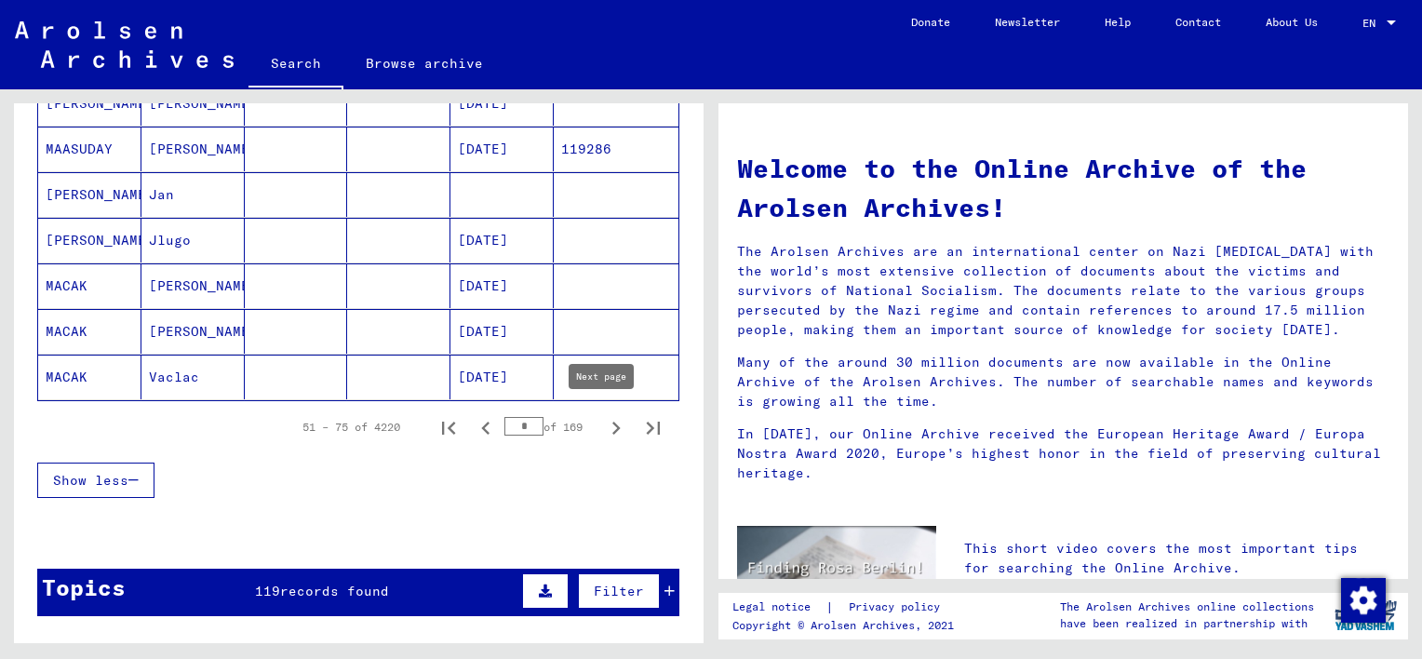
click at [603, 428] on icon "Next page" at bounding box center [616, 428] width 26 height 26
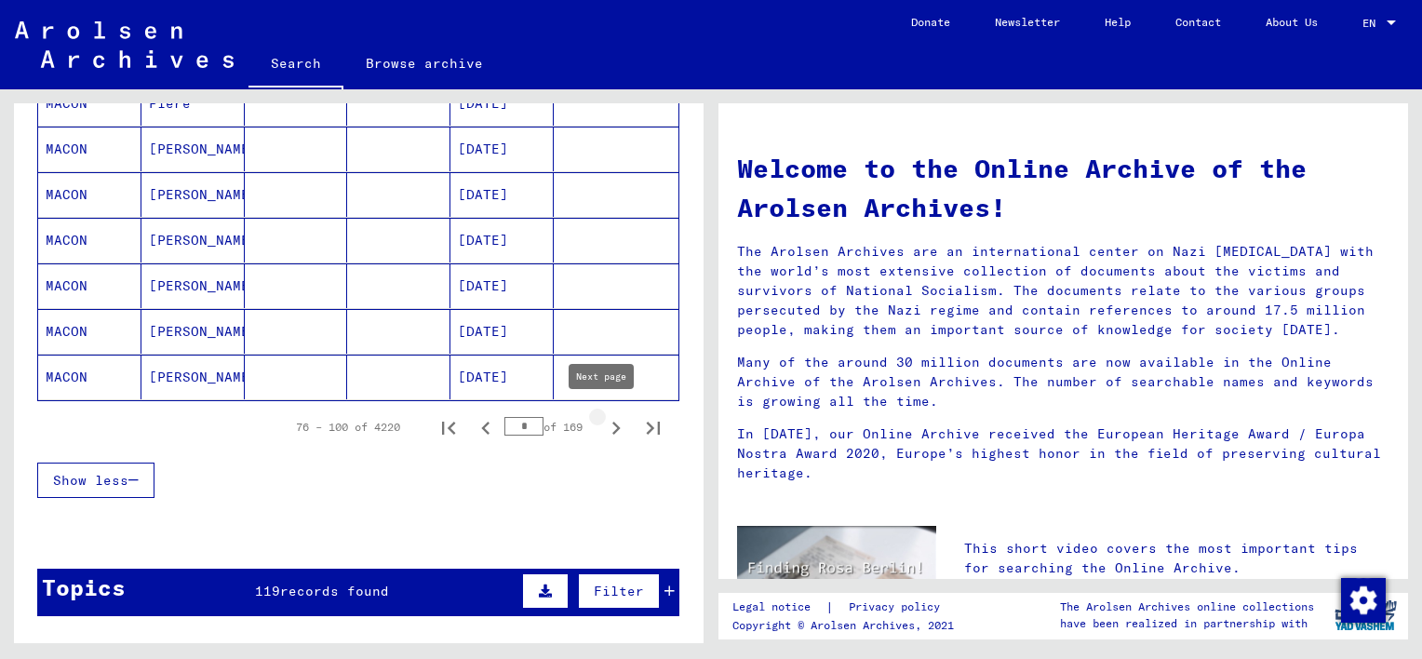
click at [603, 427] on icon "Next page" at bounding box center [616, 428] width 26 height 26
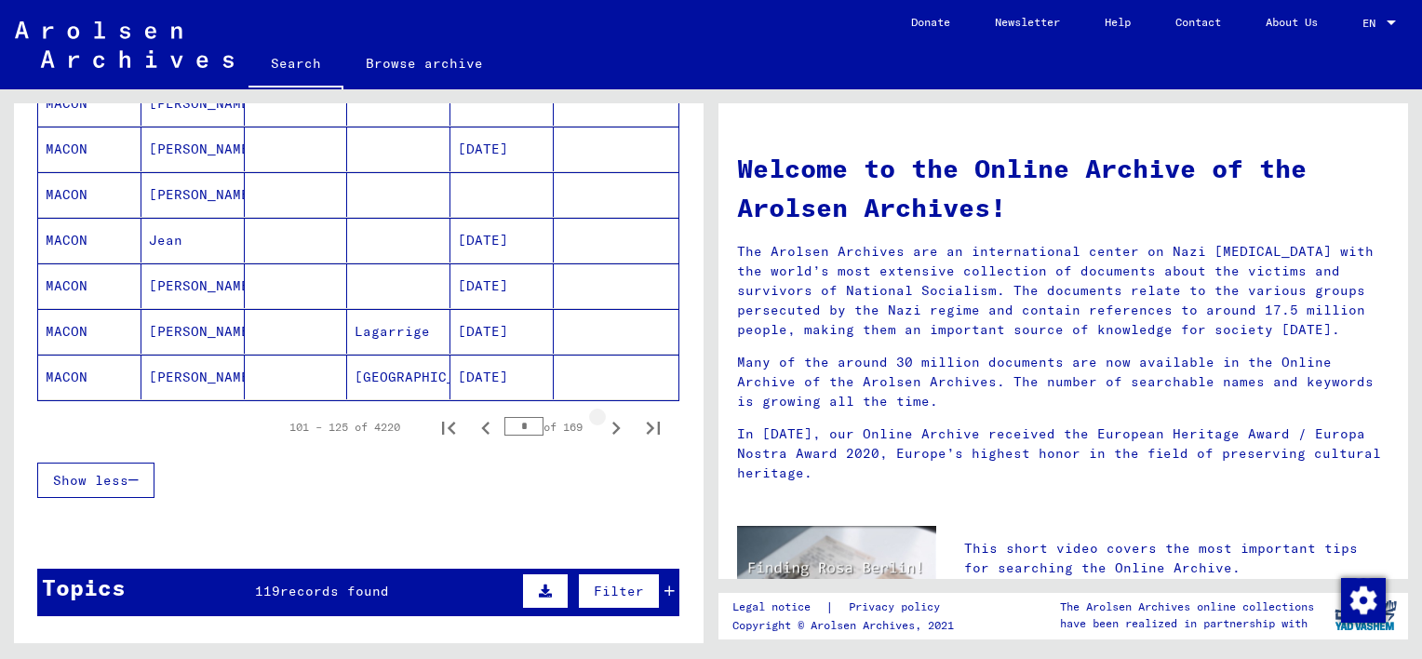
click at [603, 427] on icon "Next page" at bounding box center [616, 428] width 26 height 26
click at [603, 419] on icon "Next page" at bounding box center [616, 428] width 26 height 26
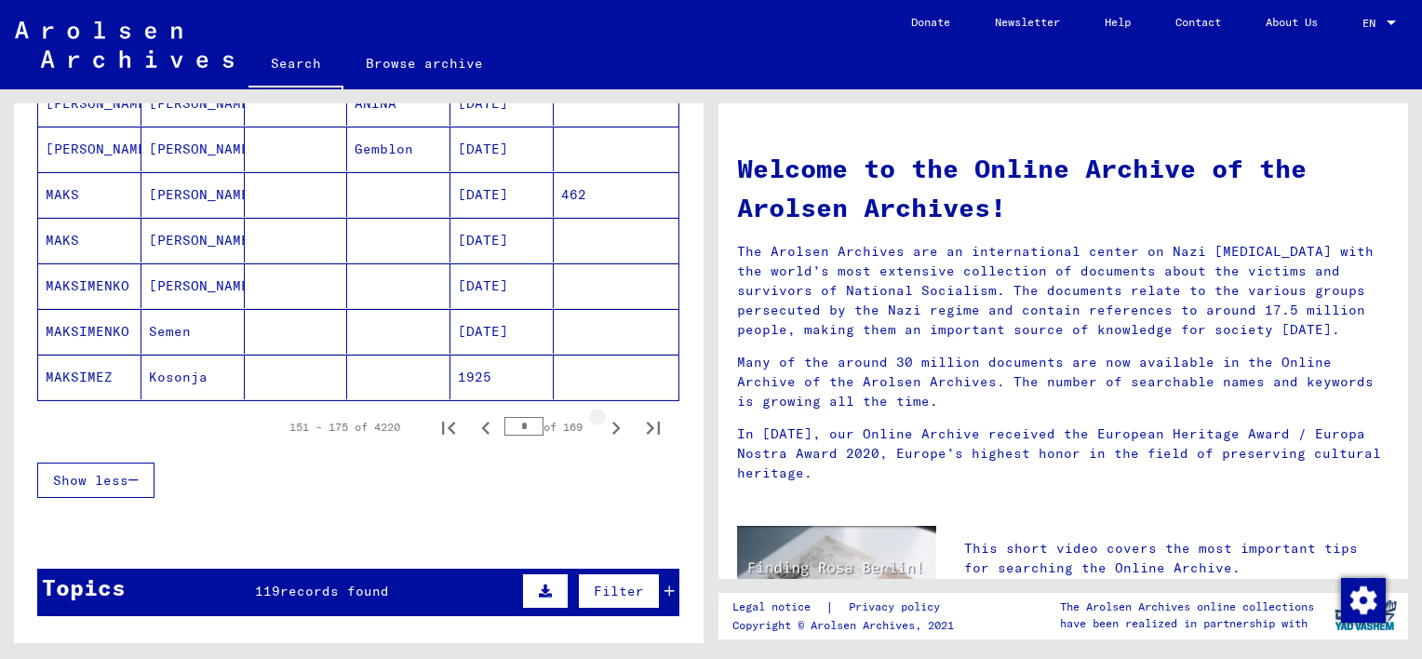
click at [603, 419] on icon "Next page" at bounding box center [616, 428] width 26 height 26
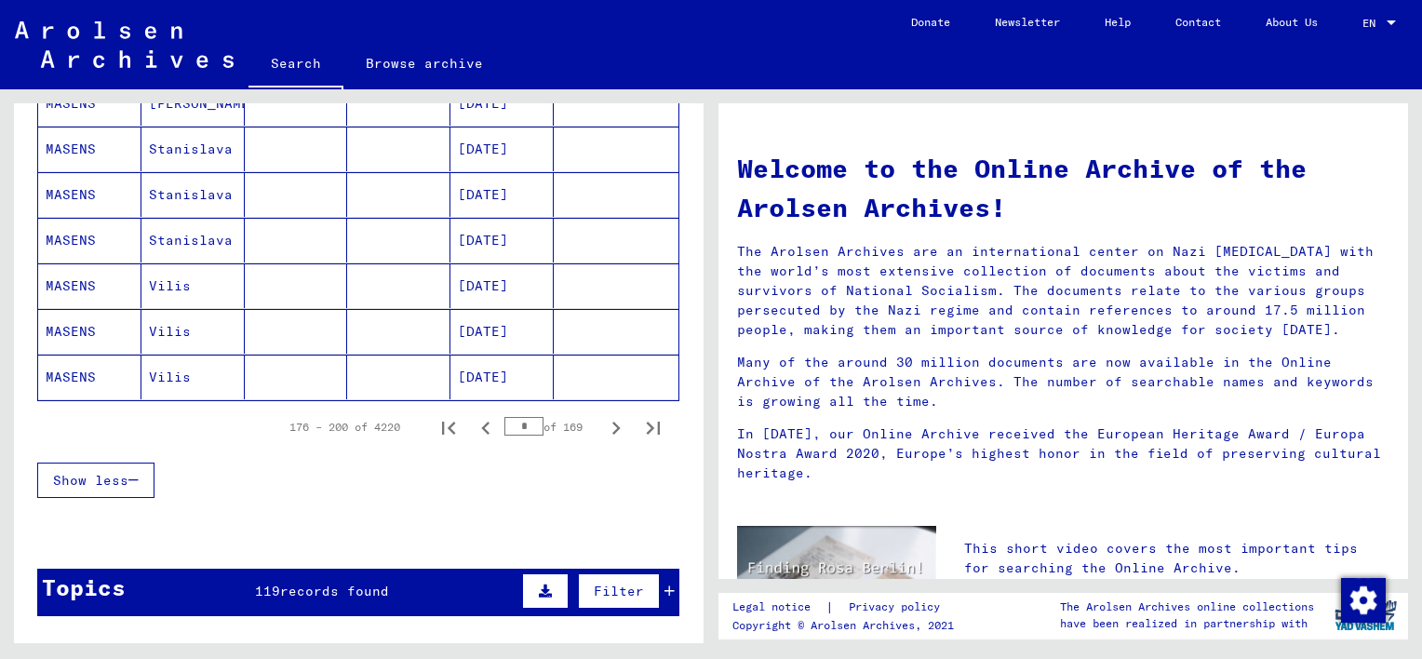
click at [603, 419] on icon "Next page" at bounding box center [616, 428] width 26 height 26
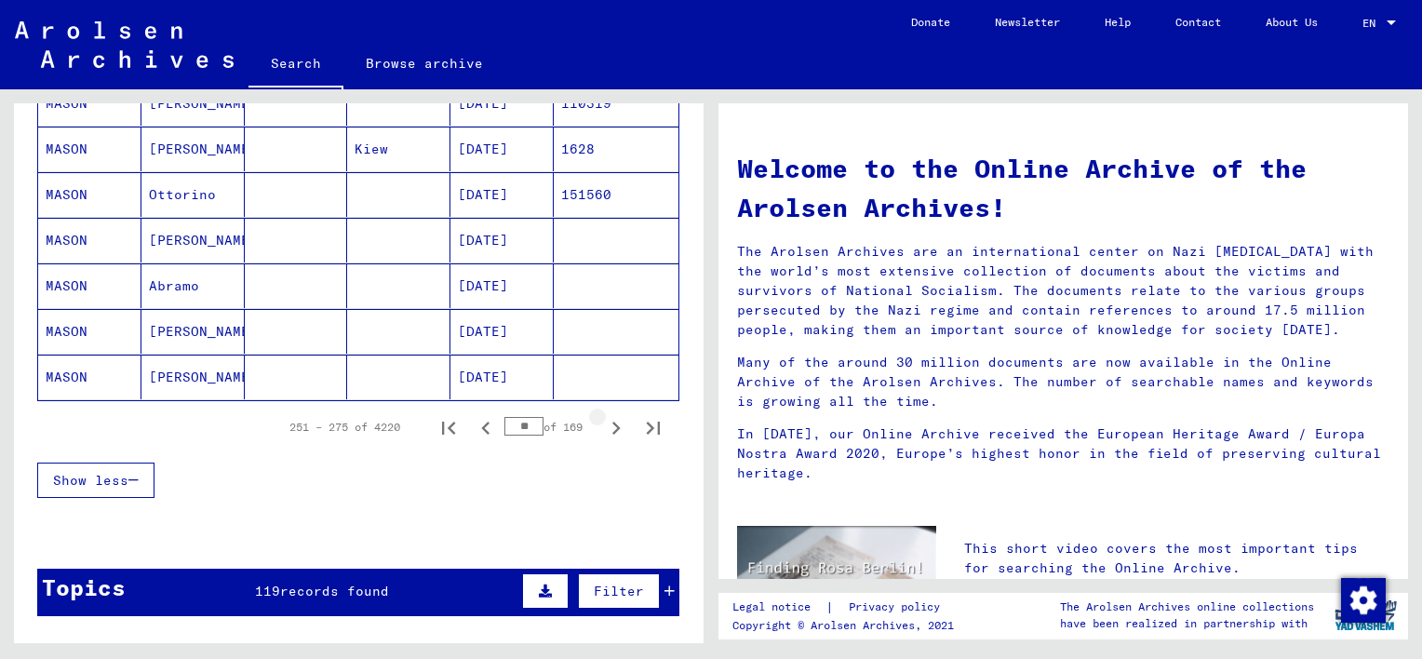
click at [603, 419] on icon "Next page" at bounding box center [616, 428] width 26 height 26
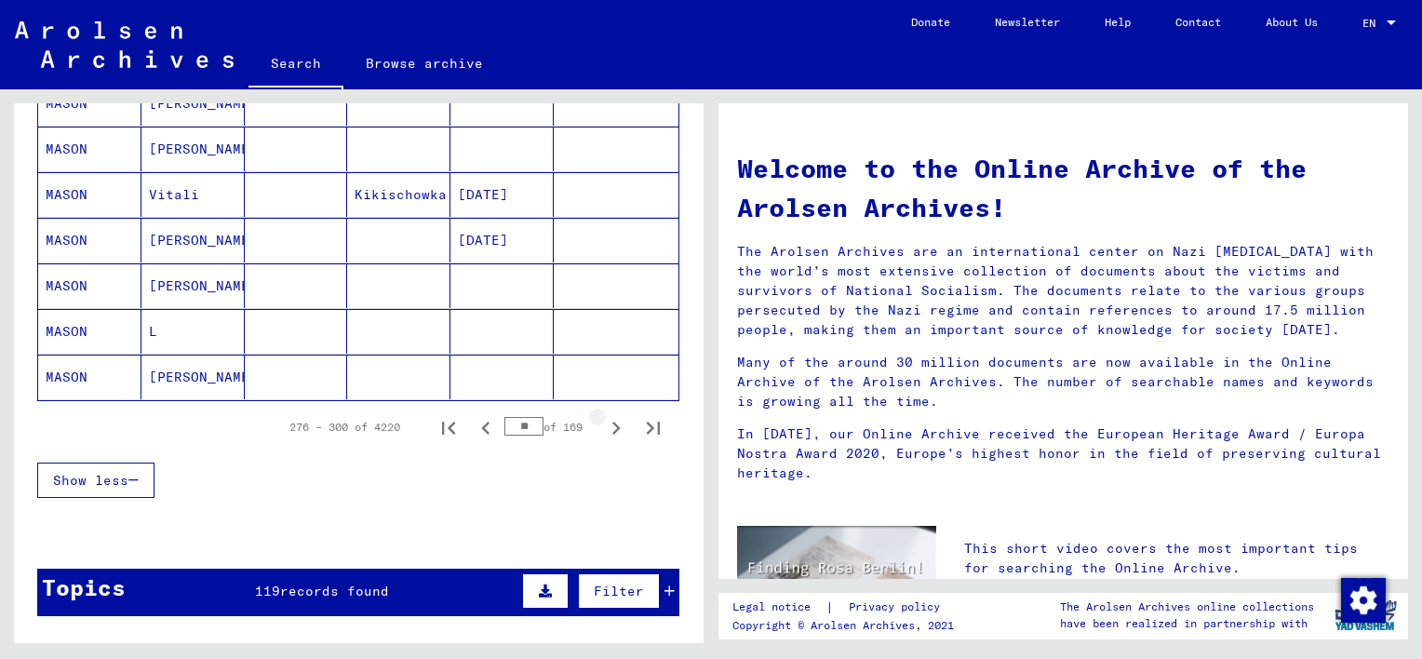
click at [603, 419] on icon "Next page" at bounding box center [616, 428] width 26 height 26
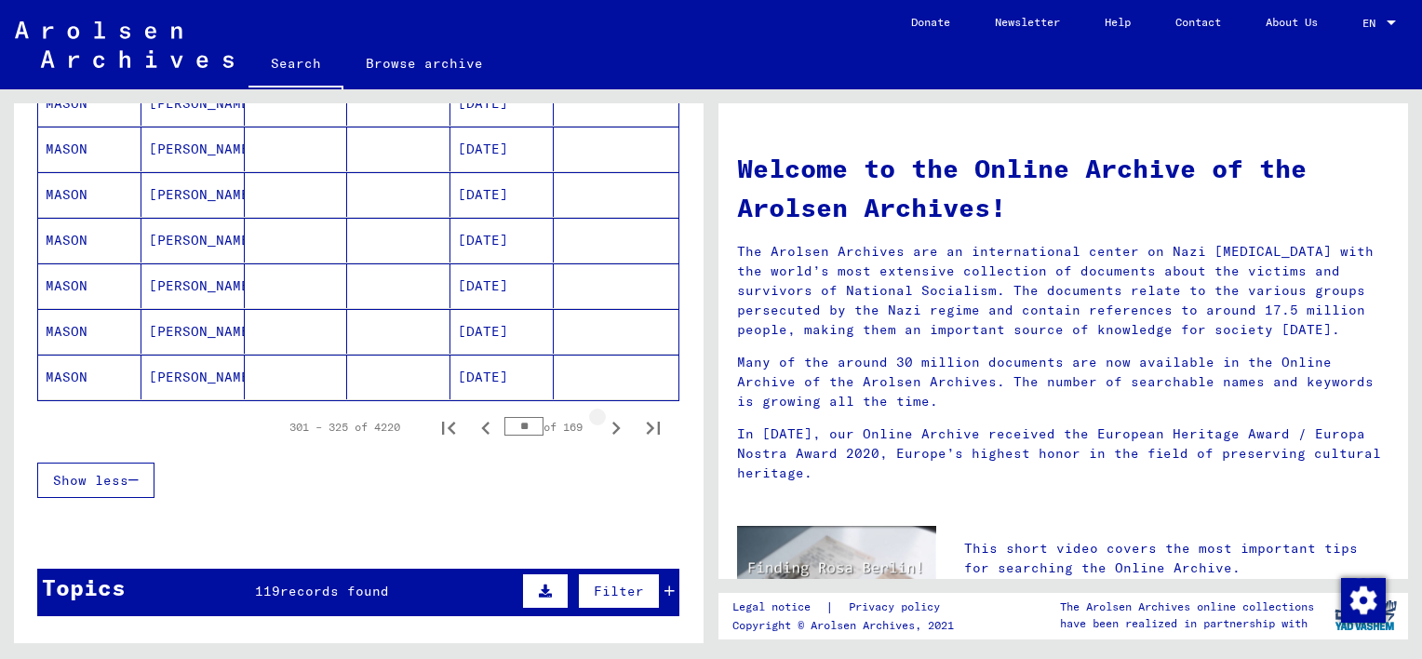
click at [603, 419] on icon "Next page" at bounding box center [616, 428] width 26 height 26
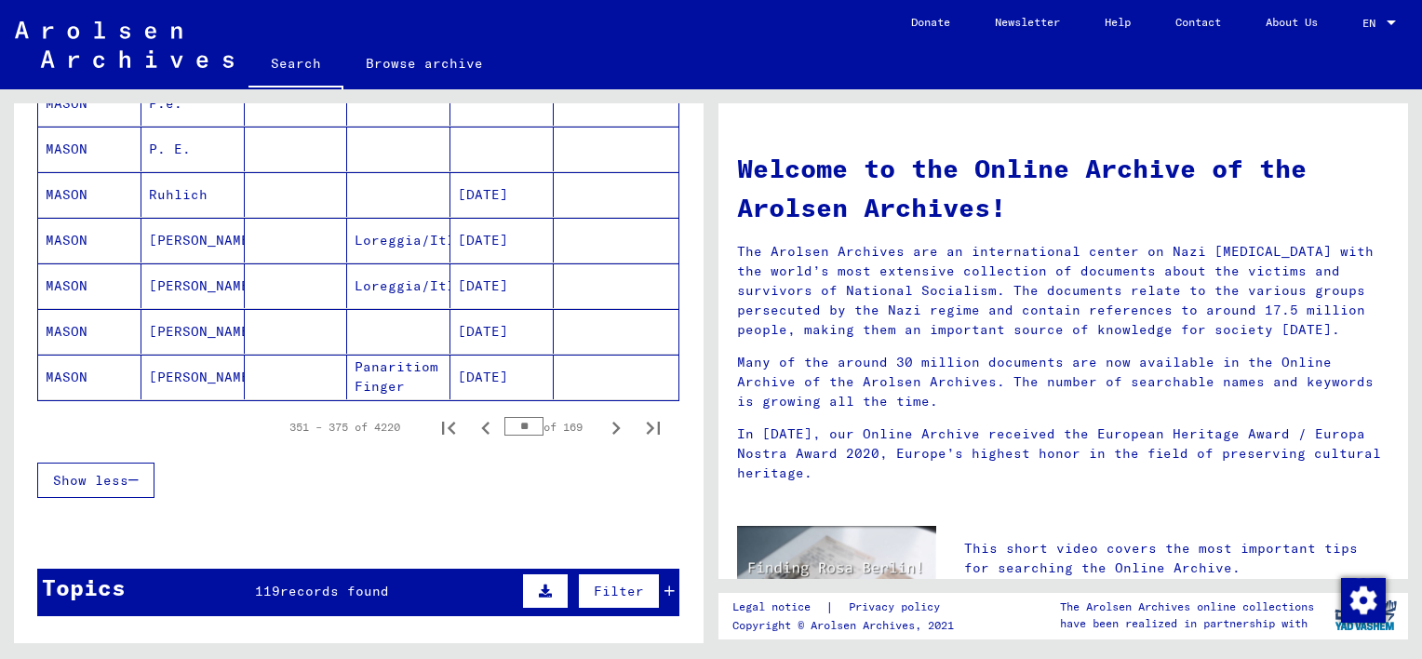
click at [603, 419] on icon "Next page" at bounding box center [616, 428] width 26 height 26
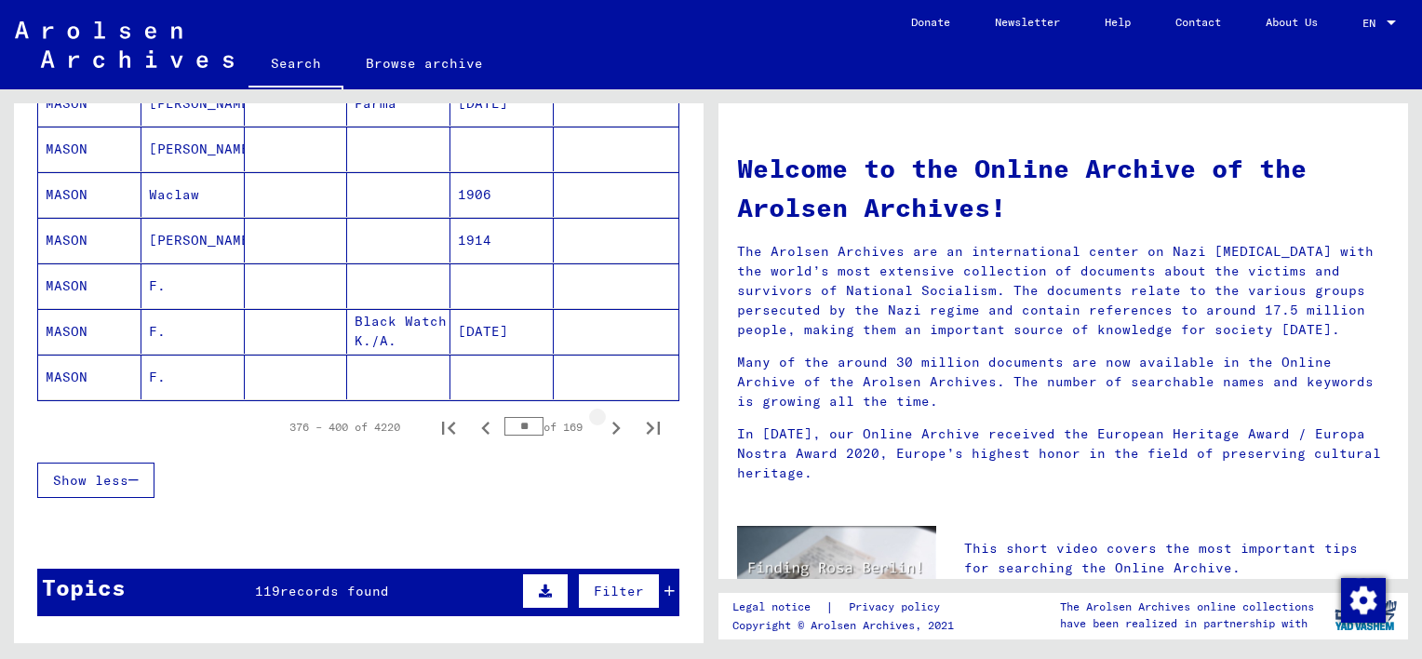
click at [603, 419] on icon "Next page" at bounding box center [616, 428] width 26 height 26
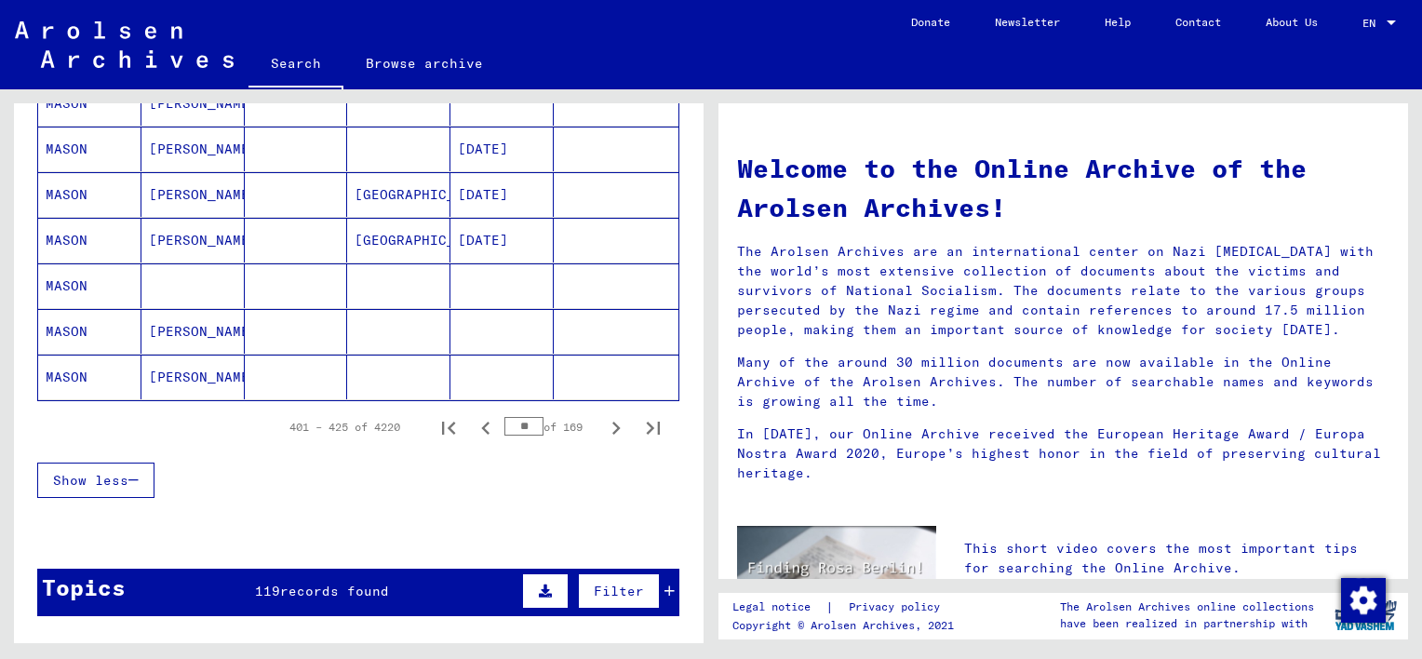
click at [603, 419] on icon "Next page" at bounding box center [616, 428] width 26 height 26
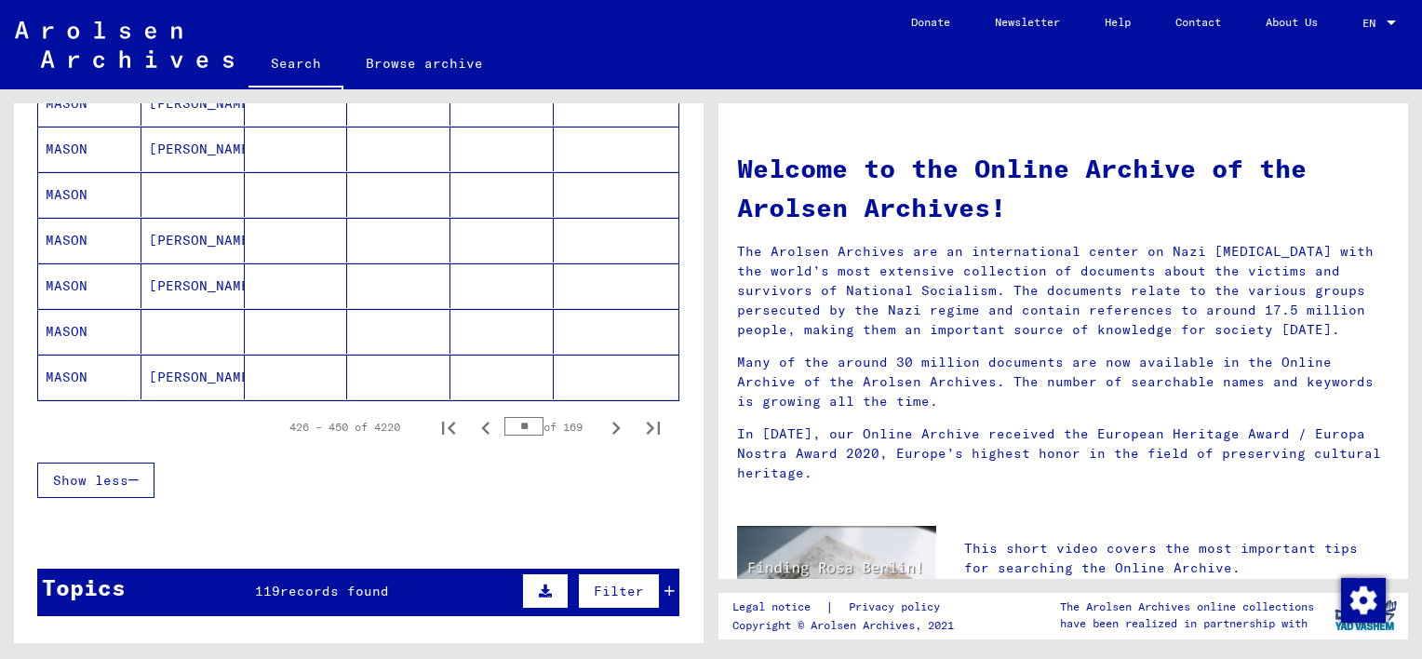
click at [603, 419] on icon "Next page" at bounding box center [616, 428] width 26 height 26
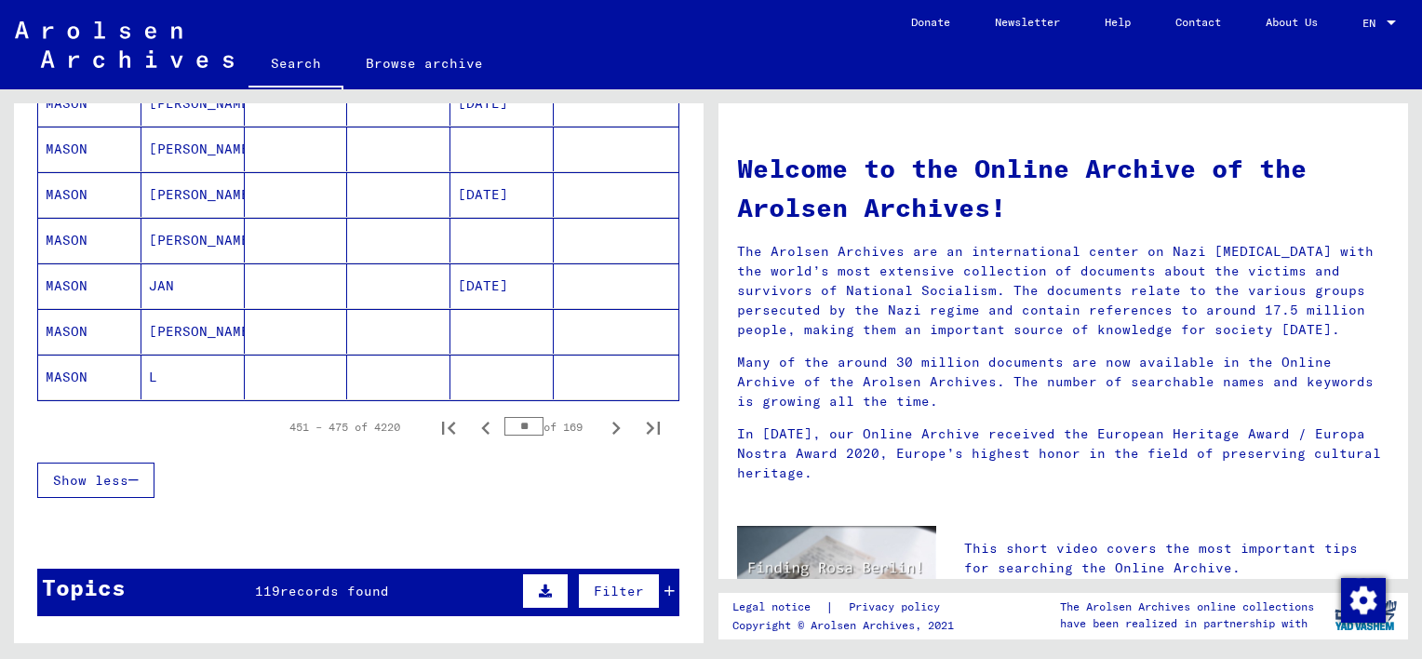
click at [603, 419] on icon "Next page" at bounding box center [616, 428] width 26 height 26
click at [603, 421] on icon "Next page" at bounding box center [616, 428] width 26 height 26
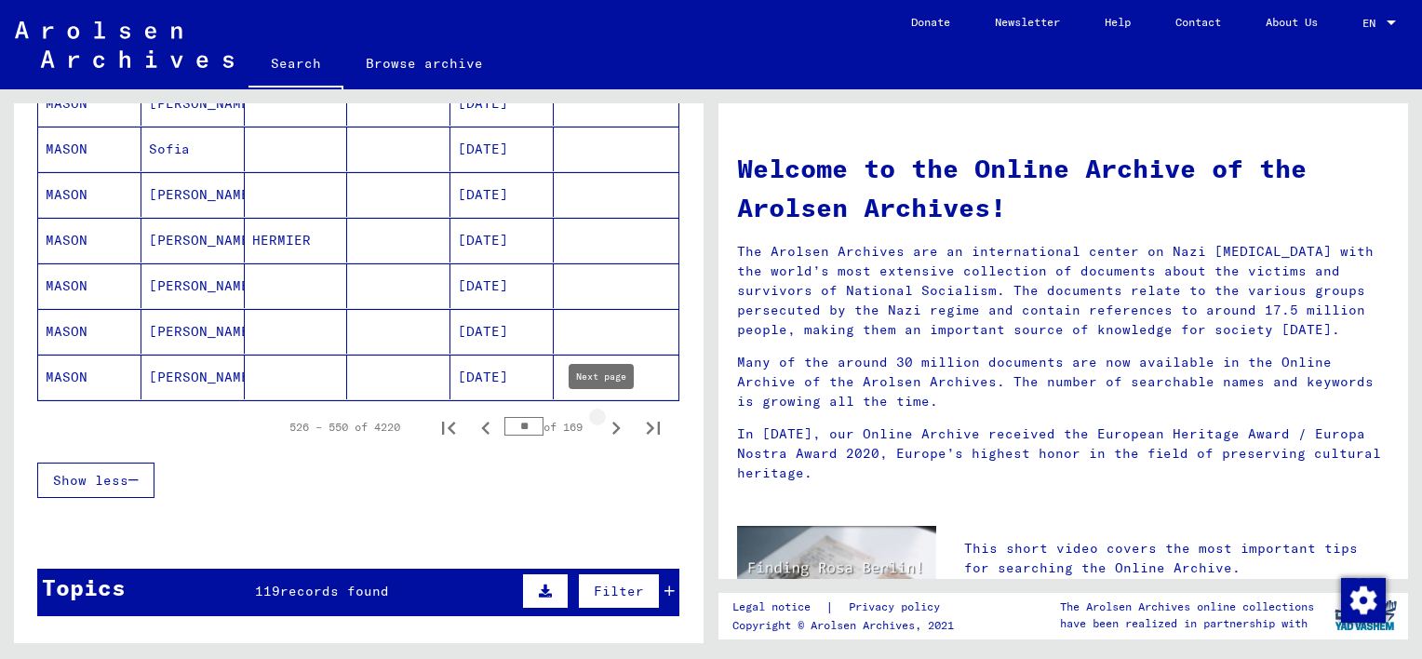
click at [603, 421] on icon "Next page" at bounding box center [616, 428] width 26 height 26
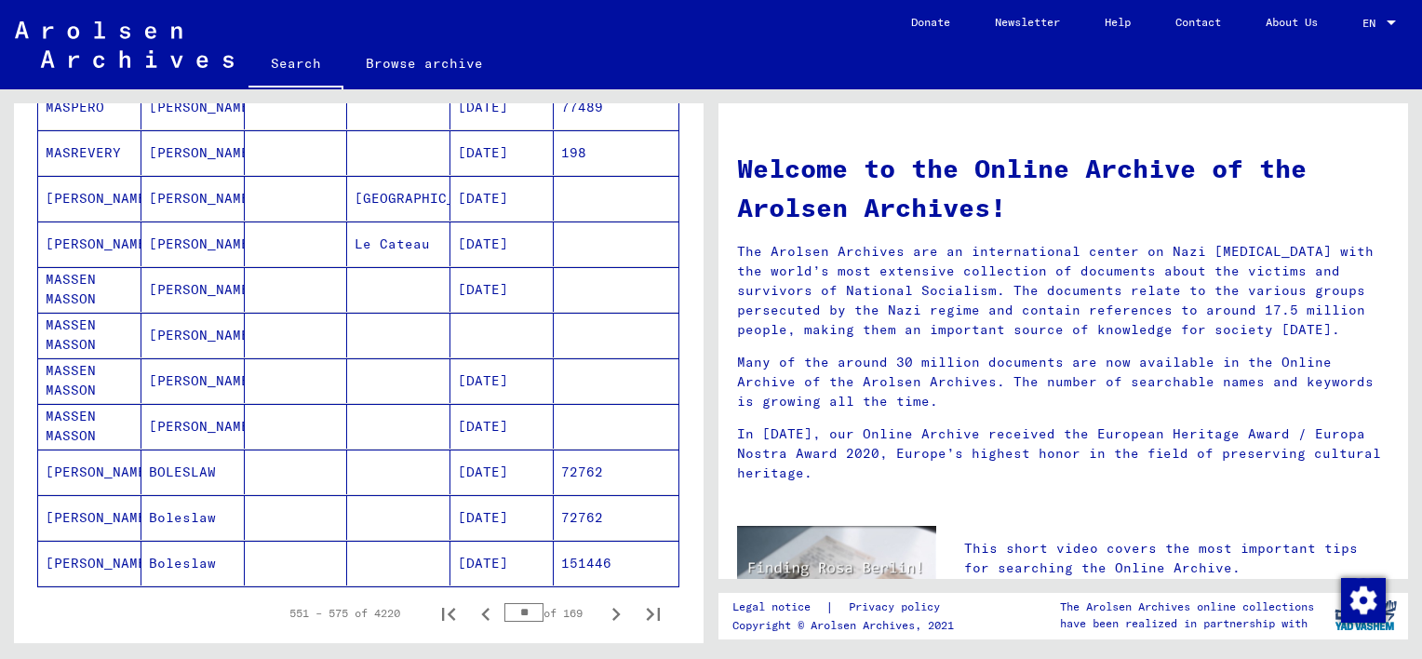
scroll to position [930, 0]
click at [603, 609] on icon "Next page" at bounding box center [616, 614] width 26 height 26
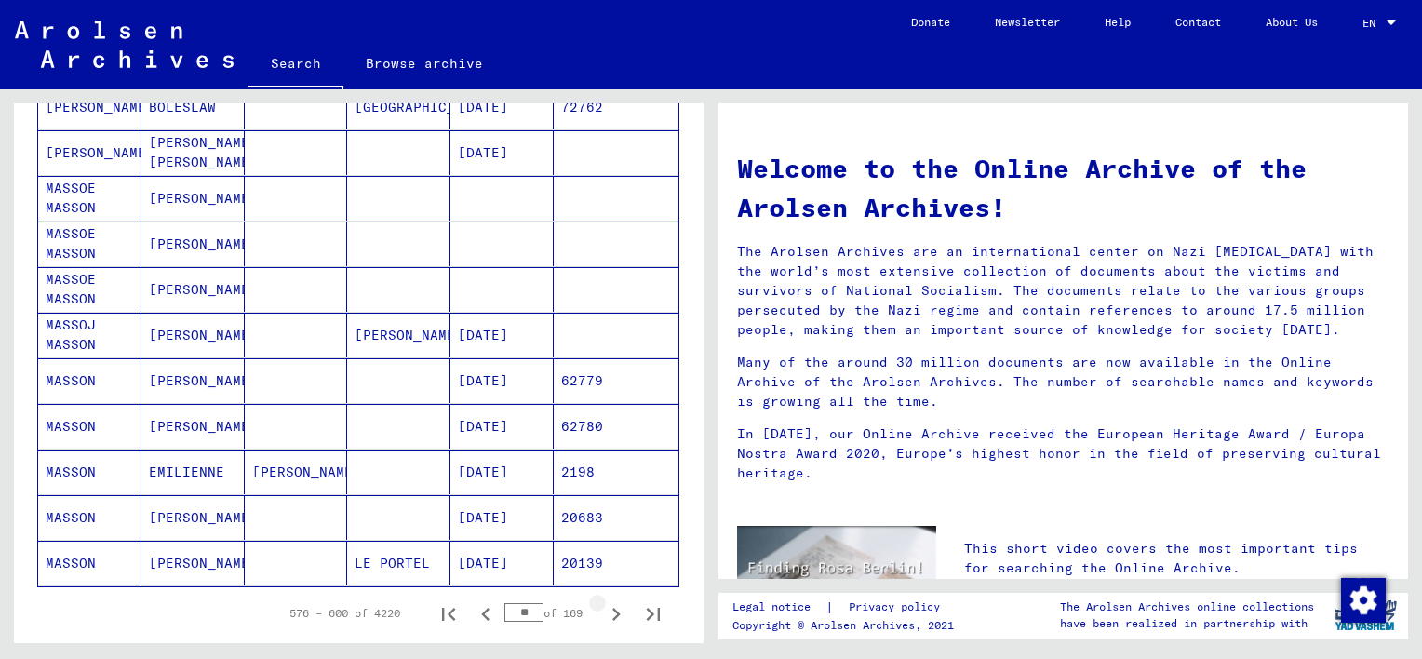
click at [603, 609] on icon "Next page" at bounding box center [616, 614] width 26 height 26
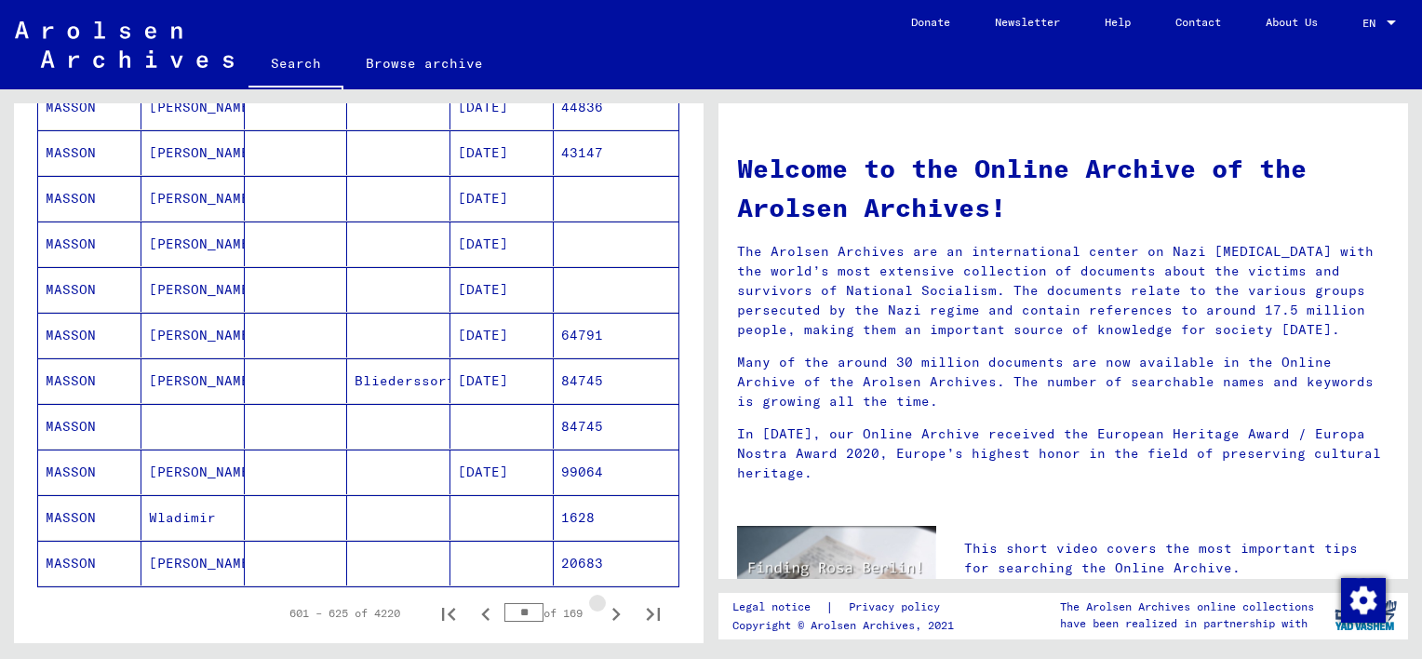
type input "**"
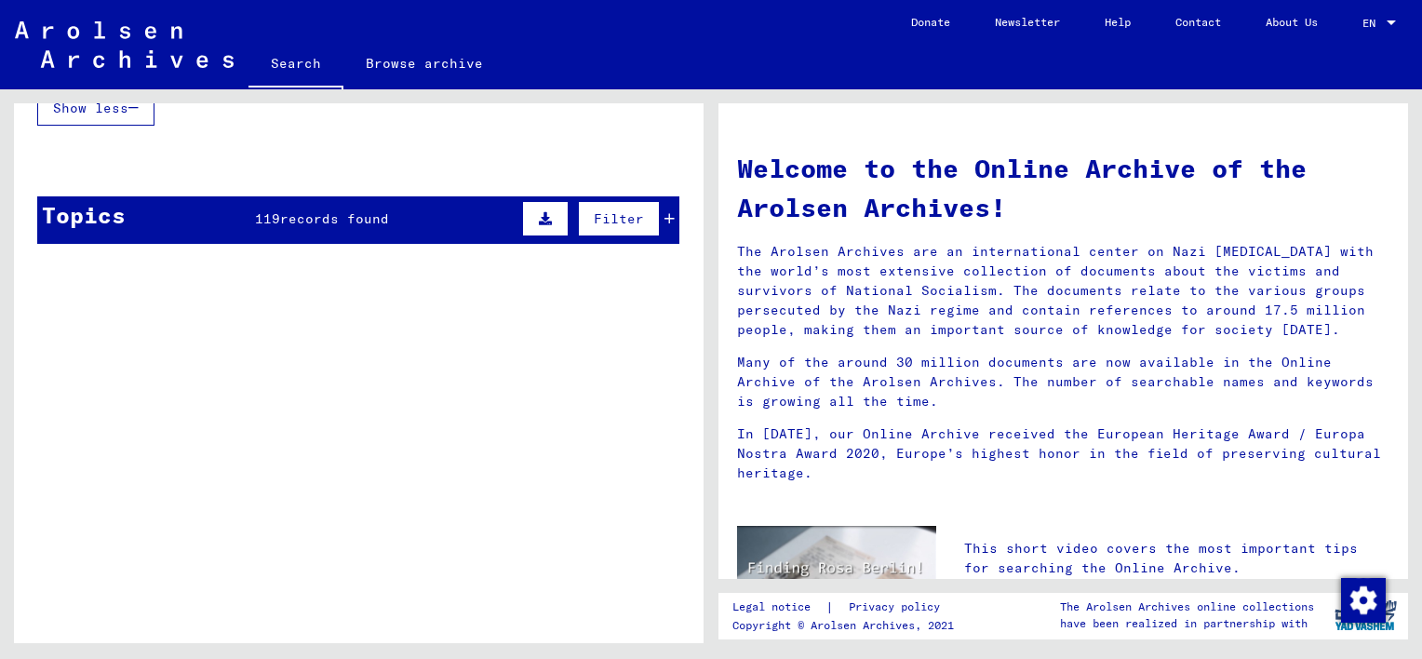
scroll to position [1582, 0]
